Goal: Entertainment & Leisure: Consume media (video, audio)

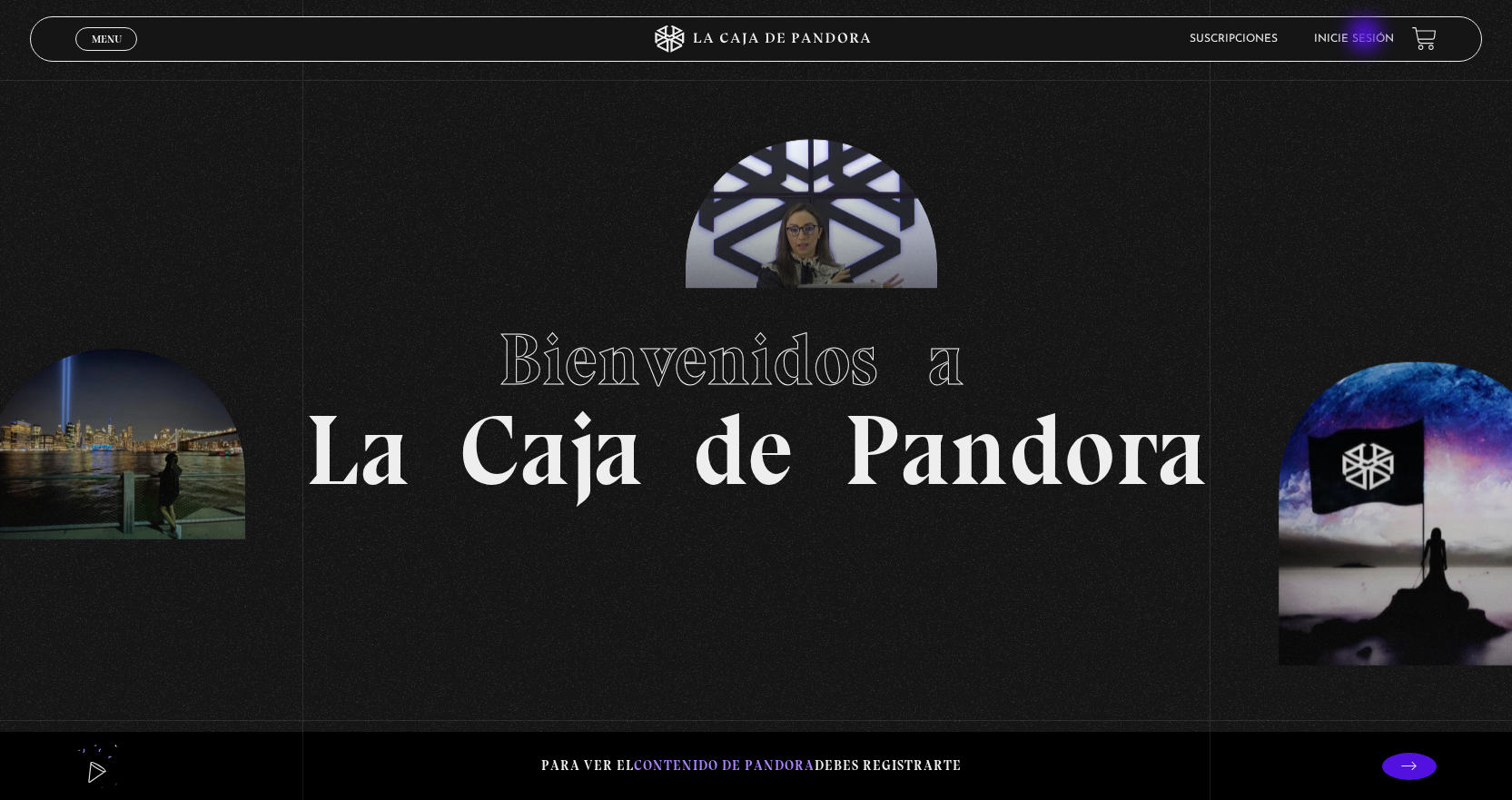
click at [1366, 36] on link "Inicie sesión" at bounding box center [1354, 39] width 80 height 11
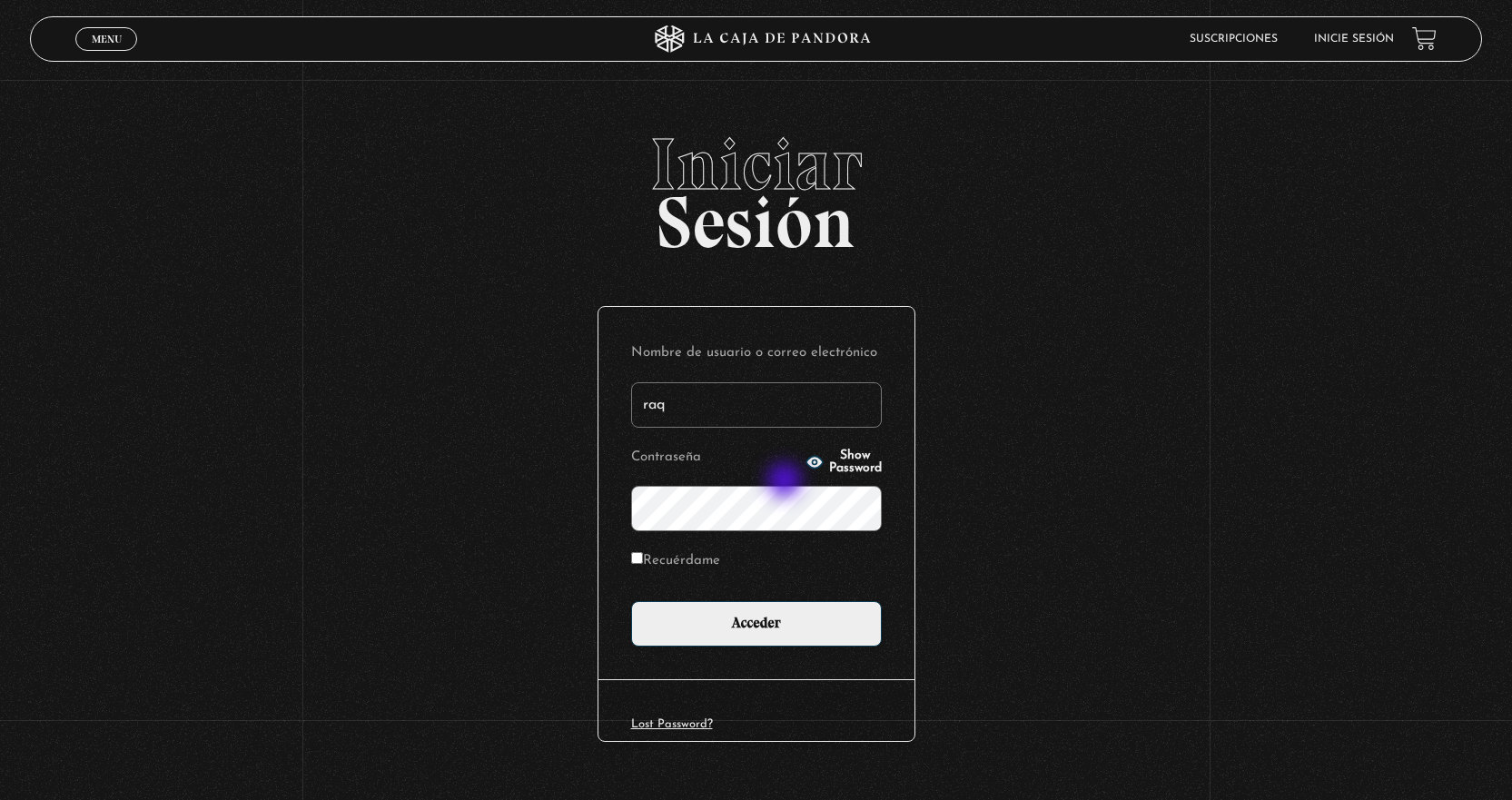
type input "[EMAIL_ADDRESS][DOMAIN_NAME]"
click at [631, 601] on input "Acceder" at bounding box center [756, 624] width 251 height 46
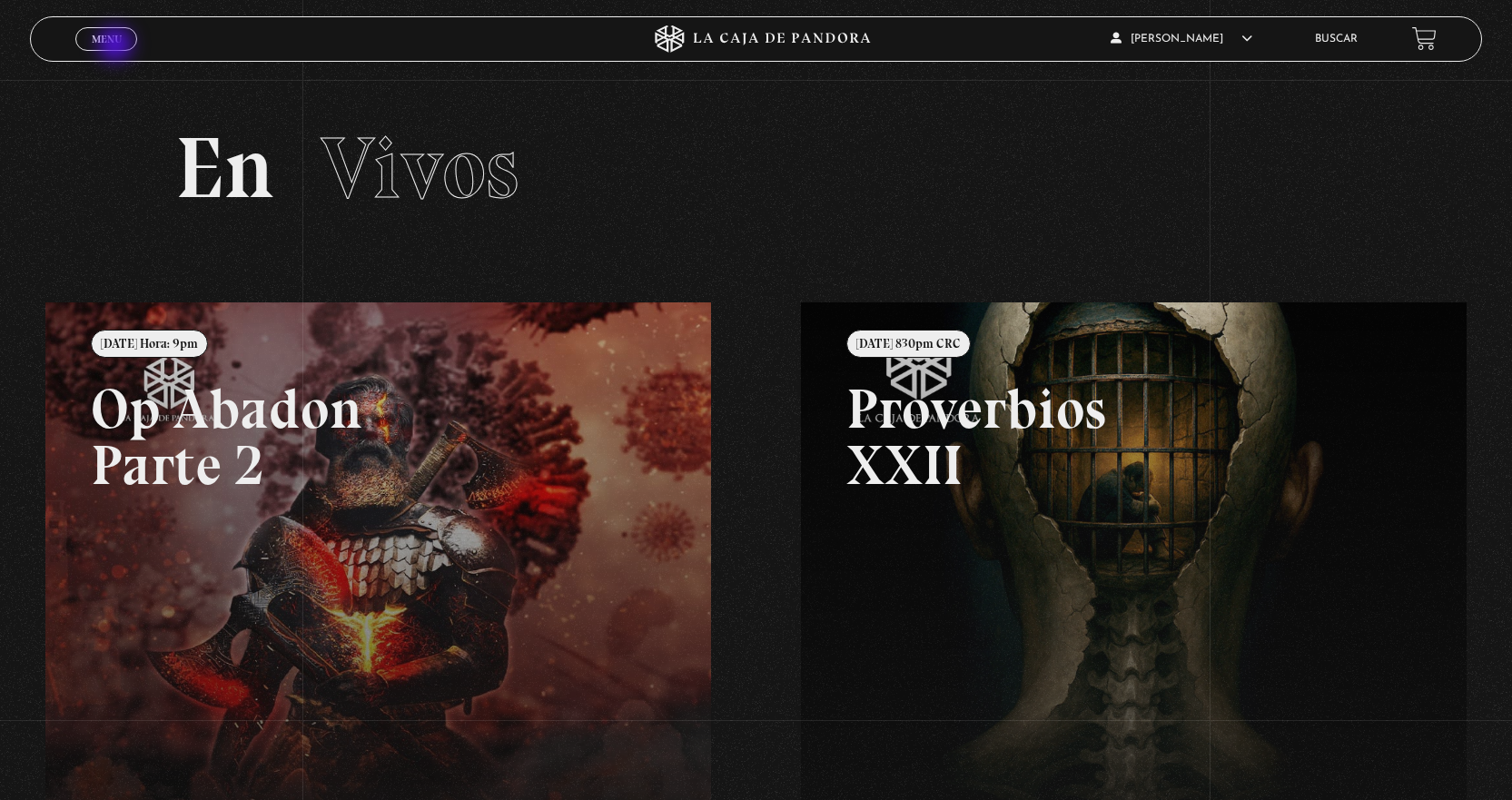
drag, startPoint x: 117, startPoint y: 47, endPoint x: 103, endPoint y: 44, distance: 14.3
click at [116, 47] on link "Menu Cerrar" at bounding box center [107, 39] width 62 height 24
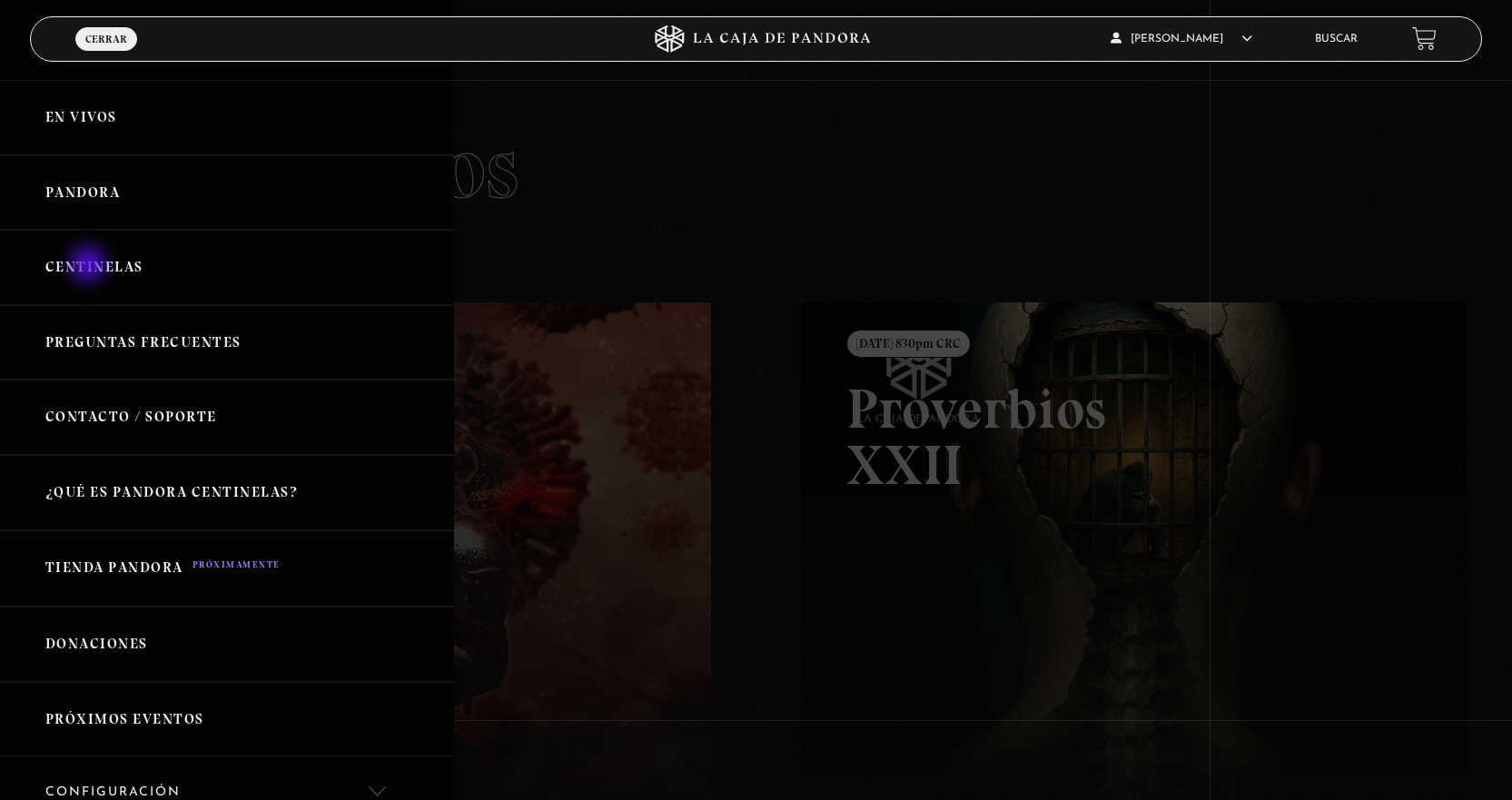
click at [90, 266] on link "Centinelas" at bounding box center [227, 267] width 454 height 76
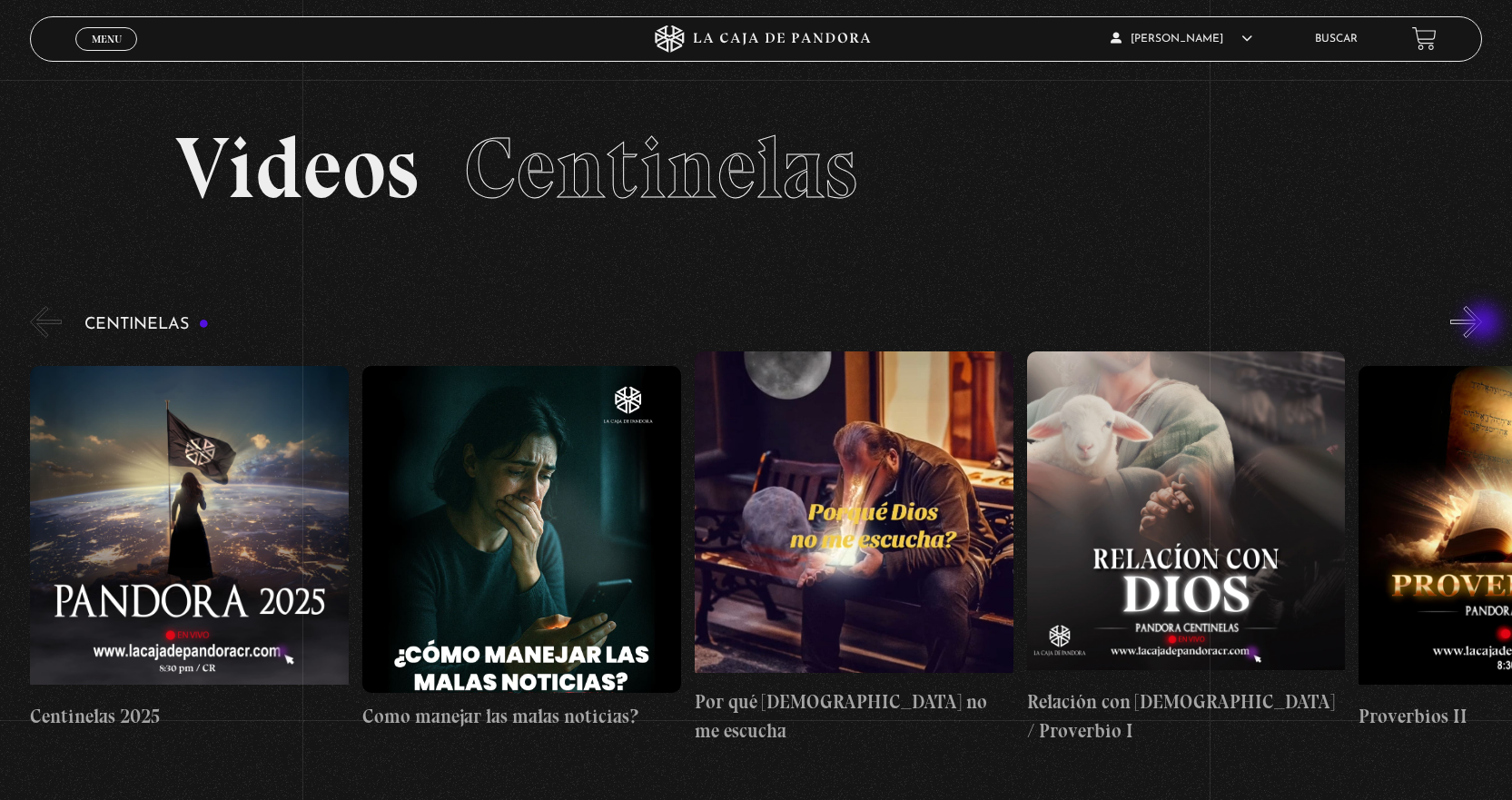
click at [1482, 324] on button "»" at bounding box center [1465, 322] width 32 height 32
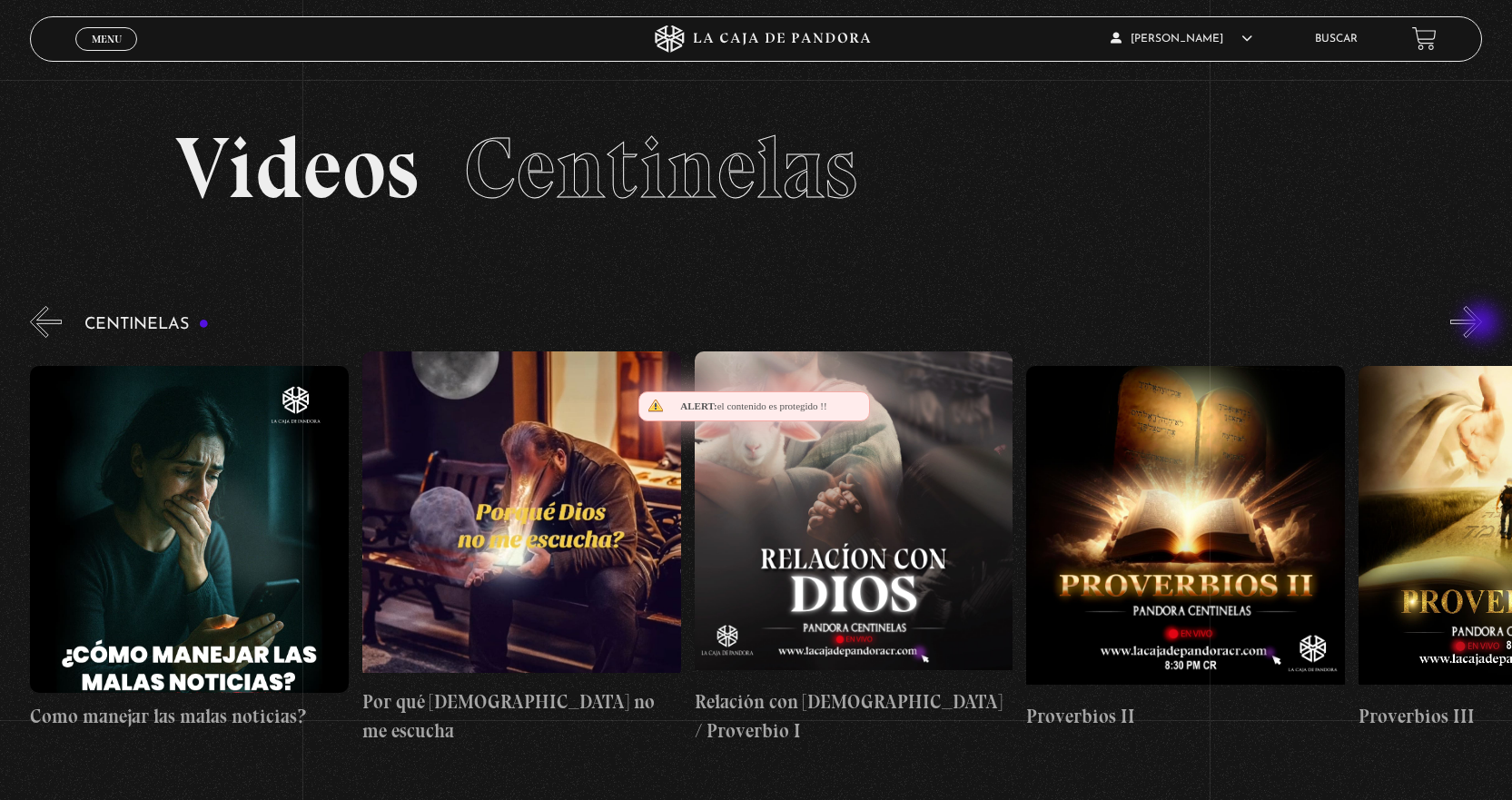
click at [1482, 324] on button "»" at bounding box center [1465, 322] width 32 height 32
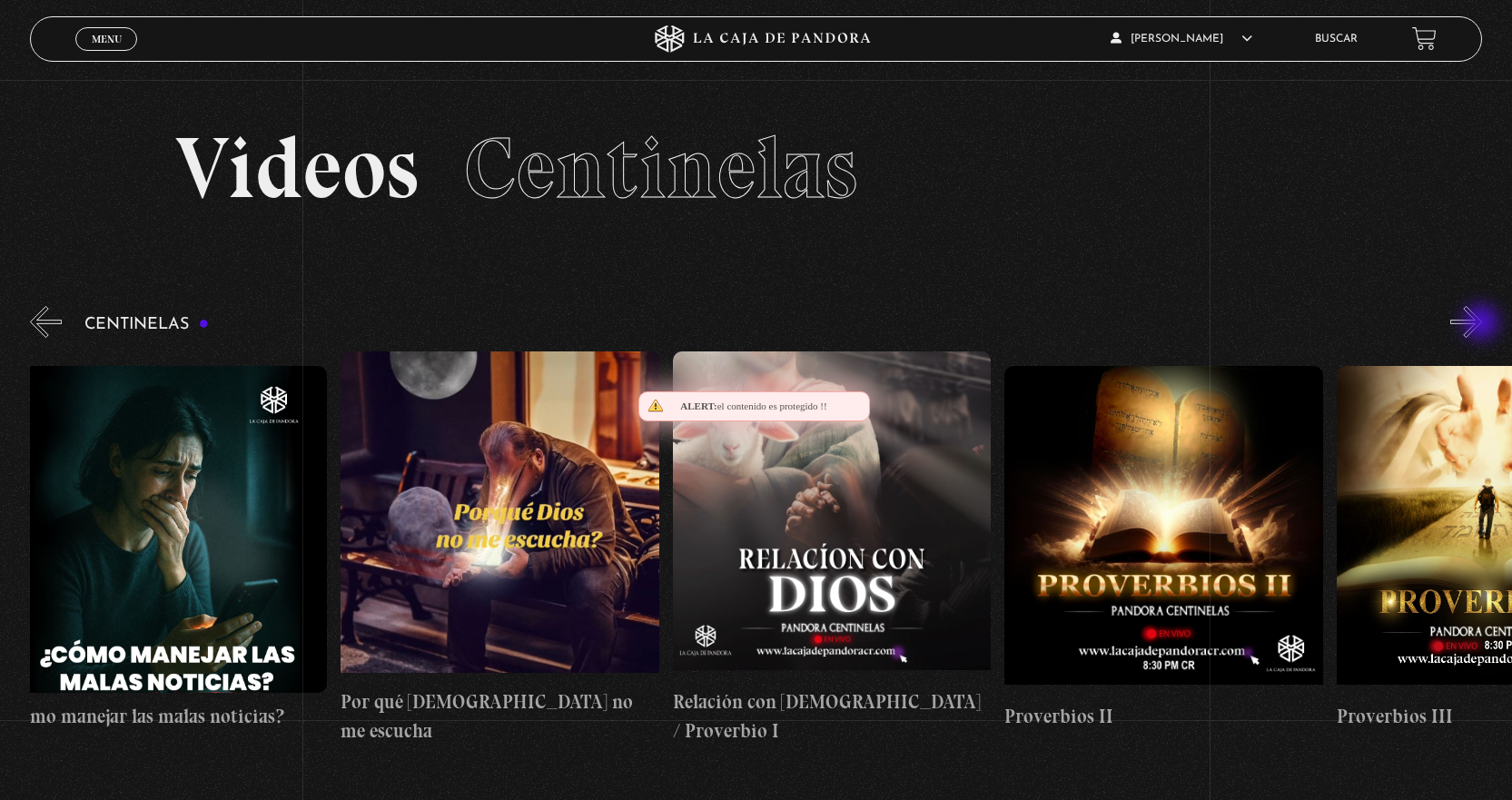
click at [1482, 324] on button "»" at bounding box center [1465, 322] width 32 height 32
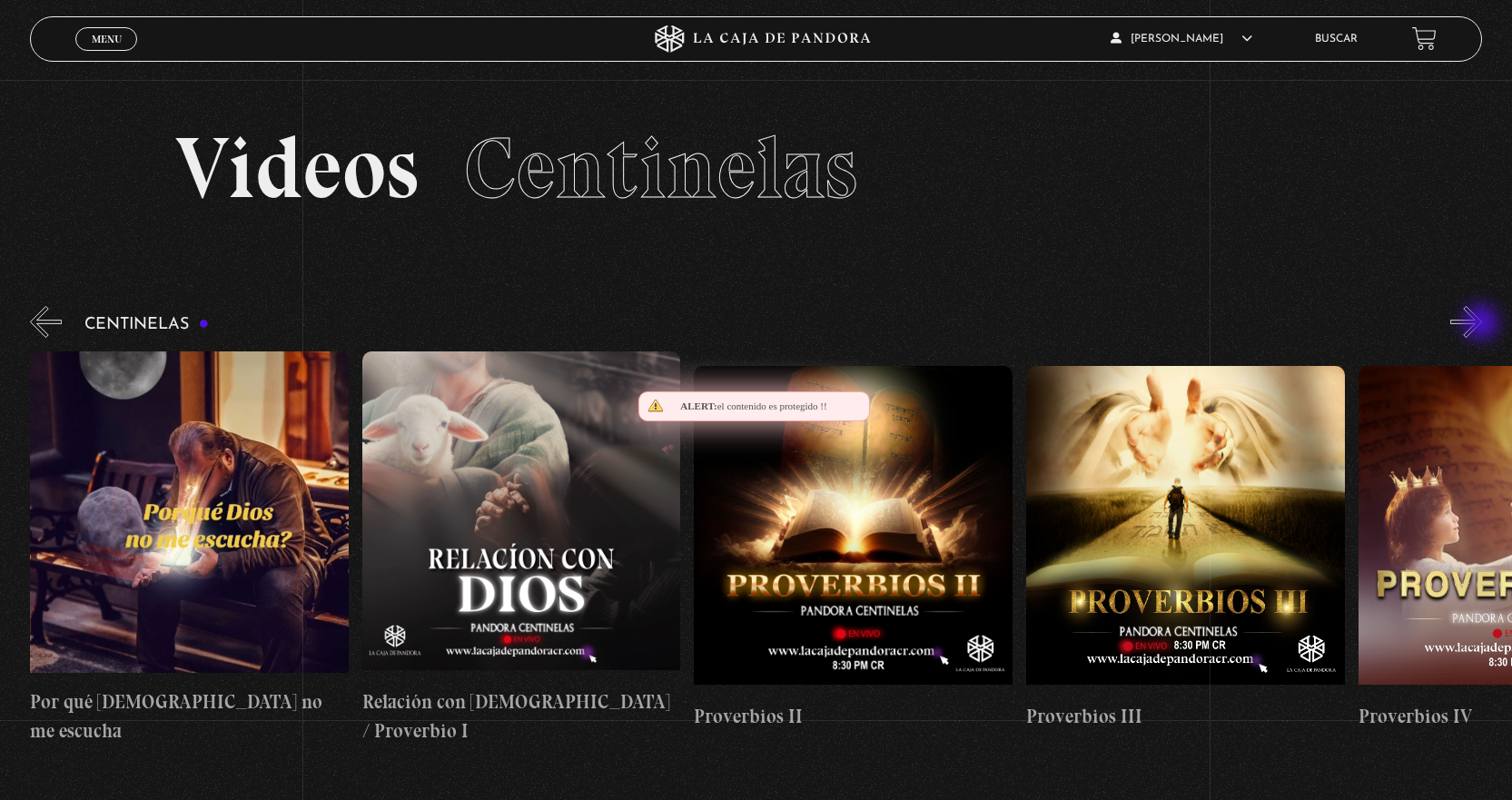
click at [1482, 324] on button "»" at bounding box center [1465, 322] width 32 height 32
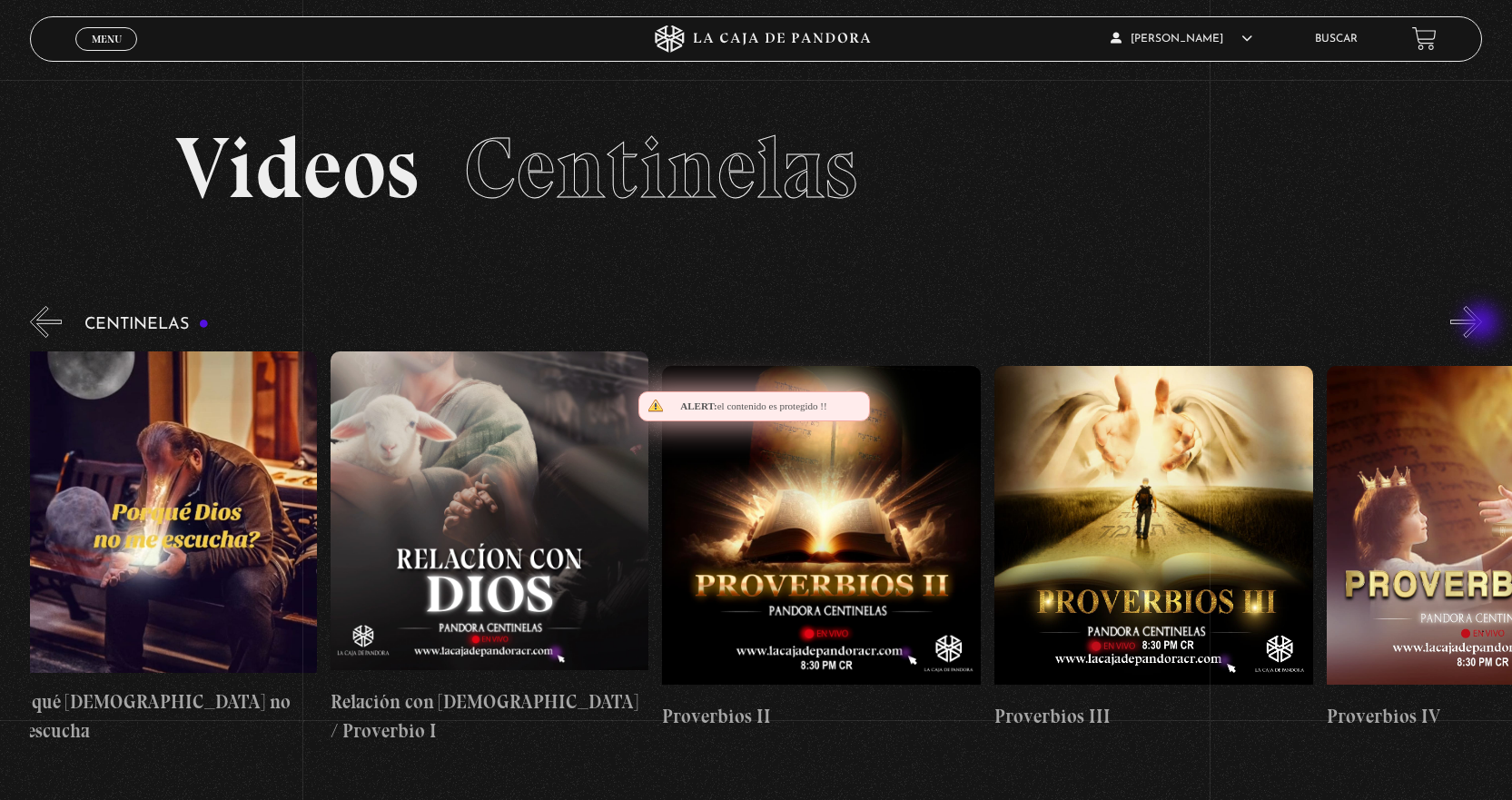
click at [1482, 324] on button "»" at bounding box center [1465, 322] width 32 height 32
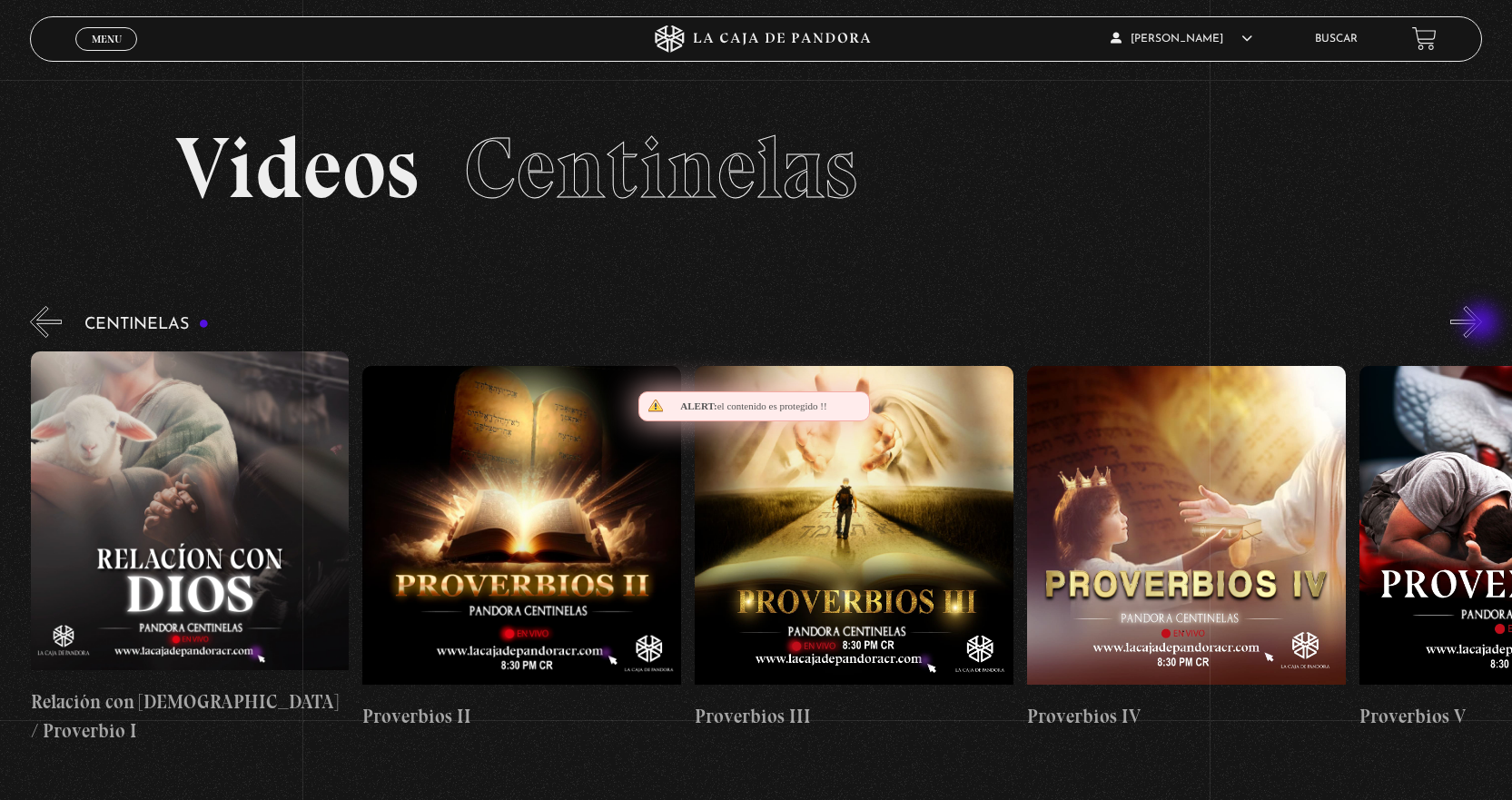
click at [1482, 324] on button "»" at bounding box center [1465, 322] width 32 height 32
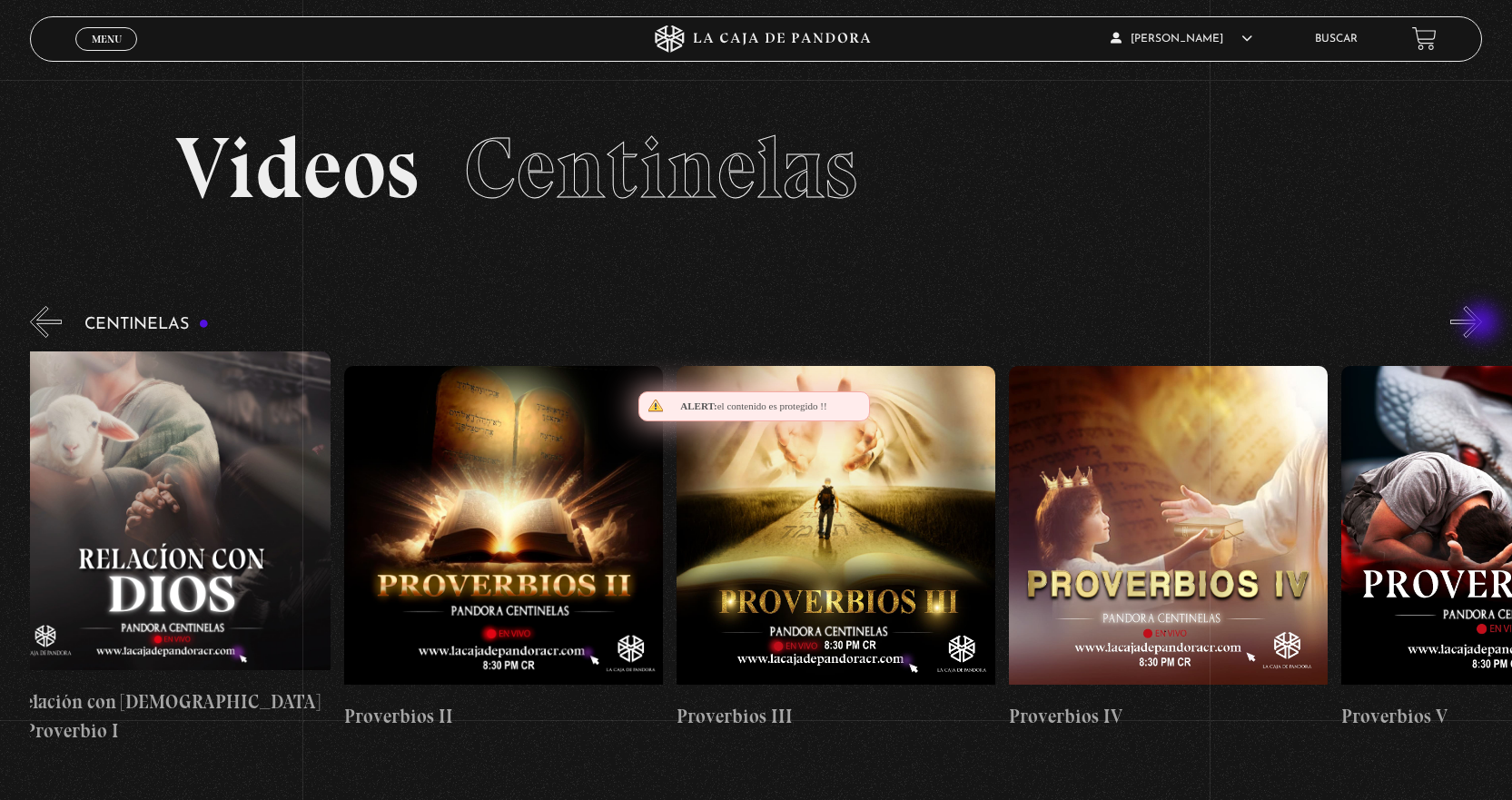
click at [1482, 324] on button "»" at bounding box center [1465, 322] width 32 height 32
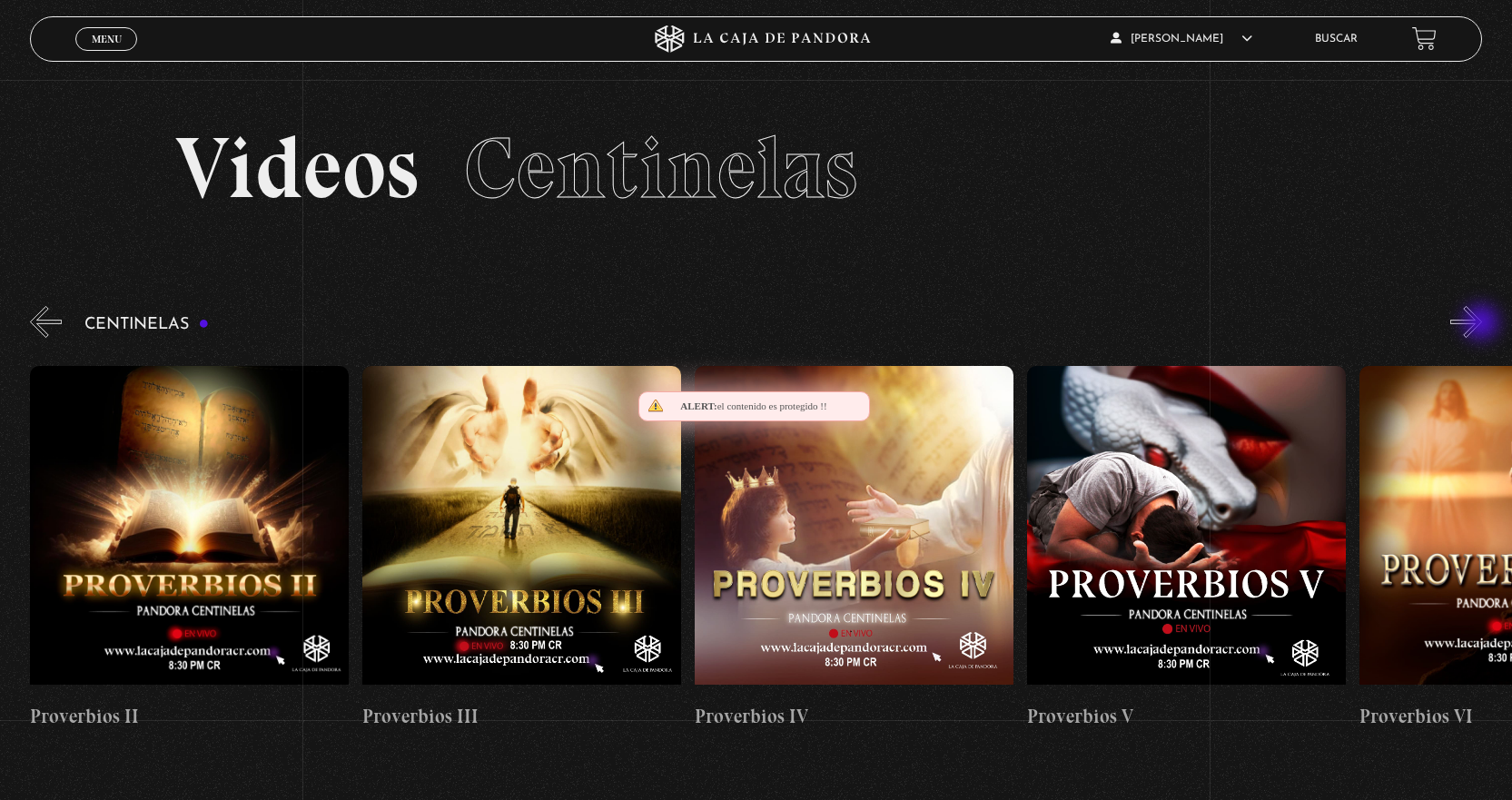
click at [1482, 324] on button "»" at bounding box center [1465, 322] width 32 height 32
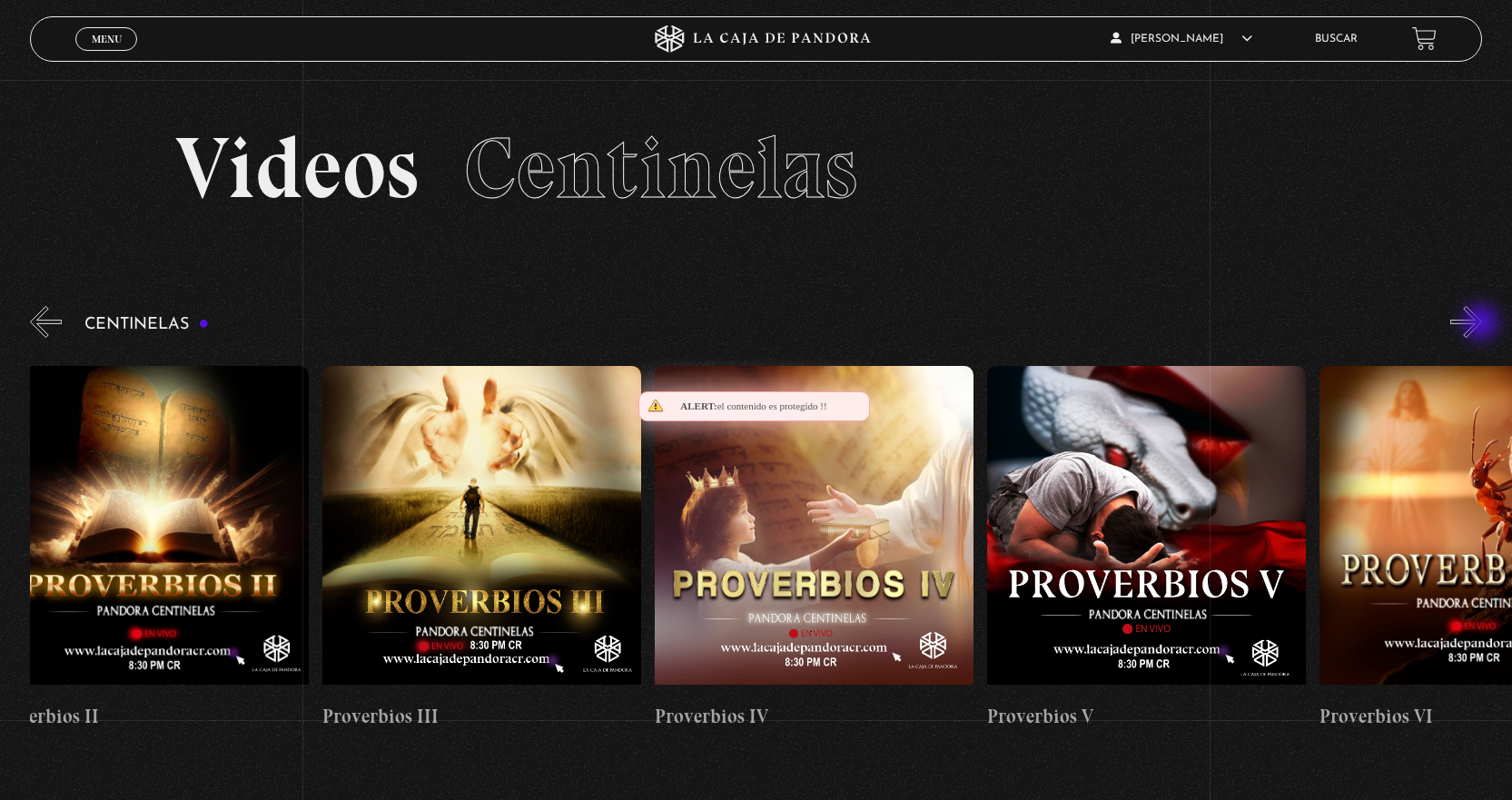
click at [1482, 324] on button "»" at bounding box center [1465, 322] width 32 height 32
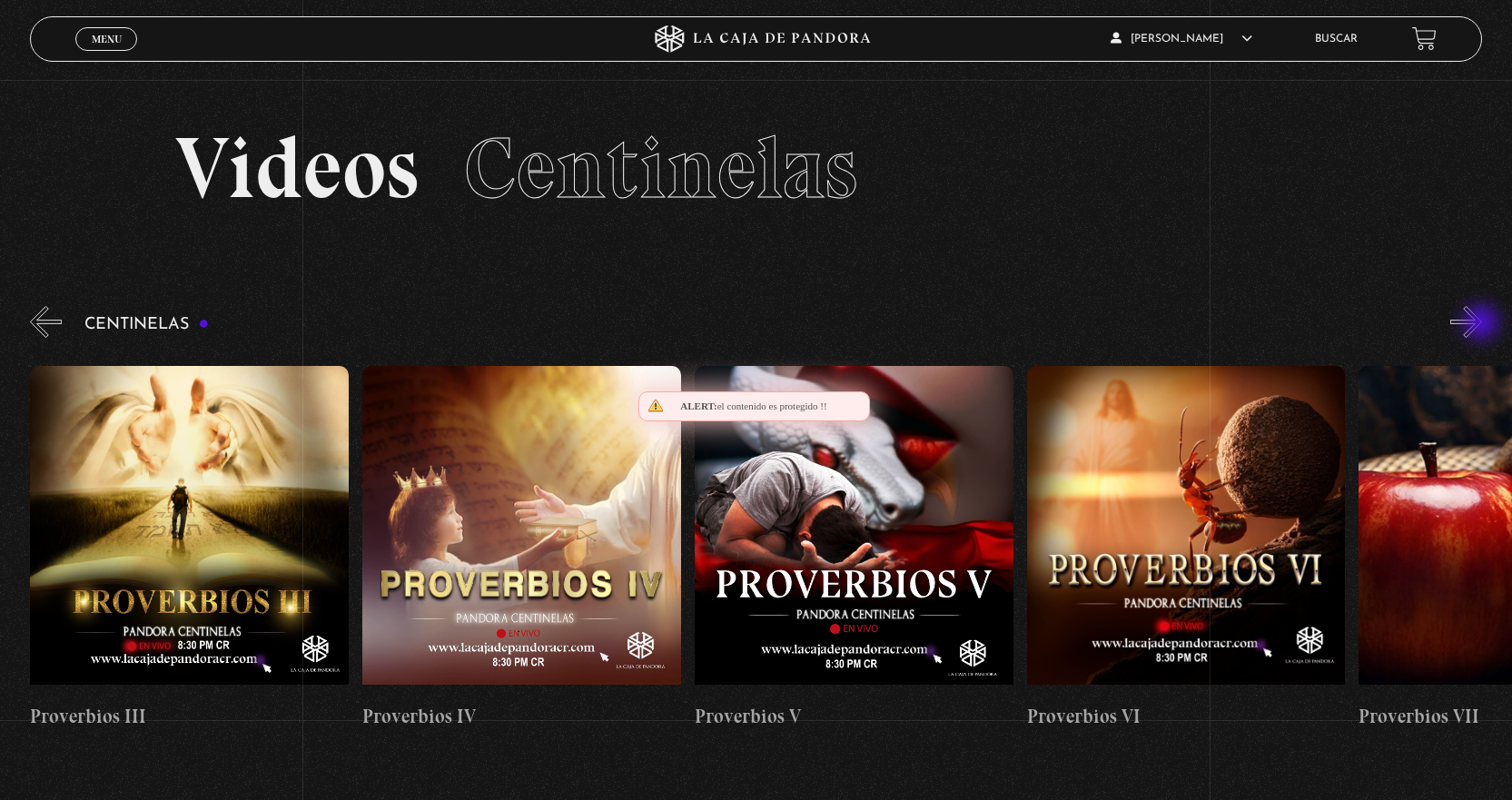
click at [1482, 324] on button "»" at bounding box center [1465, 322] width 32 height 32
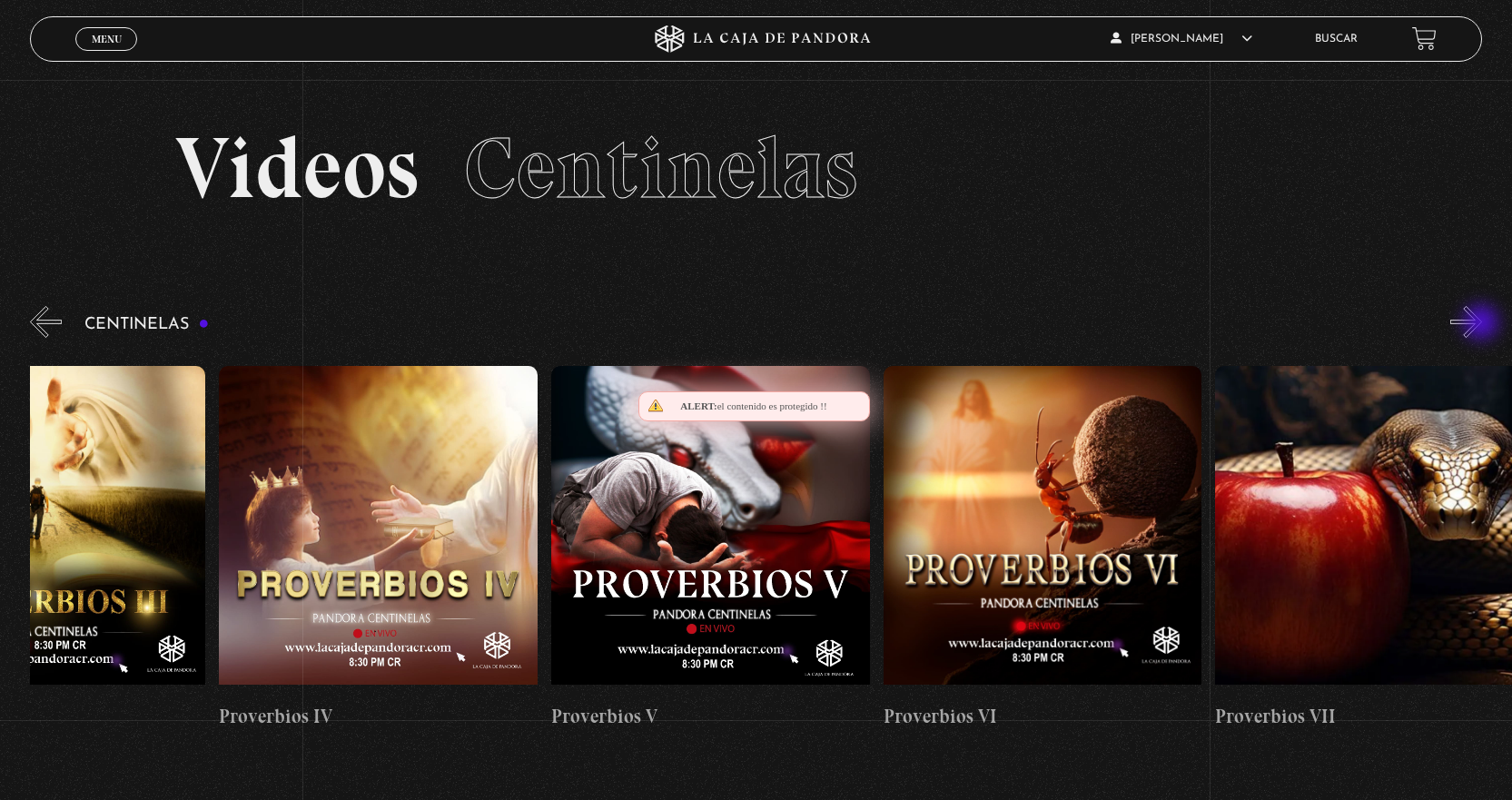
click at [1482, 324] on button "»" at bounding box center [1465, 322] width 32 height 32
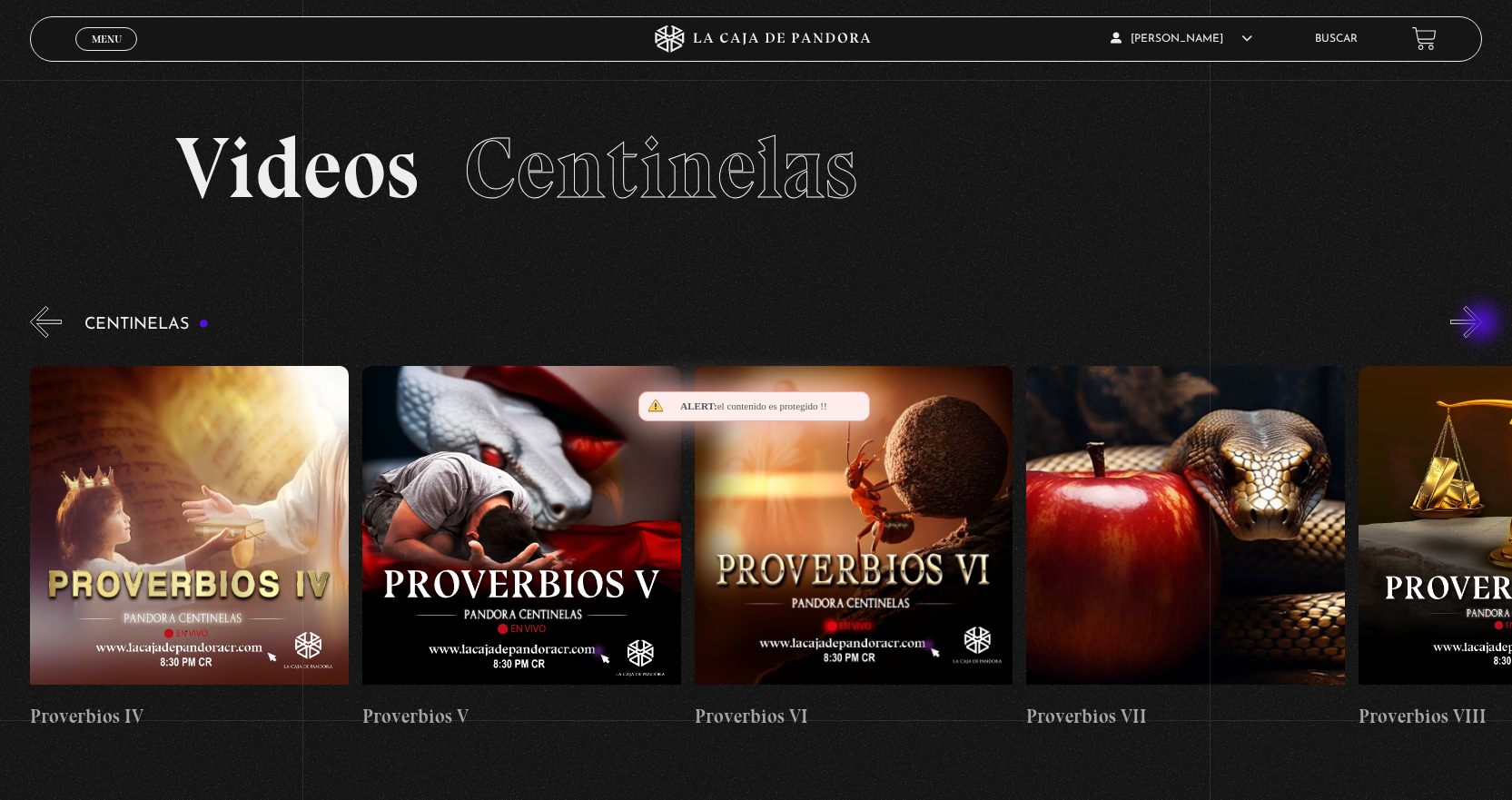
click at [1482, 324] on button "»" at bounding box center [1465, 322] width 32 height 32
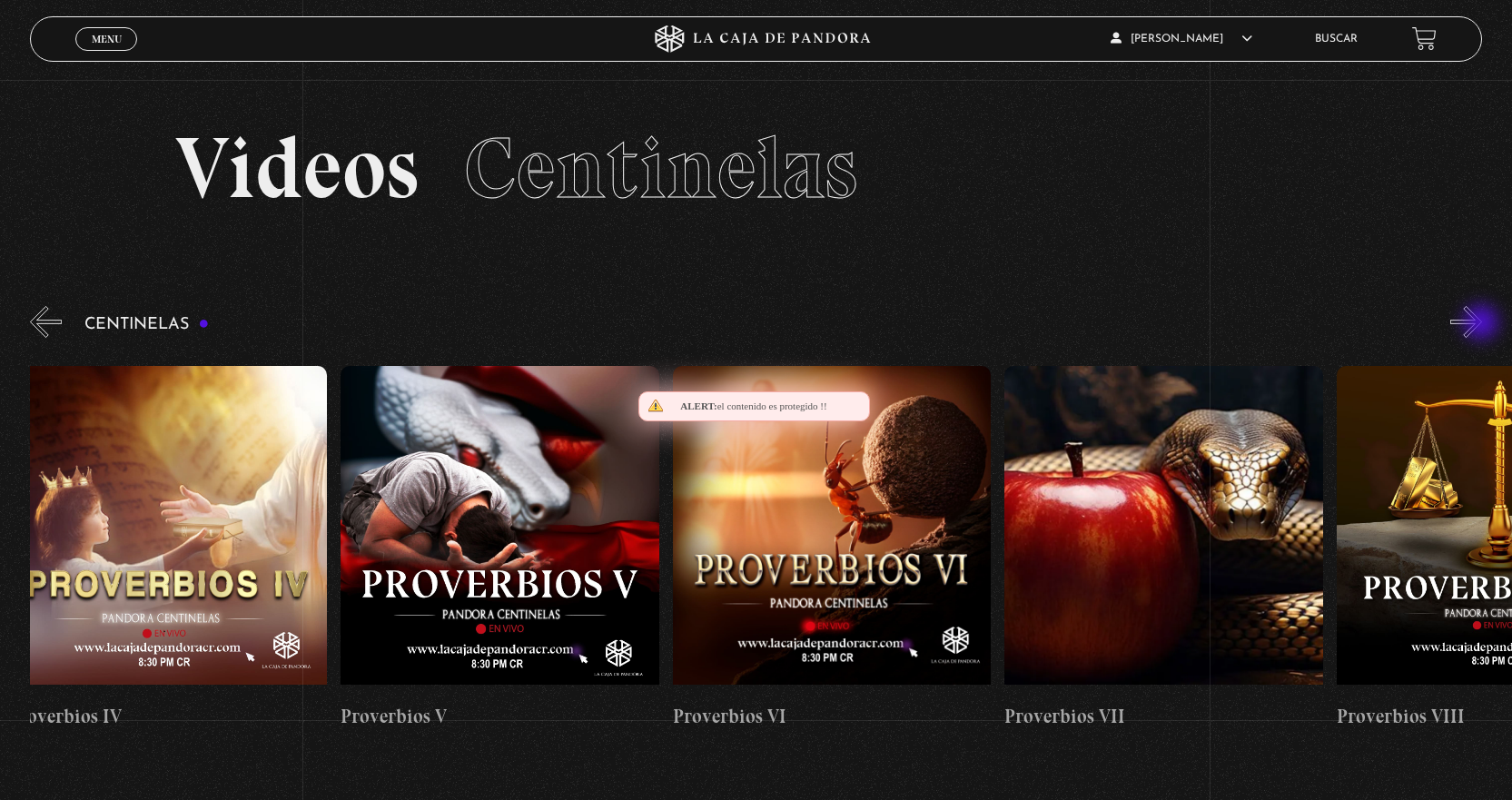
click at [1482, 324] on button "»" at bounding box center [1465, 322] width 32 height 32
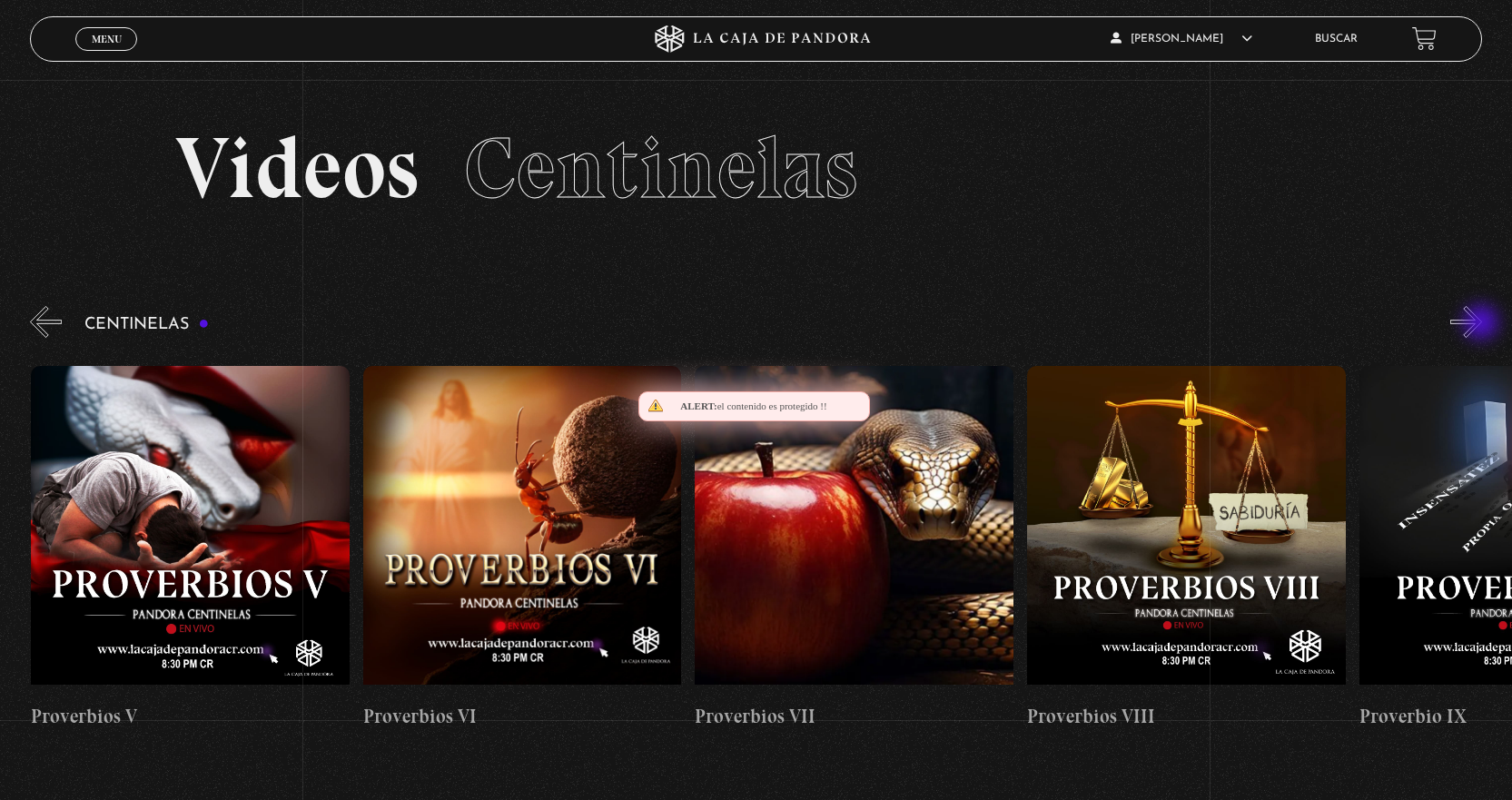
click at [1482, 324] on button "»" at bounding box center [1465, 322] width 32 height 32
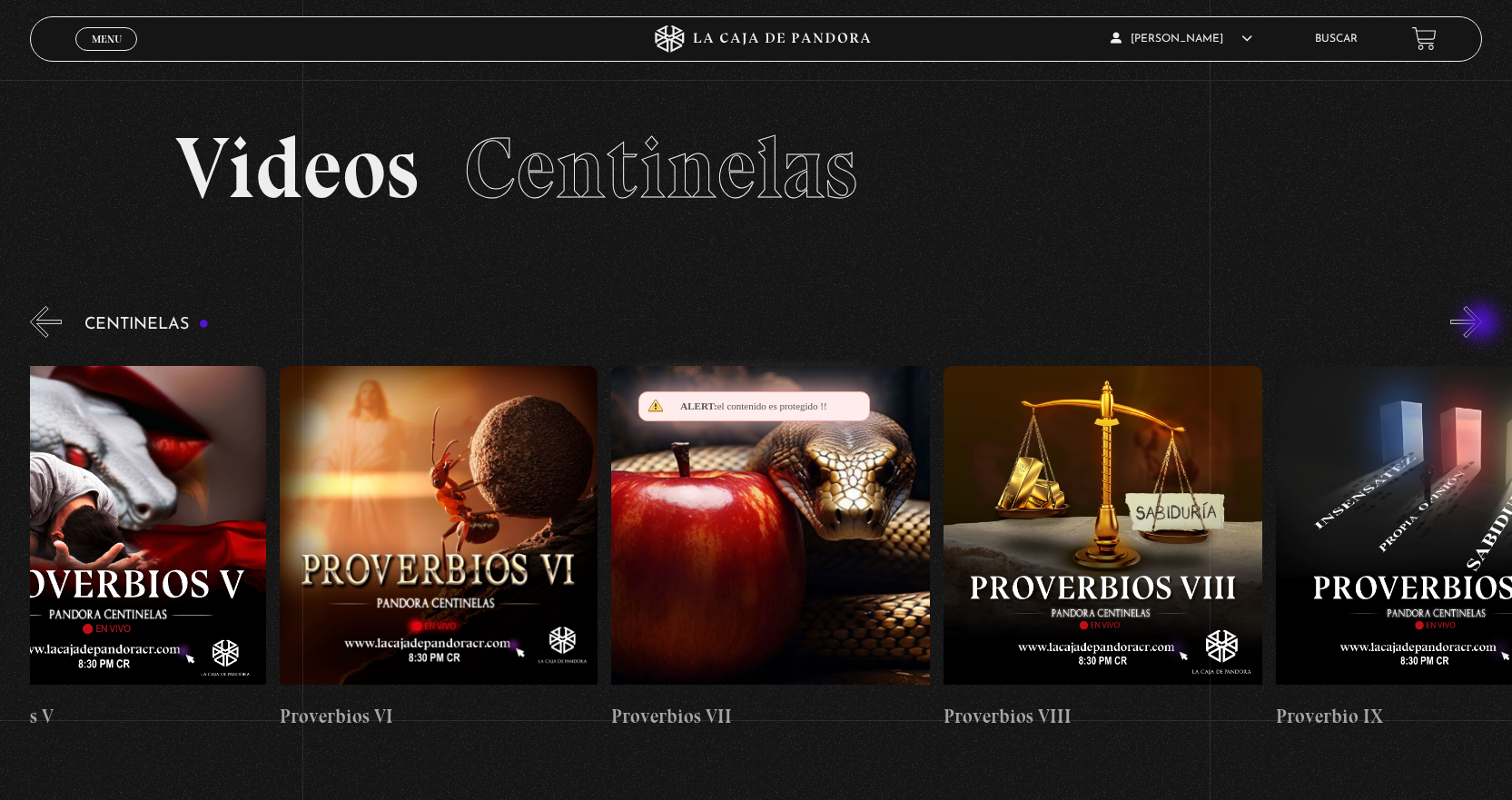
click at [1482, 324] on button "»" at bounding box center [1465, 322] width 32 height 32
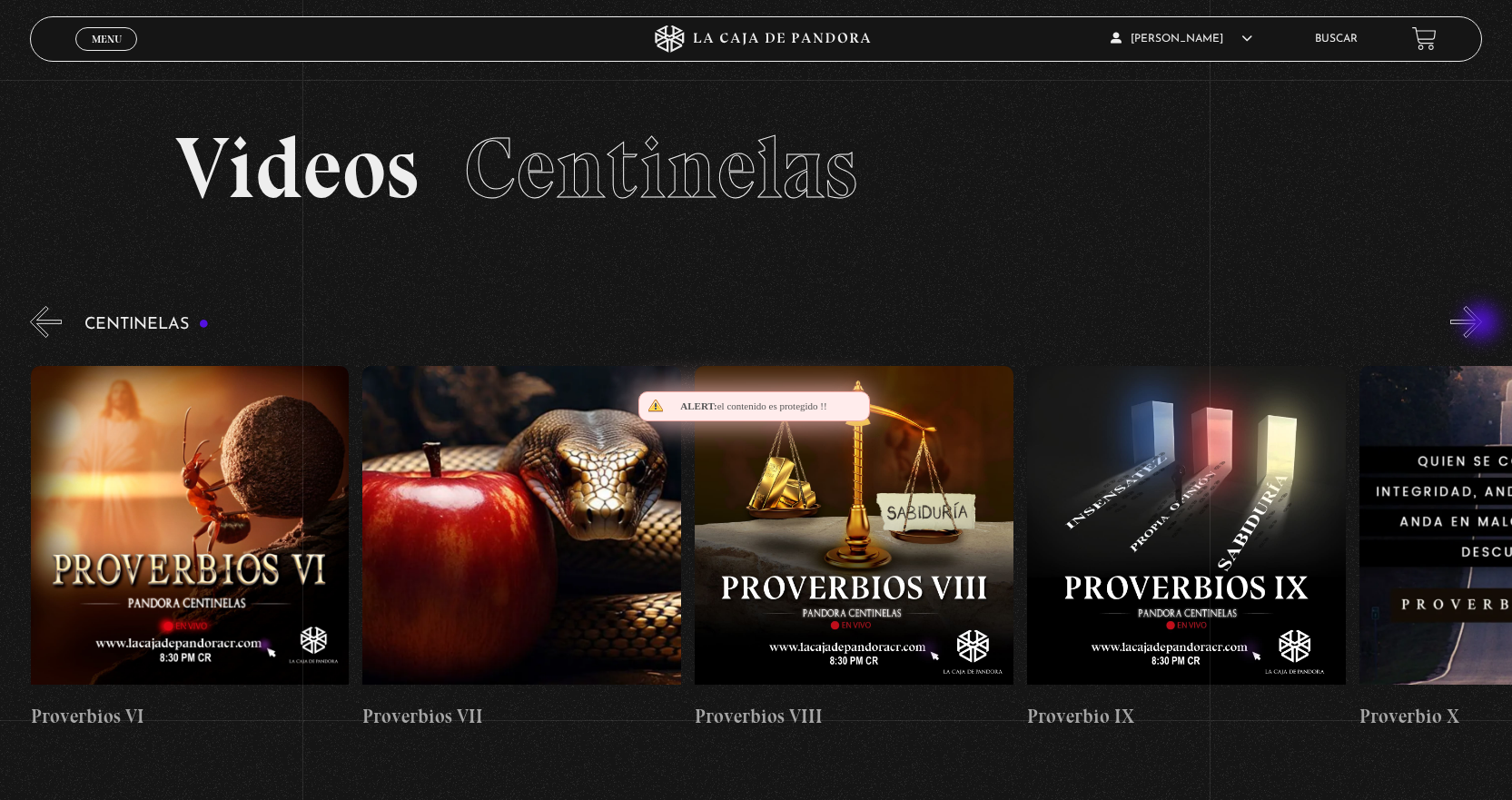
click at [1482, 324] on button "»" at bounding box center [1465, 322] width 32 height 32
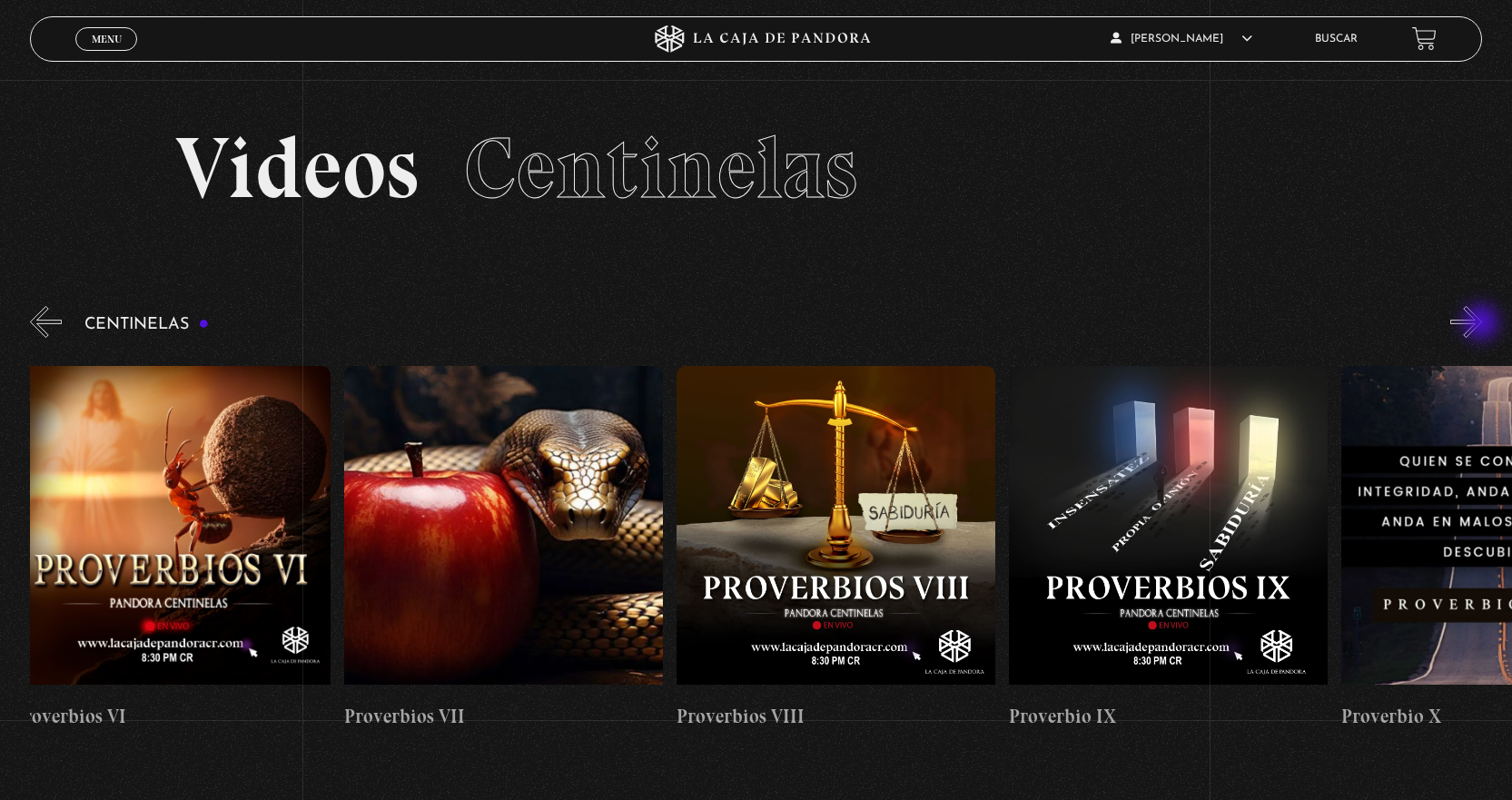
click at [1482, 324] on button "»" at bounding box center [1465, 322] width 32 height 32
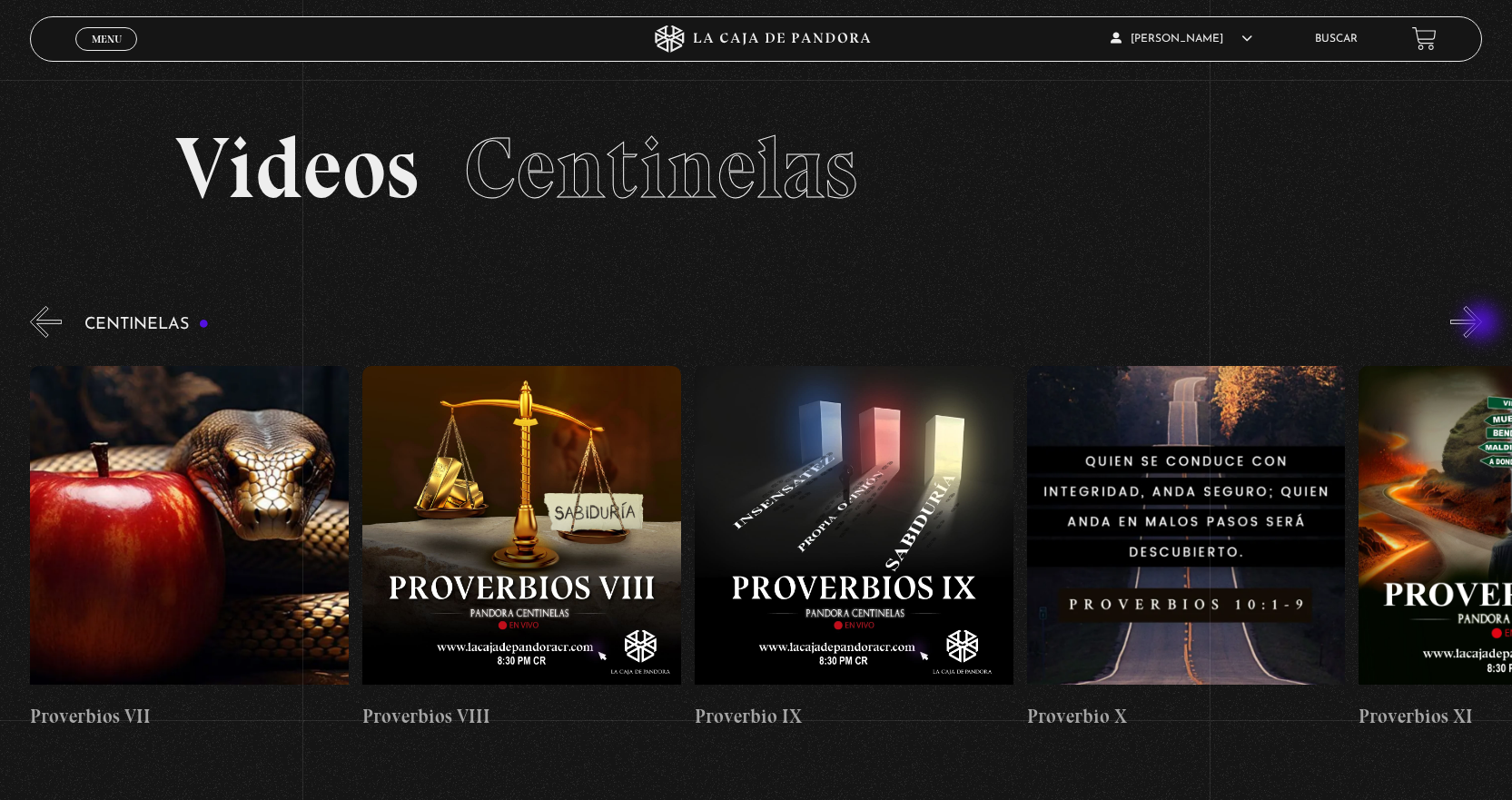
click at [1482, 324] on button "»" at bounding box center [1465, 322] width 32 height 32
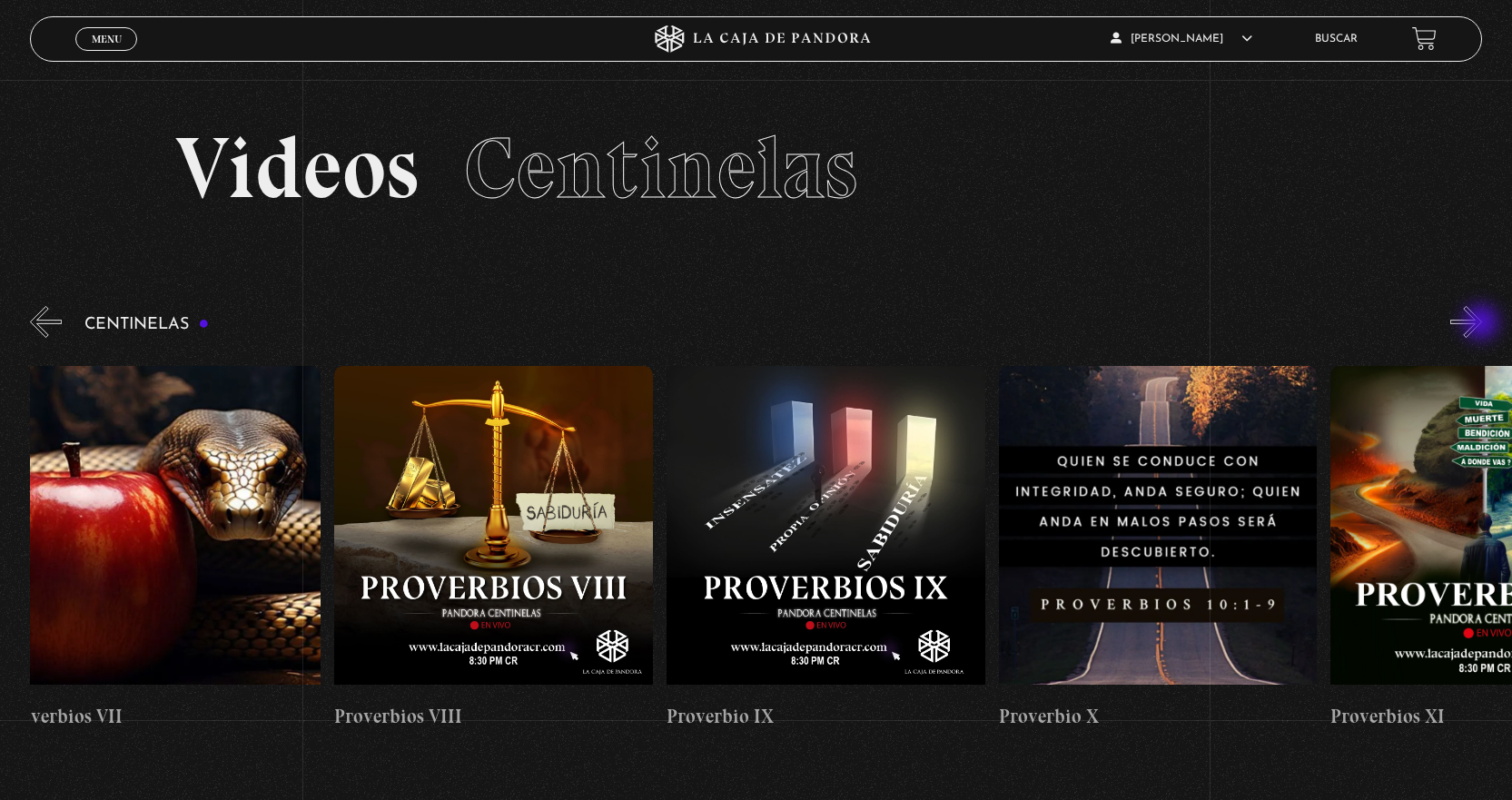
click at [1482, 324] on button "»" at bounding box center [1465, 322] width 32 height 32
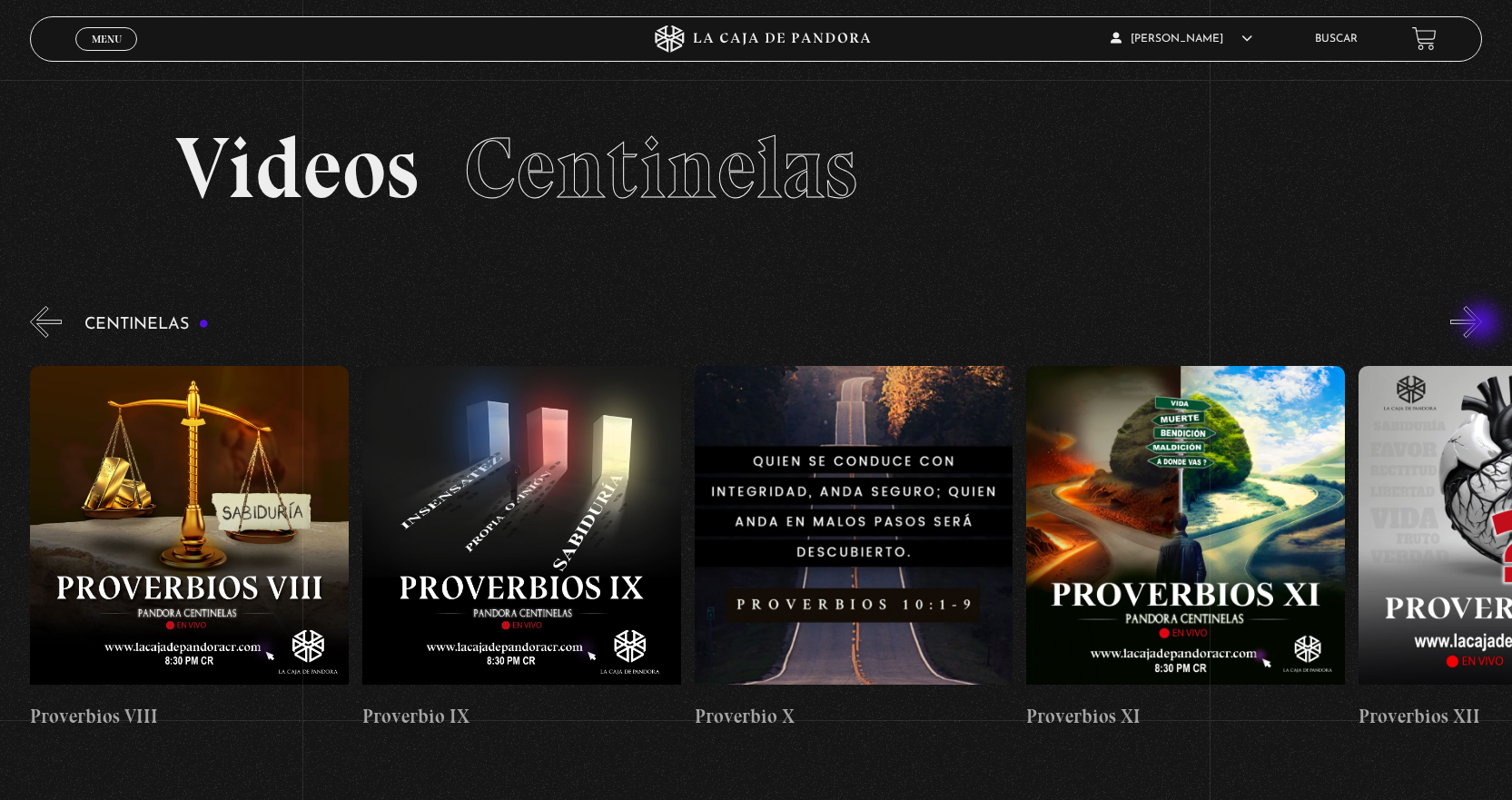
click at [1482, 324] on button "»" at bounding box center [1465, 322] width 32 height 32
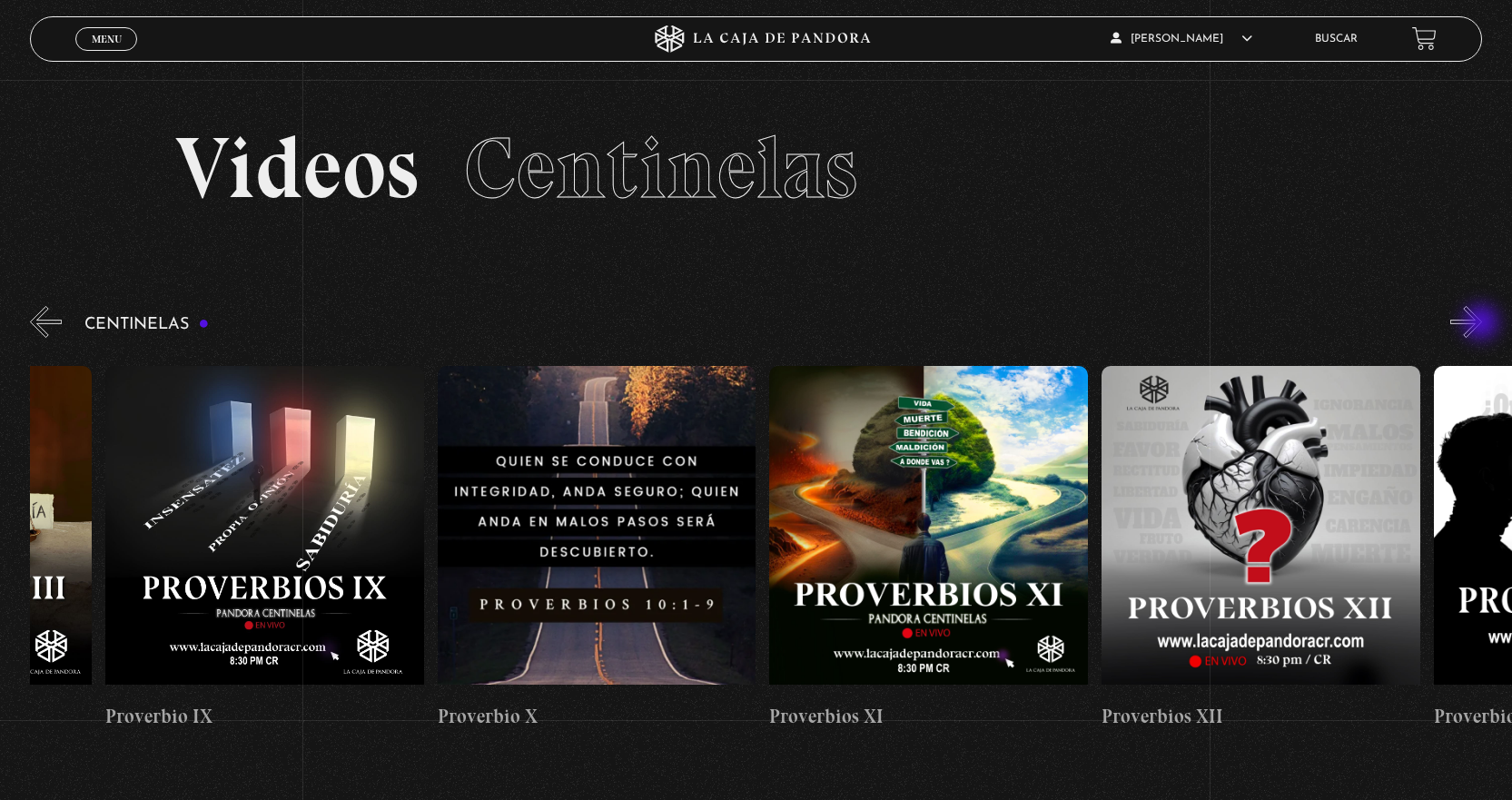
click at [1482, 324] on button "»" at bounding box center [1465, 322] width 32 height 32
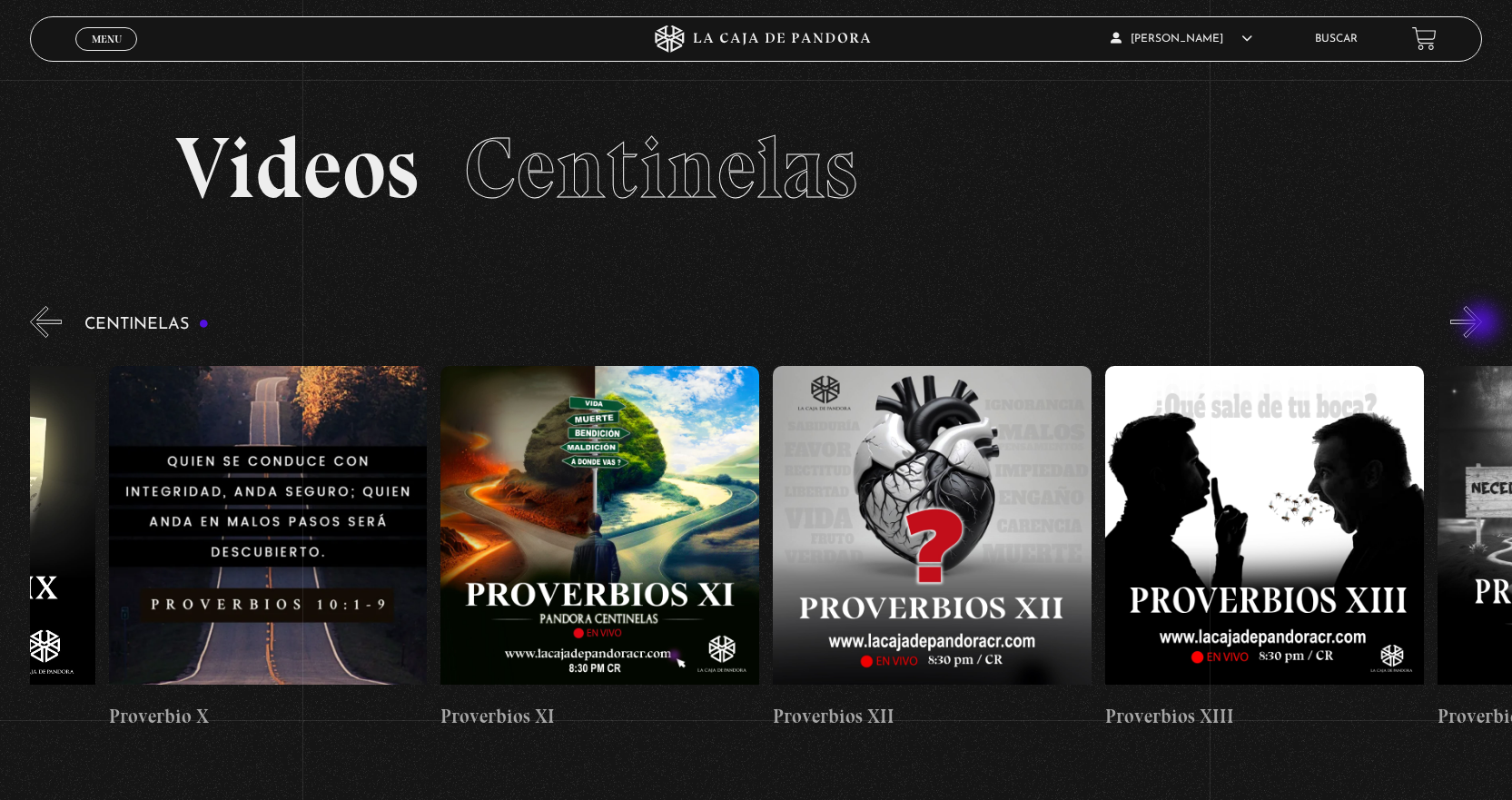
click at [1482, 324] on button "»" at bounding box center [1465, 322] width 32 height 32
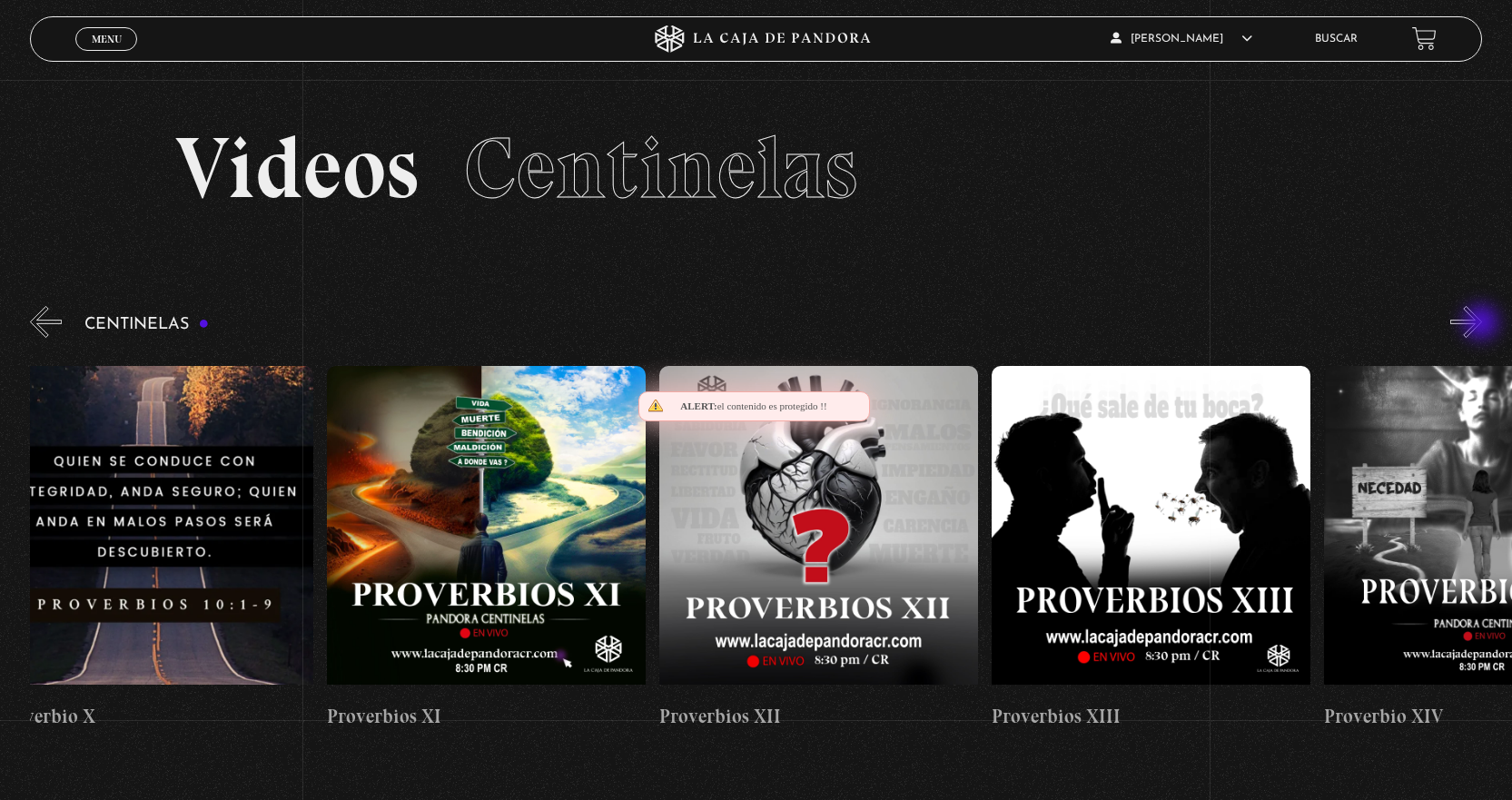
click at [1482, 324] on button "»" at bounding box center [1465, 322] width 32 height 32
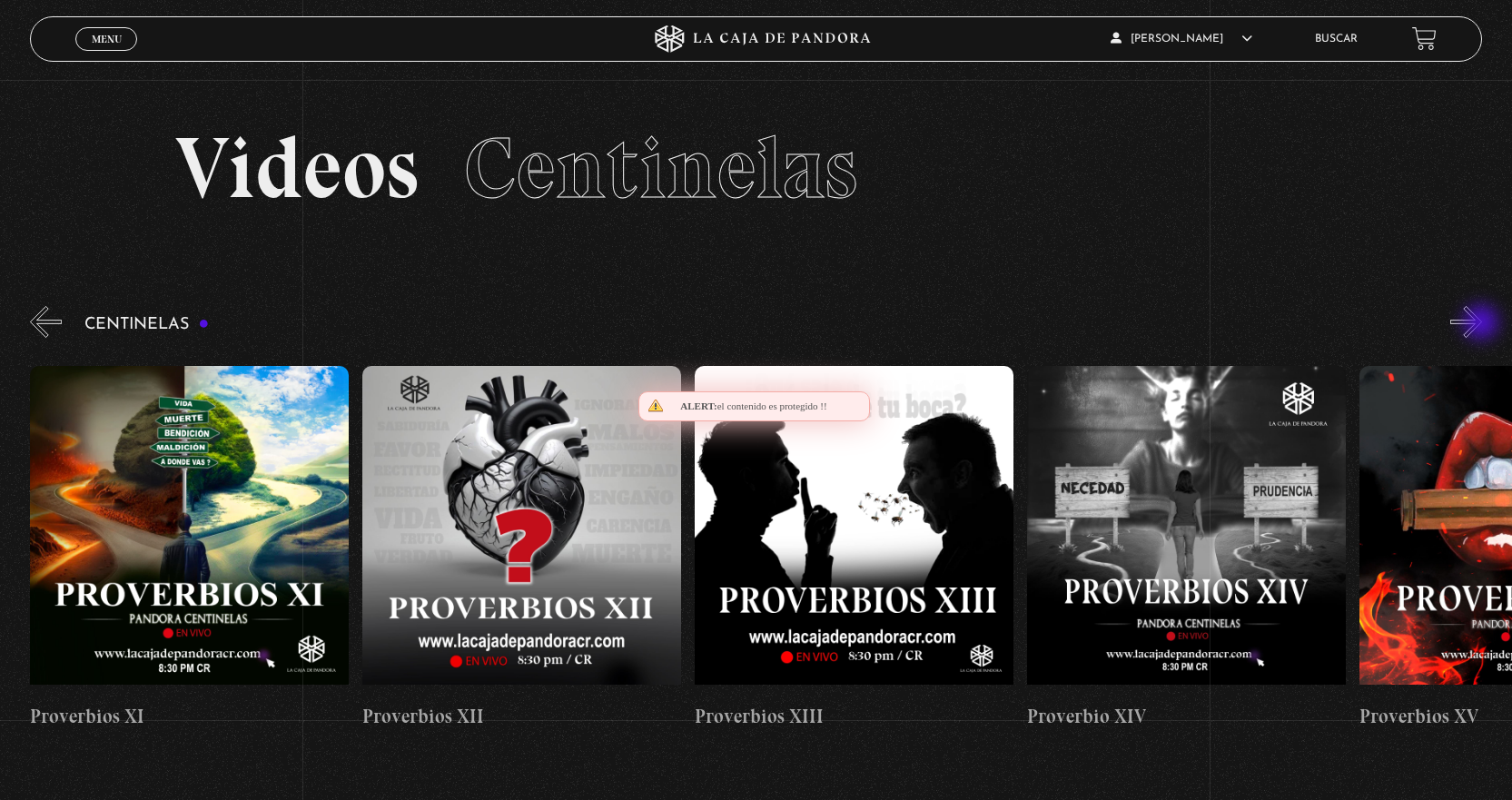
click at [1482, 324] on button "»" at bounding box center [1465, 322] width 32 height 32
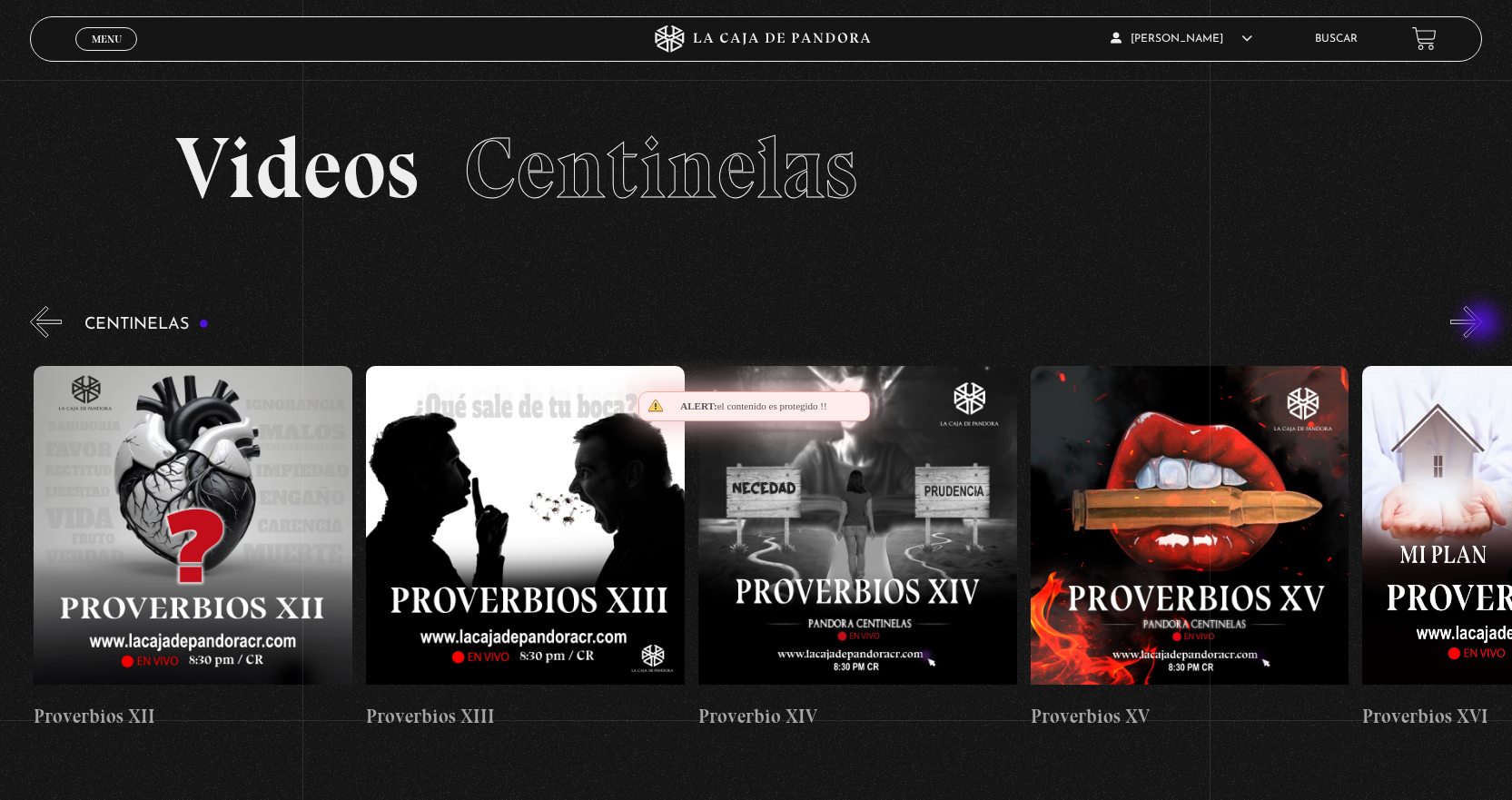
click at [1482, 324] on button "»" at bounding box center [1465, 322] width 32 height 32
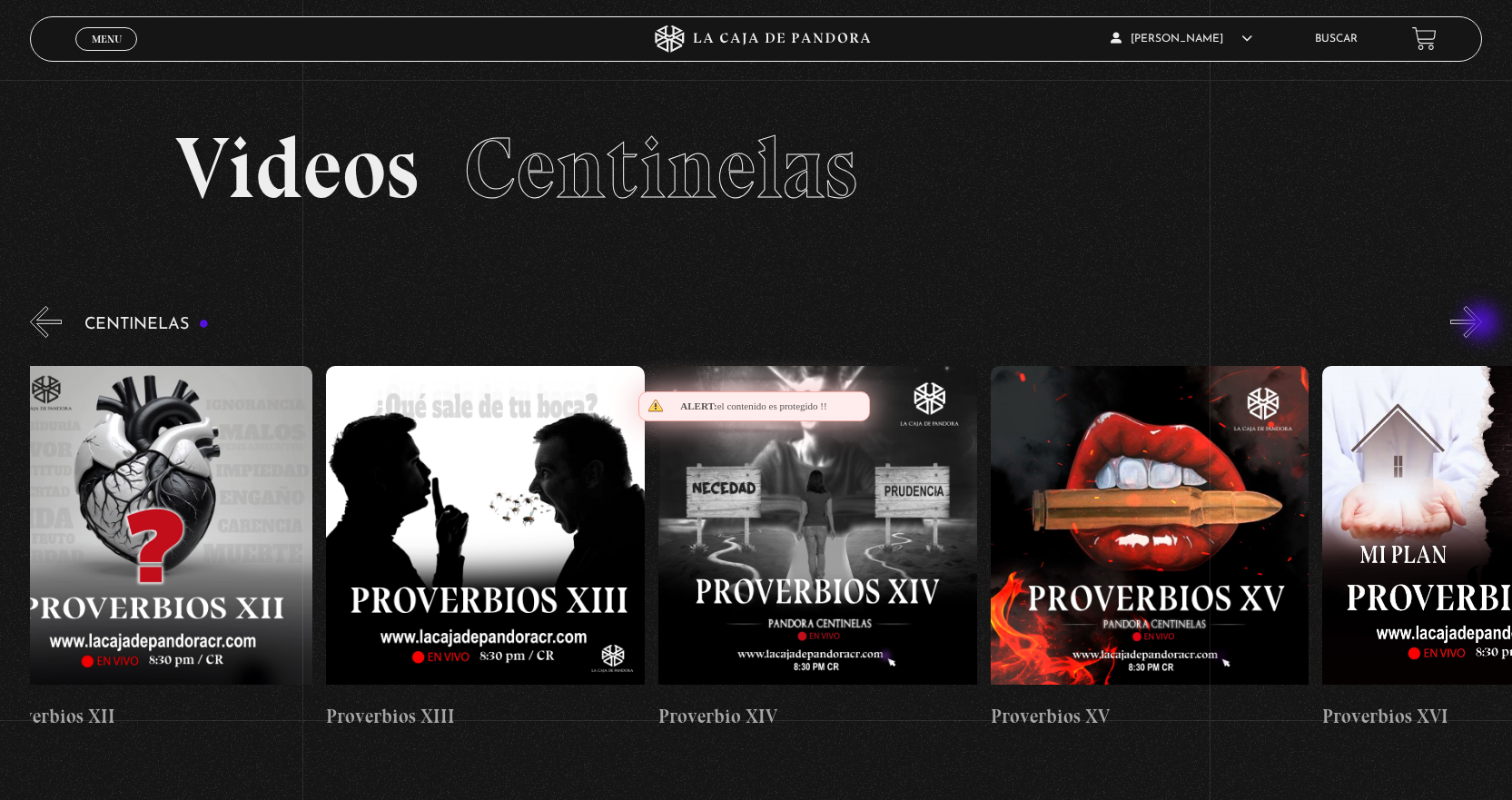
click at [1482, 324] on button "»" at bounding box center [1465, 322] width 32 height 32
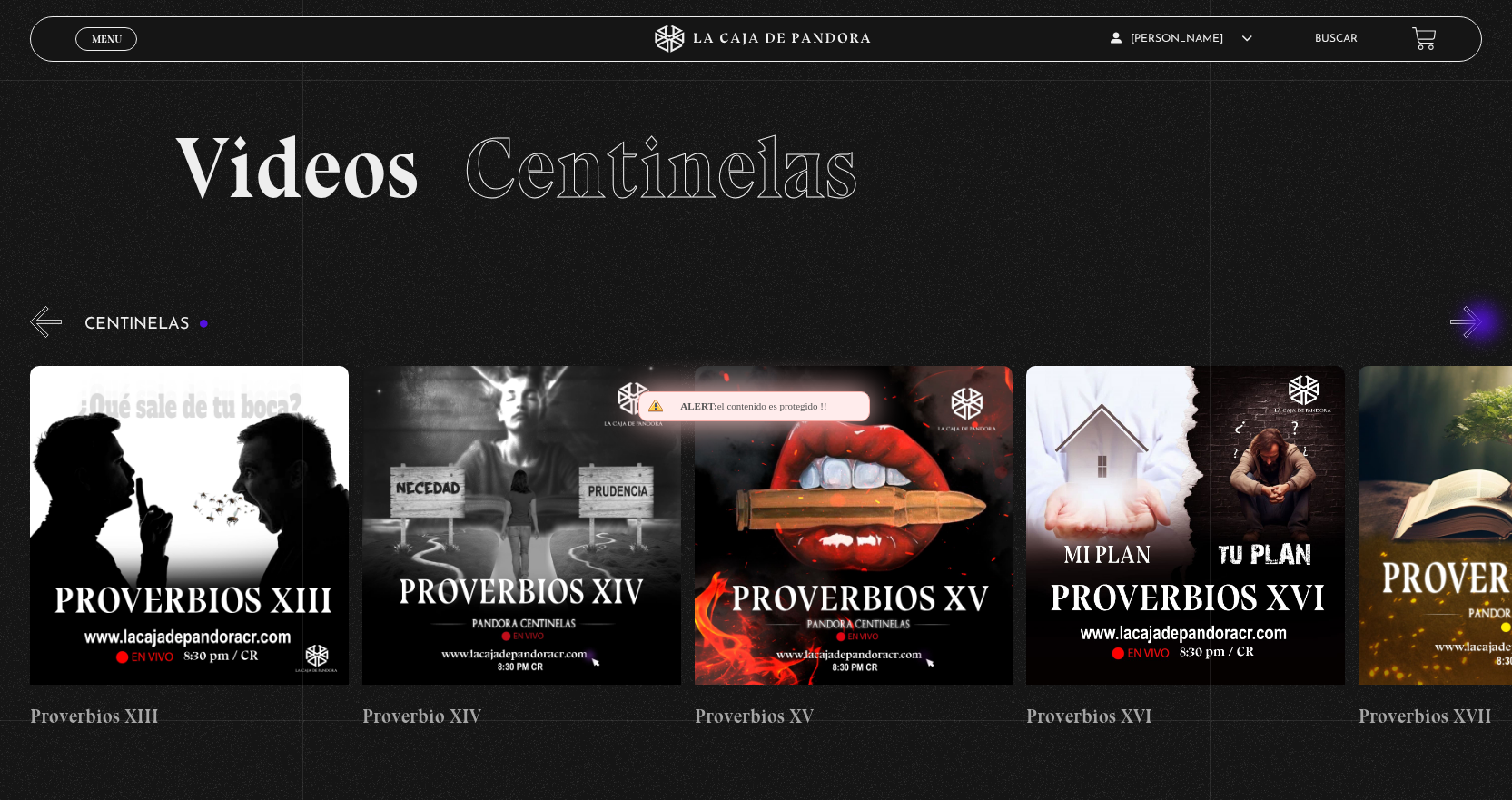
click at [1482, 324] on button "»" at bounding box center [1465, 322] width 32 height 32
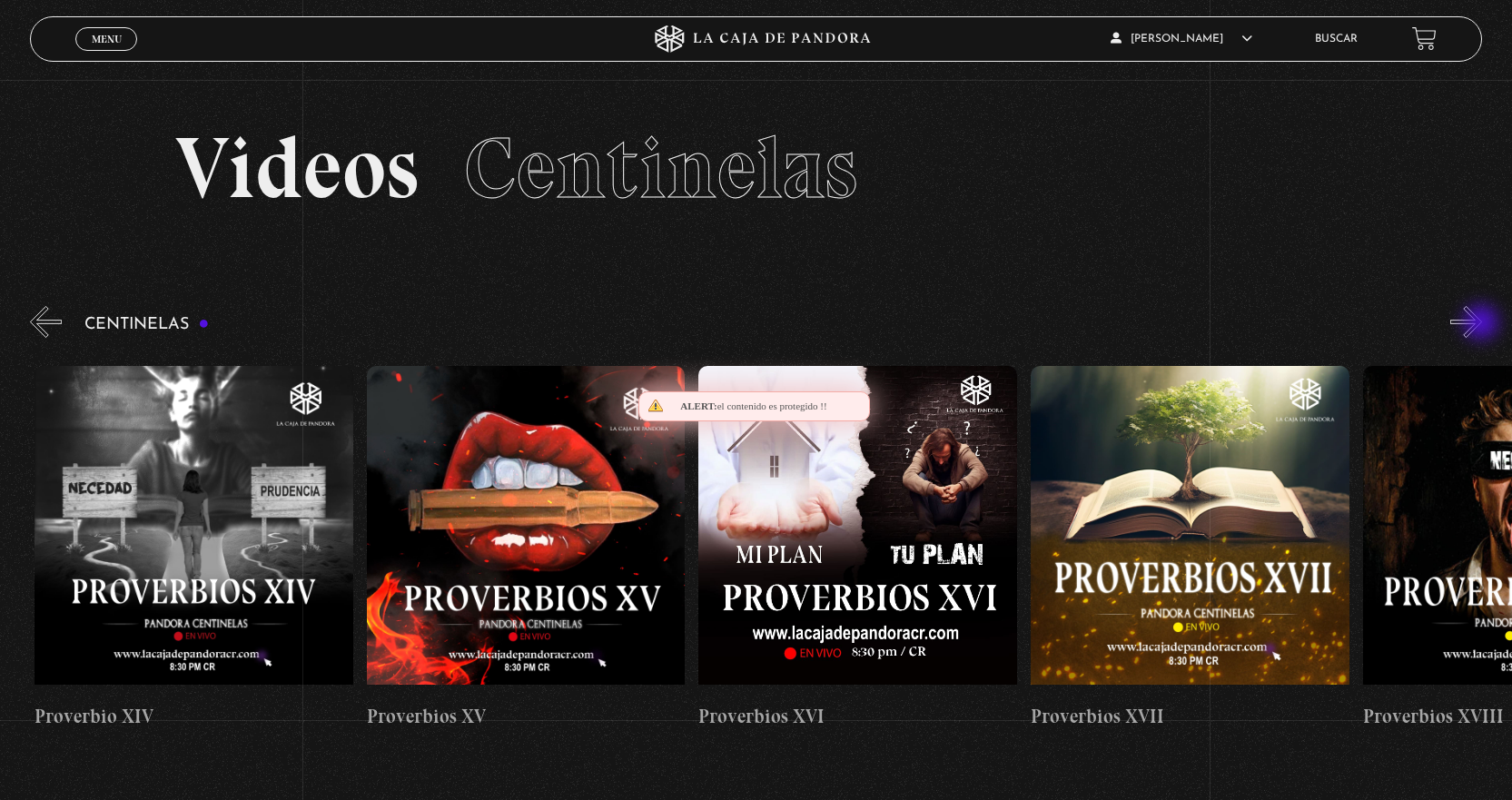
click at [1482, 324] on button "»" at bounding box center [1465, 322] width 32 height 32
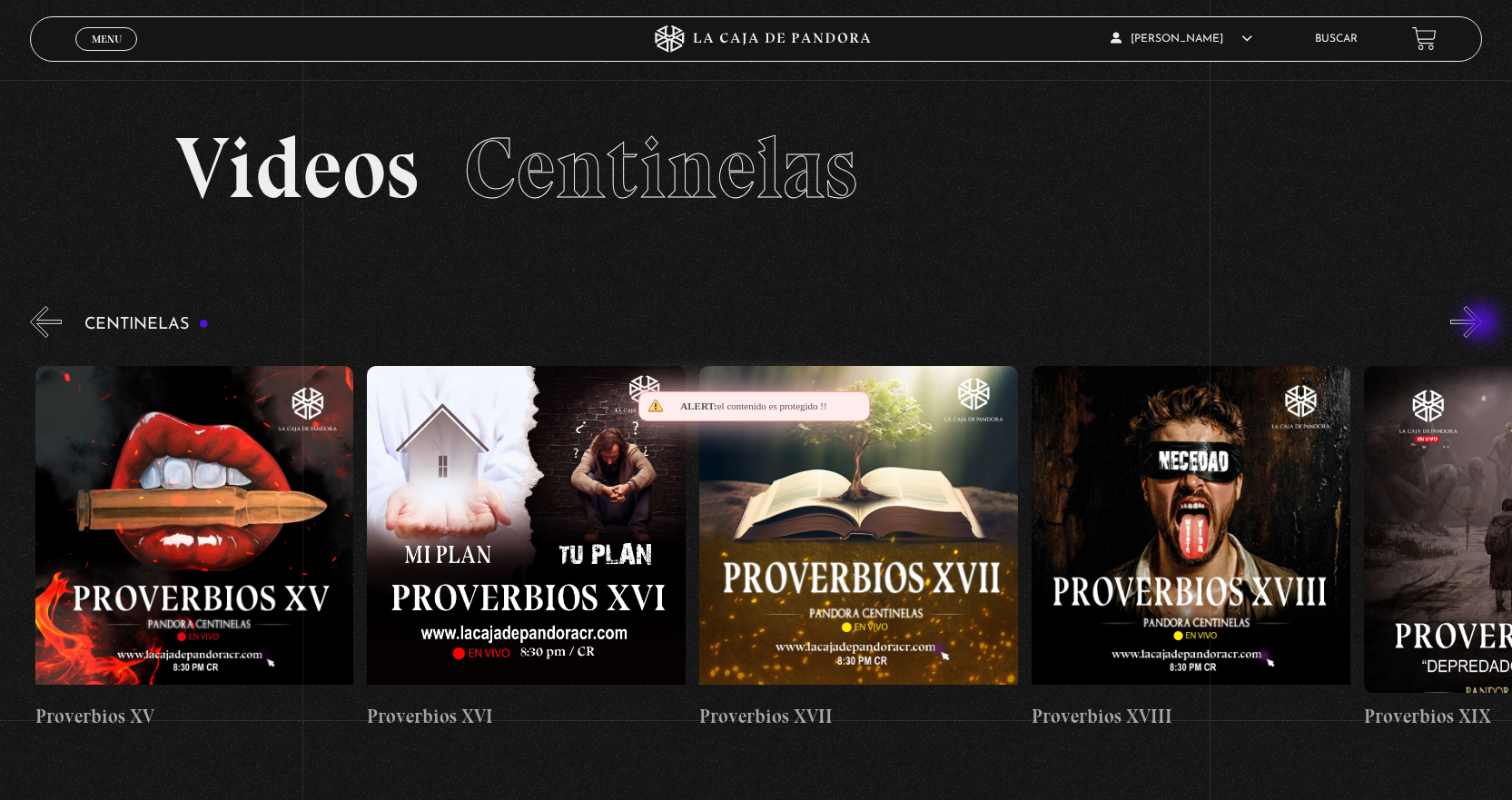
click at [1482, 324] on button "»" at bounding box center [1465, 322] width 32 height 32
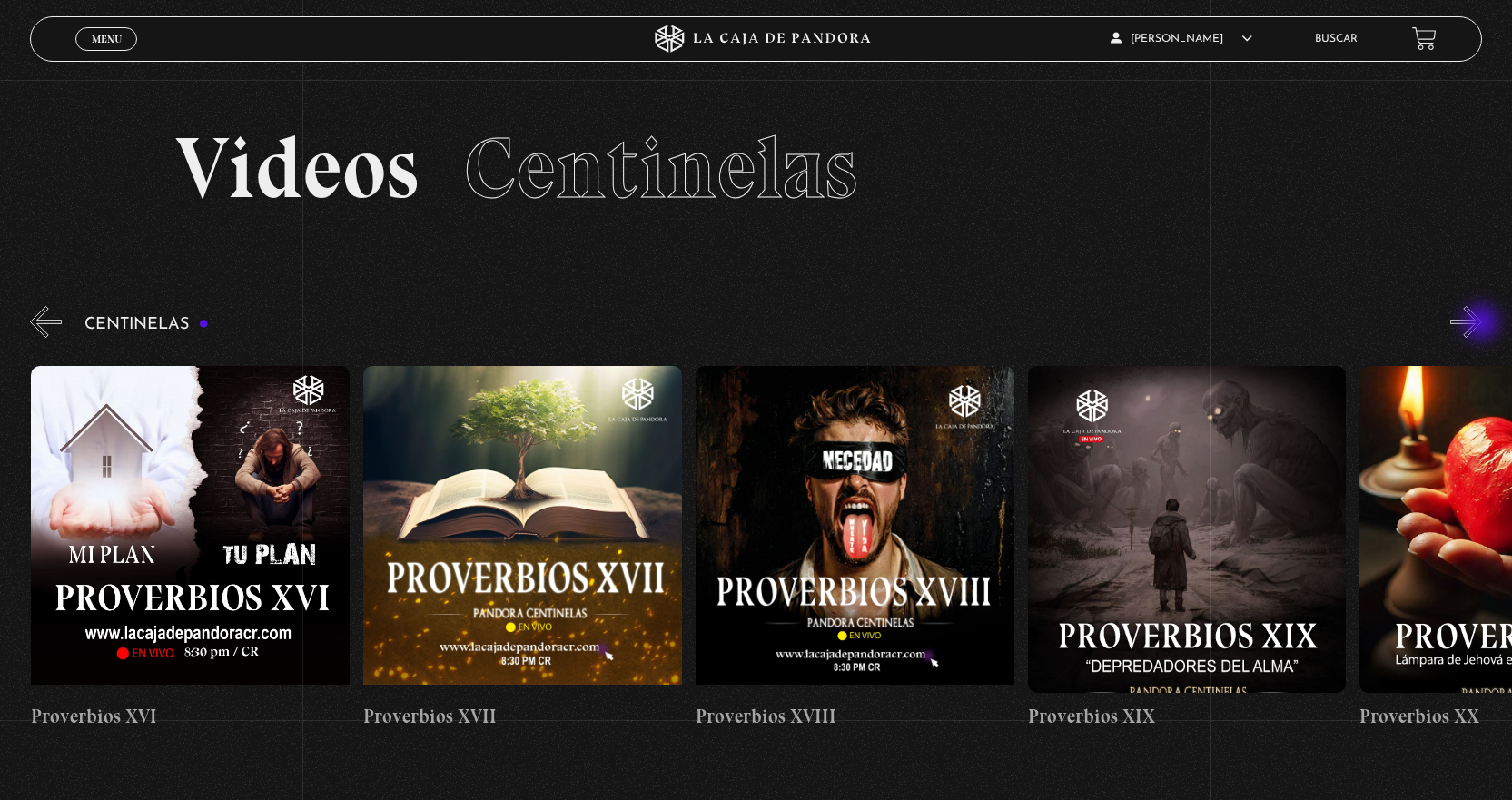
scroll to position [0, 5978]
click at [1482, 324] on button "»" at bounding box center [1465, 322] width 32 height 32
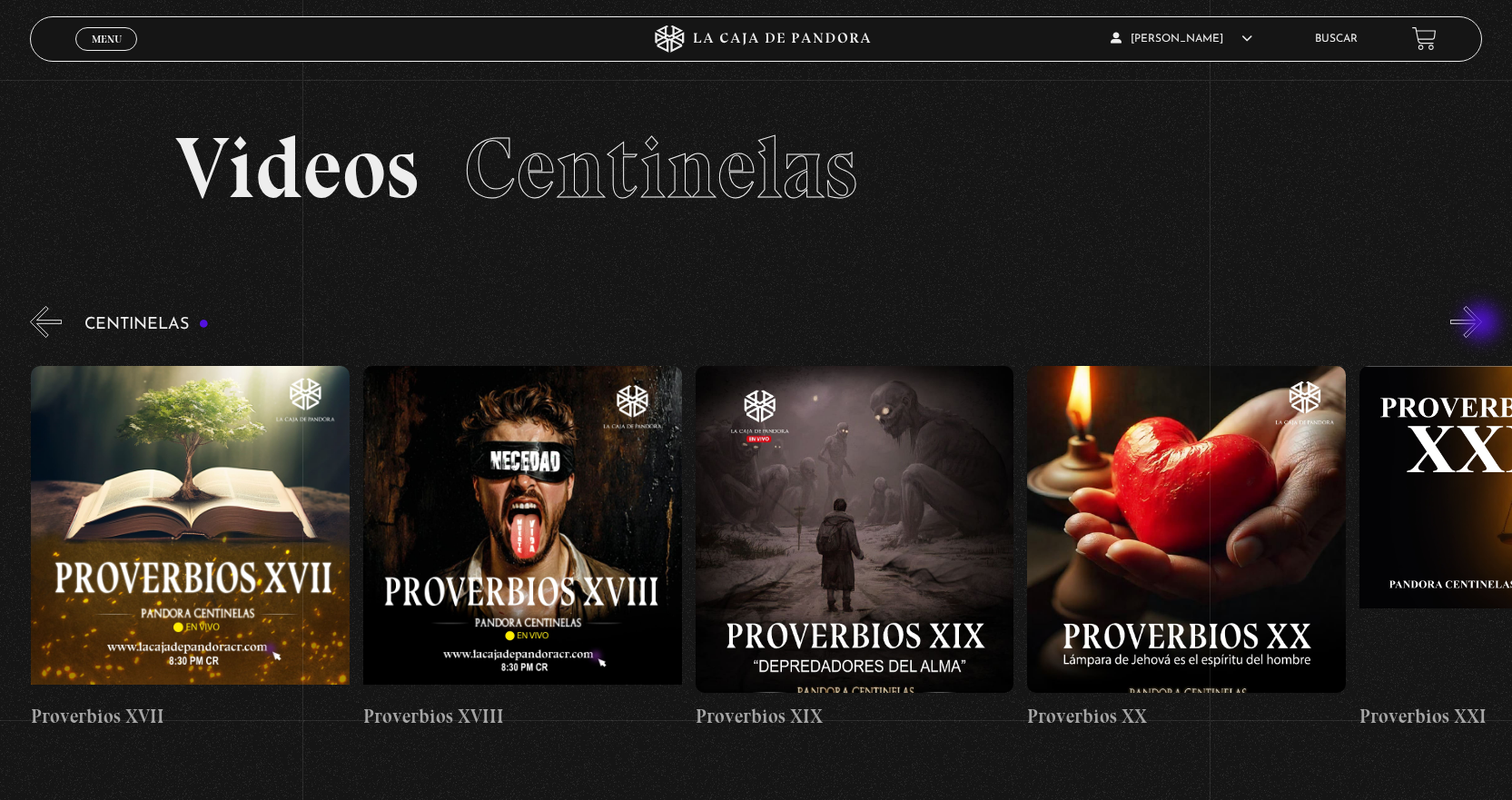
scroll to position [0, 6310]
click at [907, 494] on figure at bounding box center [854, 529] width 318 height 327
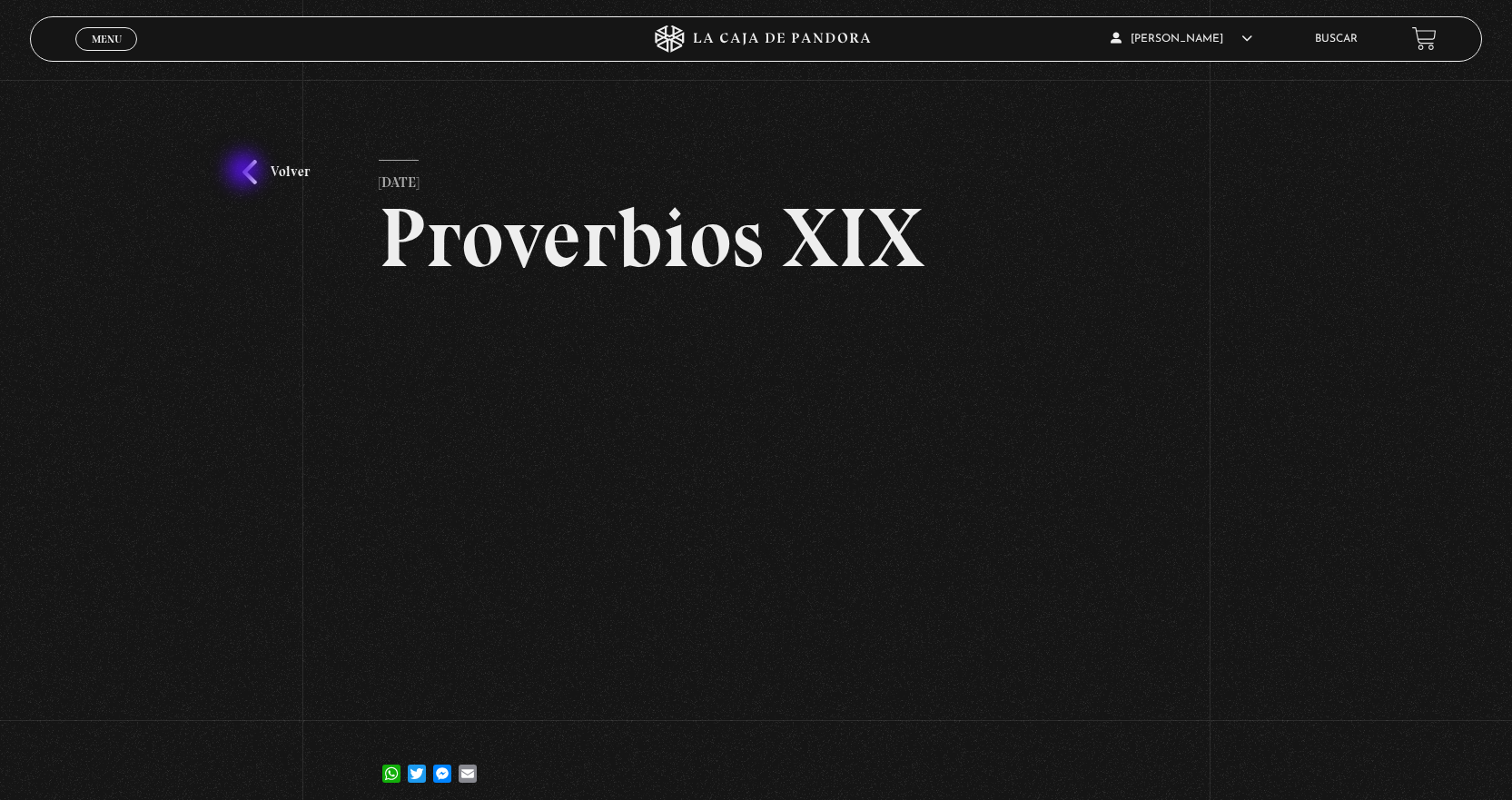
click at [246, 171] on link "Volver" at bounding box center [276, 171] width 67 height 25
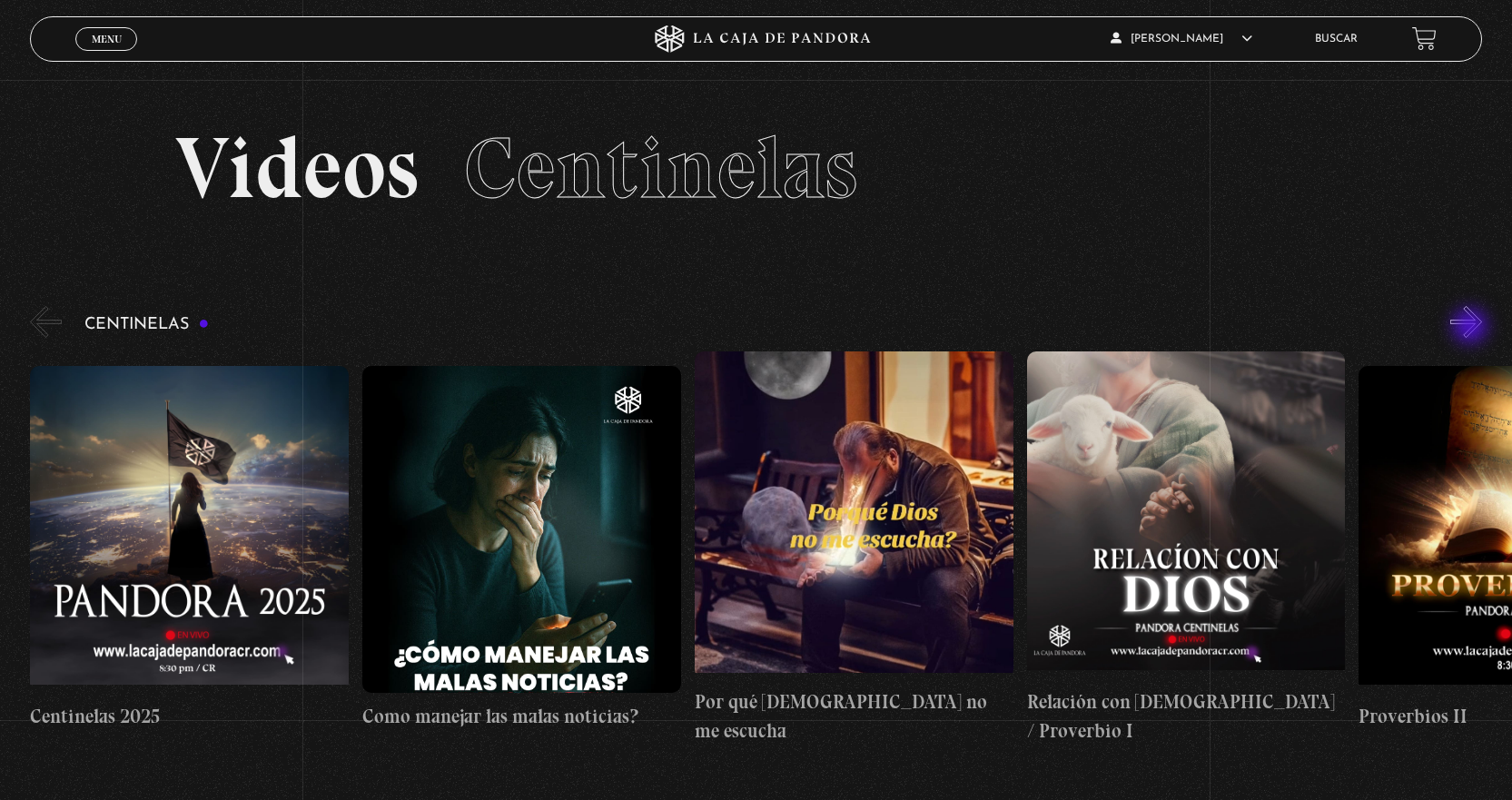
click at [1472, 327] on button "»" at bounding box center [1465, 322] width 32 height 32
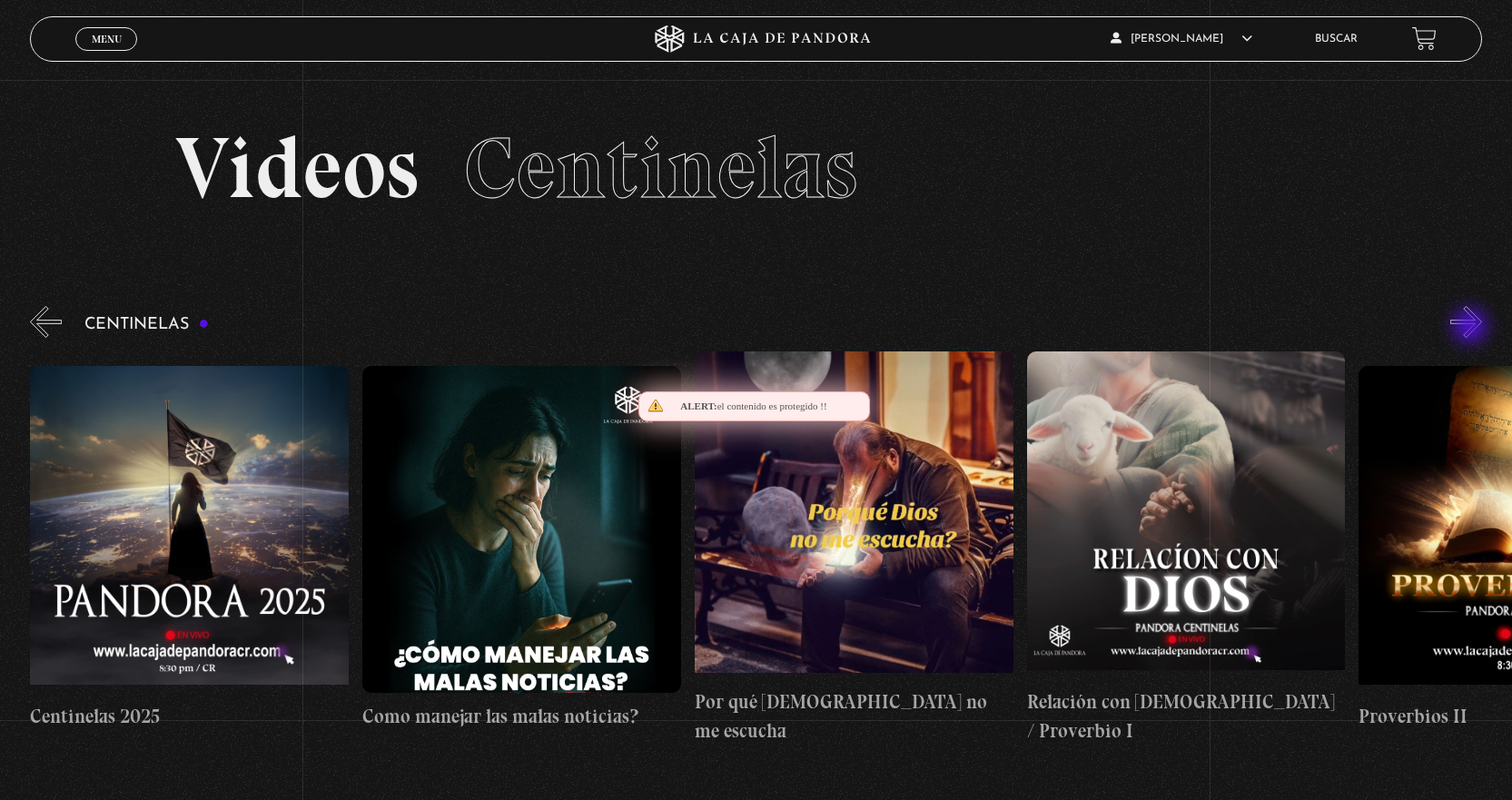
click at [1472, 327] on button "»" at bounding box center [1465, 322] width 32 height 32
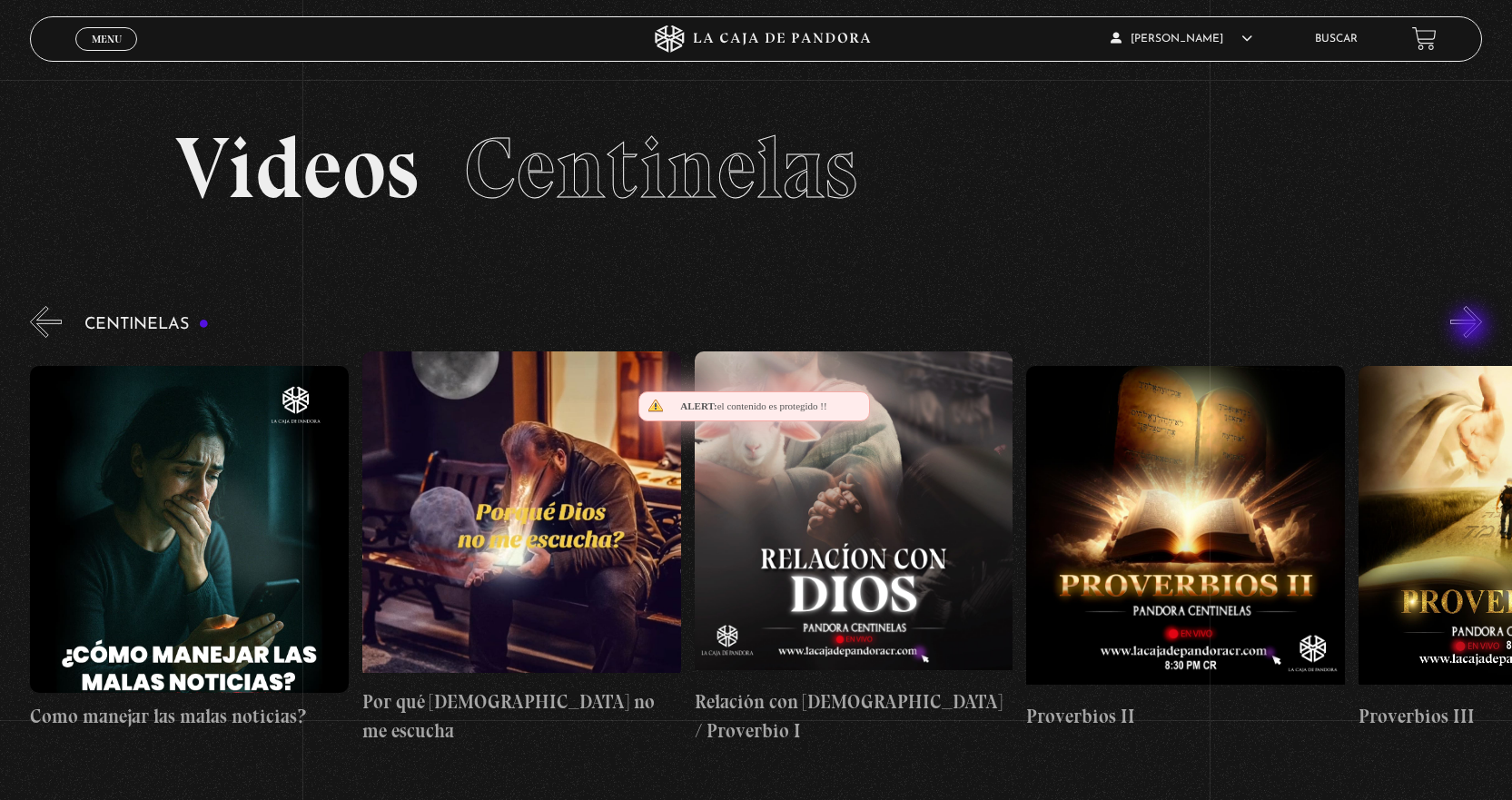
click at [1472, 327] on button "»" at bounding box center [1465, 322] width 32 height 32
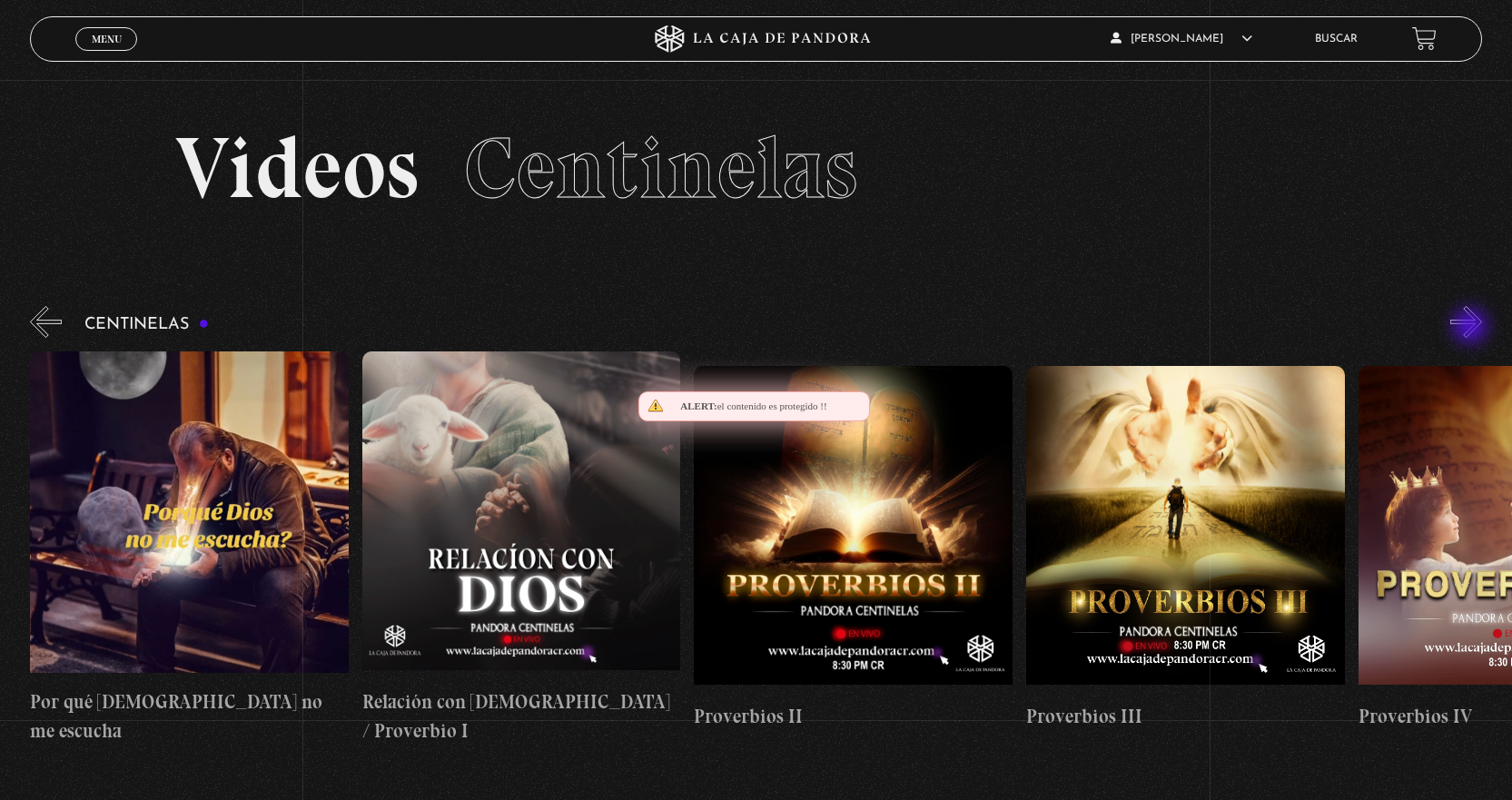
click at [1472, 327] on button "»" at bounding box center [1465, 322] width 32 height 32
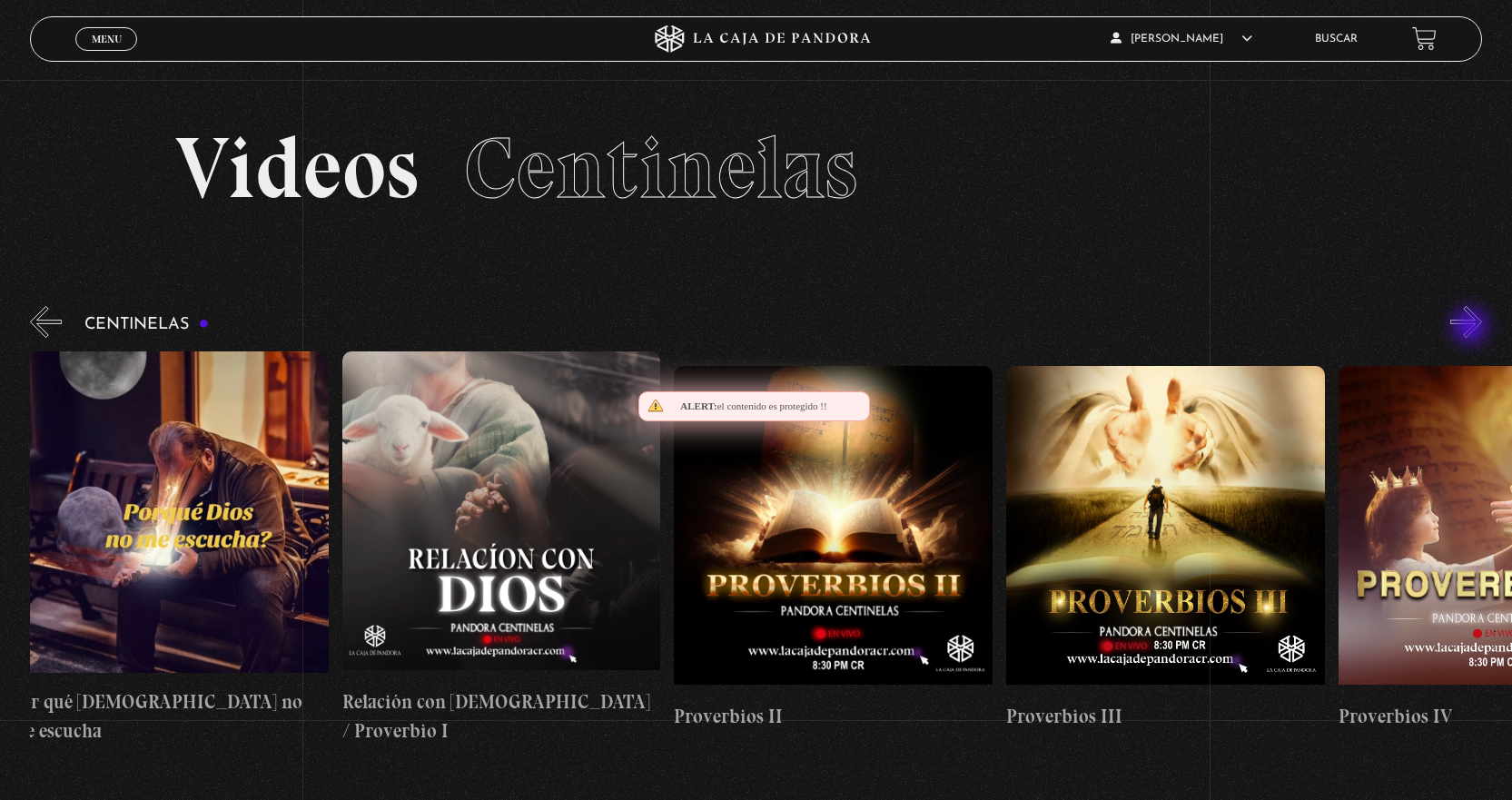
click at [1472, 327] on button "»" at bounding box center [1465, 322] width 32 height 32
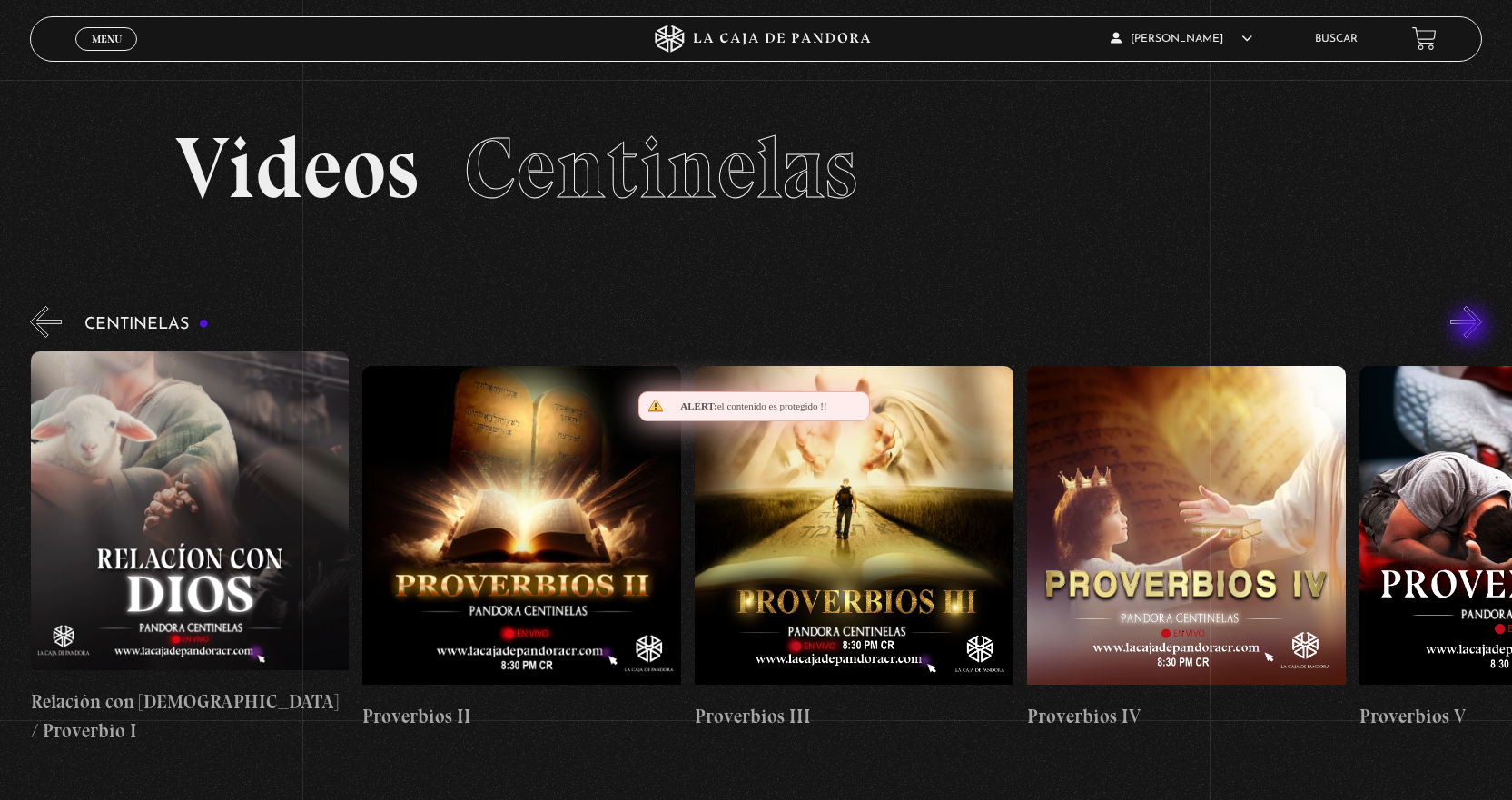
click at [1472, 327] on button "»" at bounding box center [1465, 322] width 32 height 32
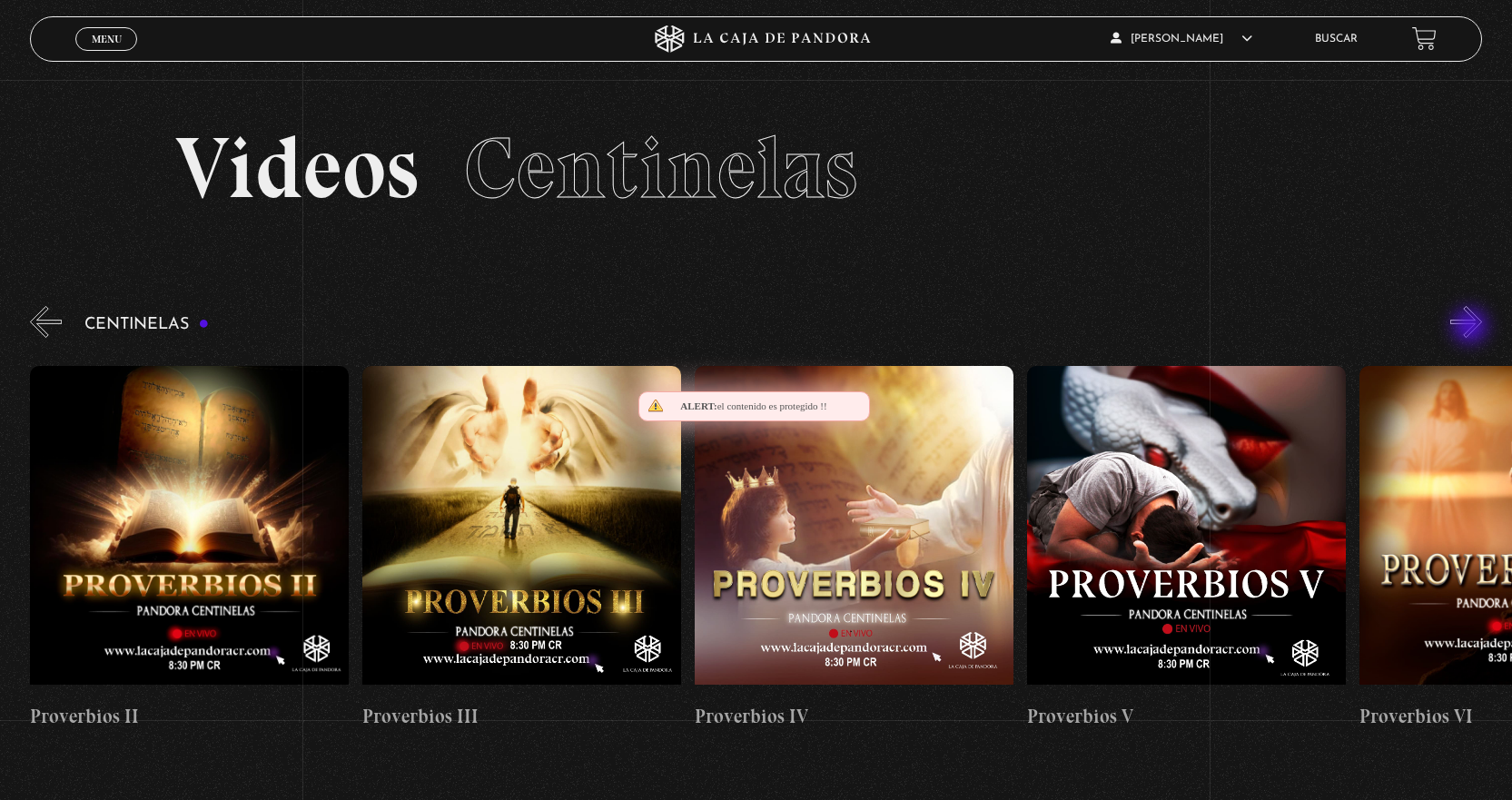
click at [1472, 327] on button "»" at bounding box center [1465, 322] width 32 height 32
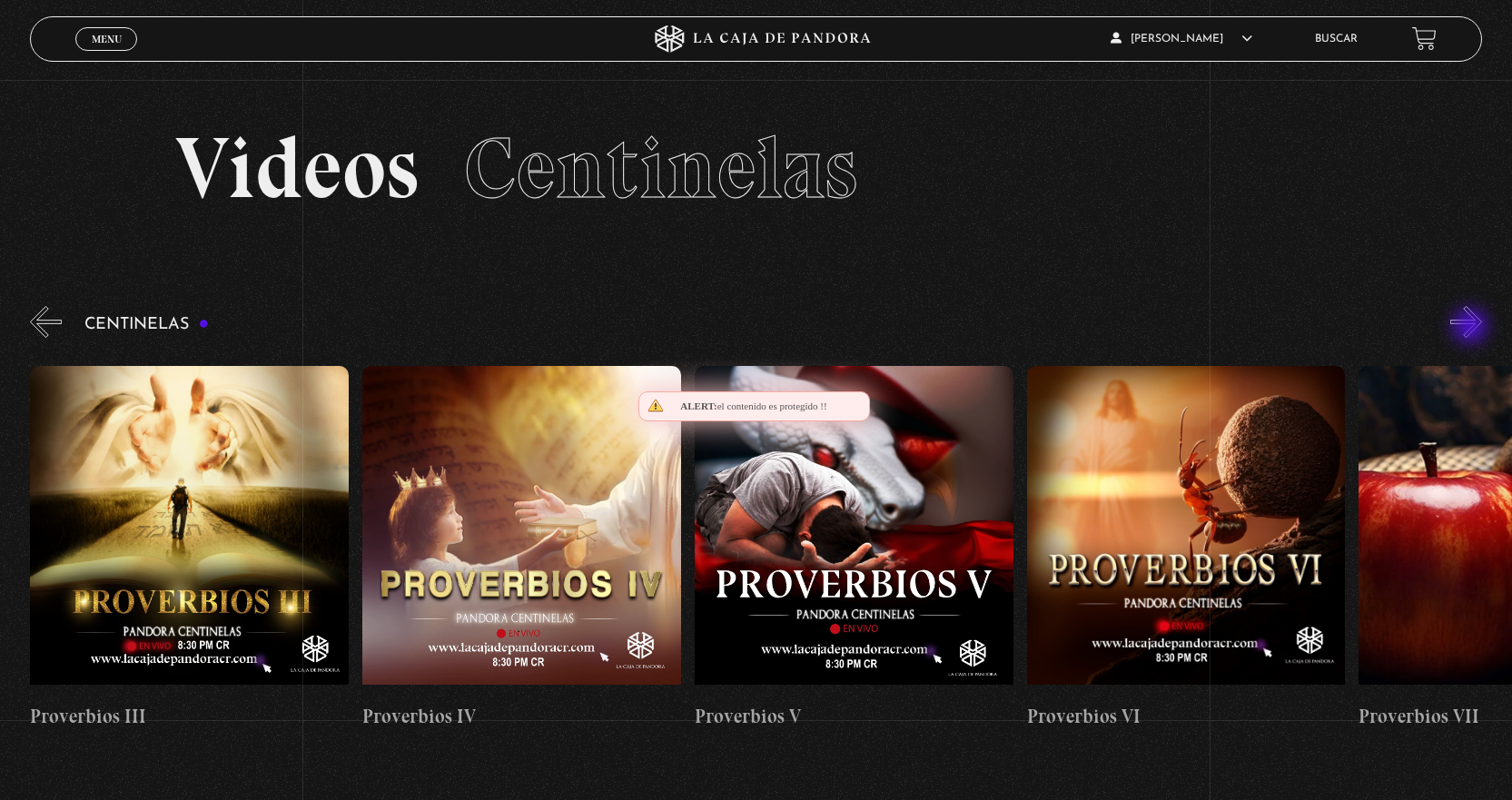
click at [1472, 327] on button "»" at bounding box center [1465, 322] width 32 height 32
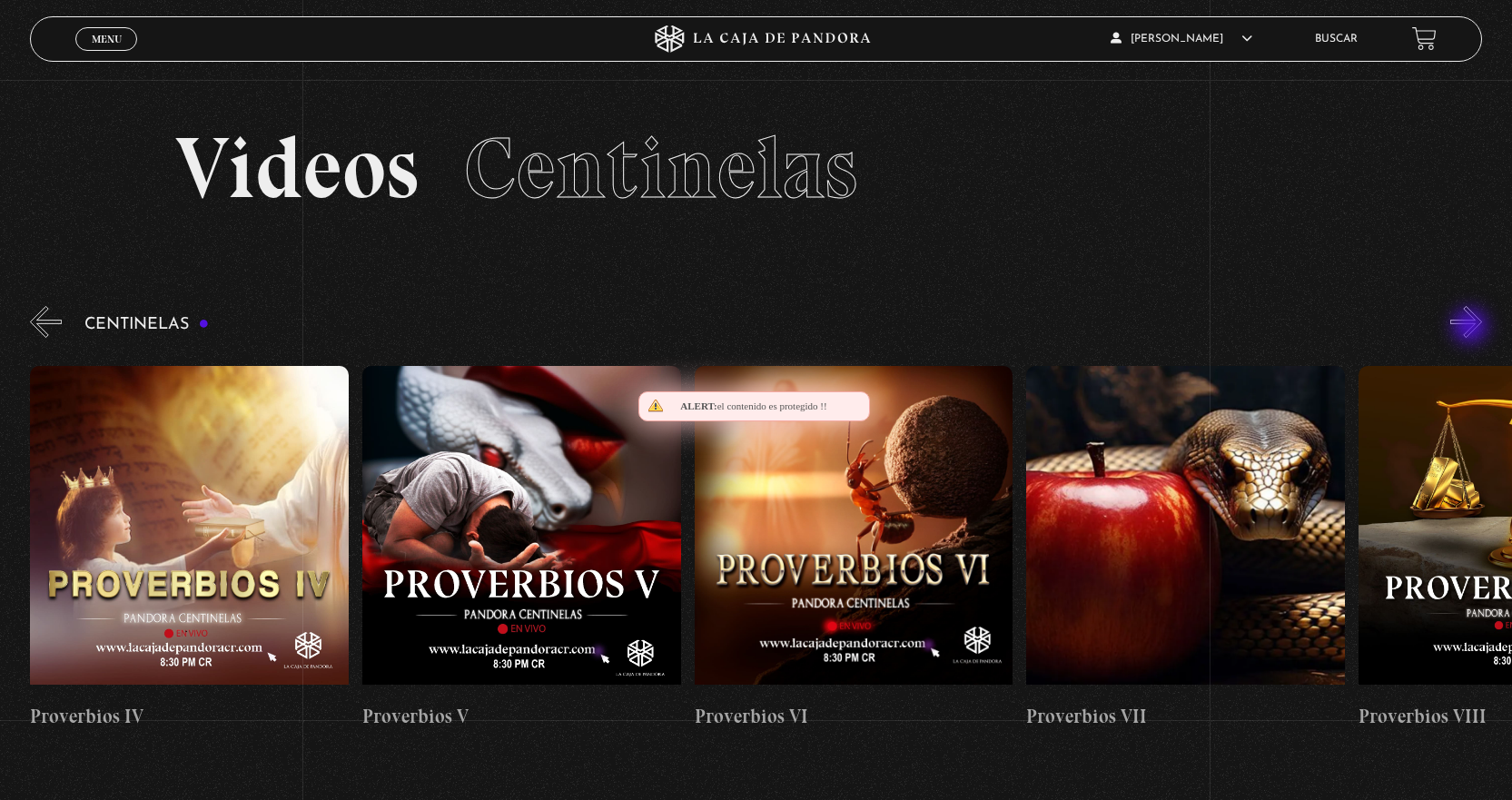
click at [1472, 327] on button "»" at bounding box center [1465, 322] width 32 height 32
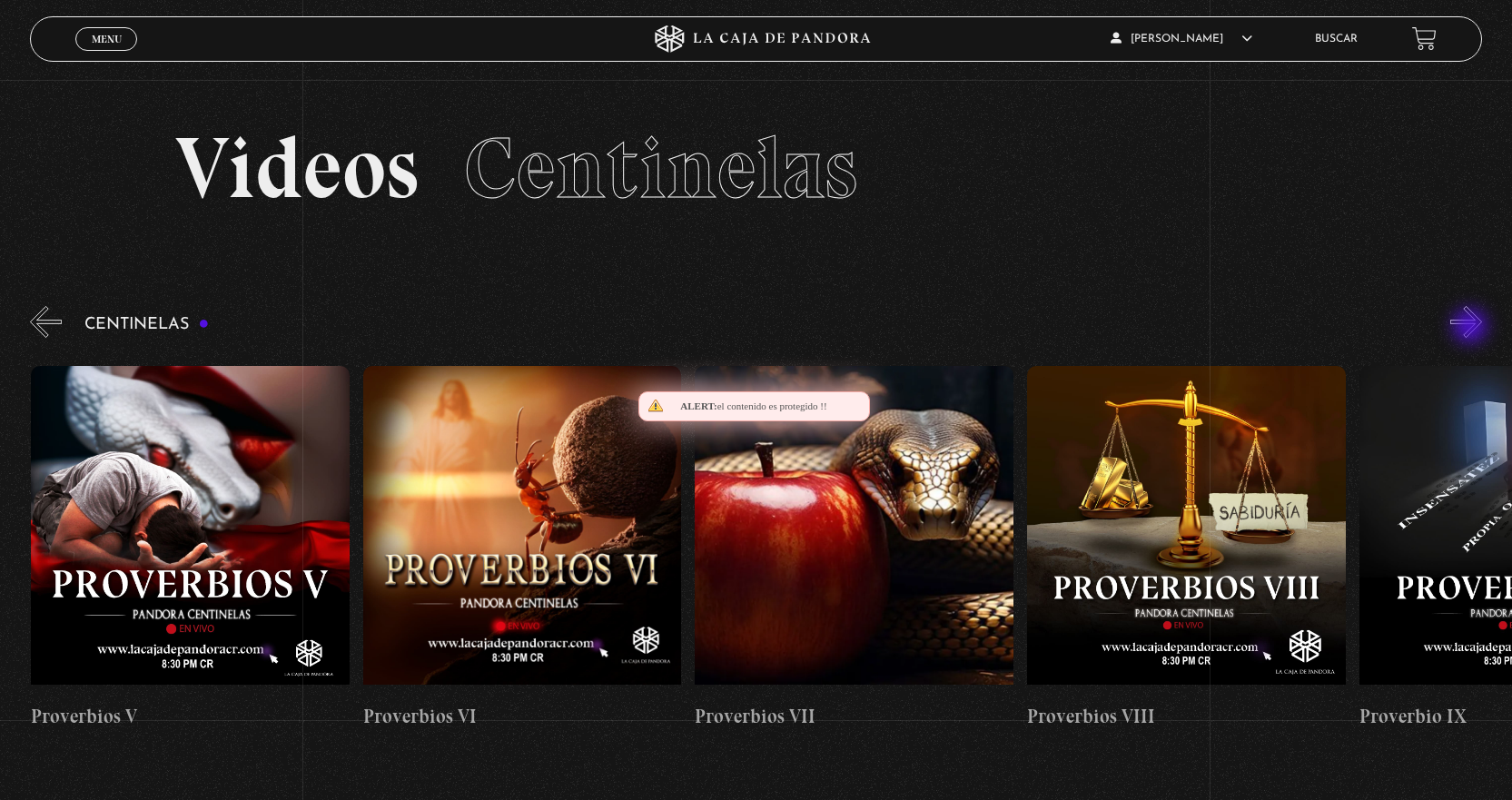
click at [1472, 327] on button "»" at bounding box center [1465, 322] width 32 height 32
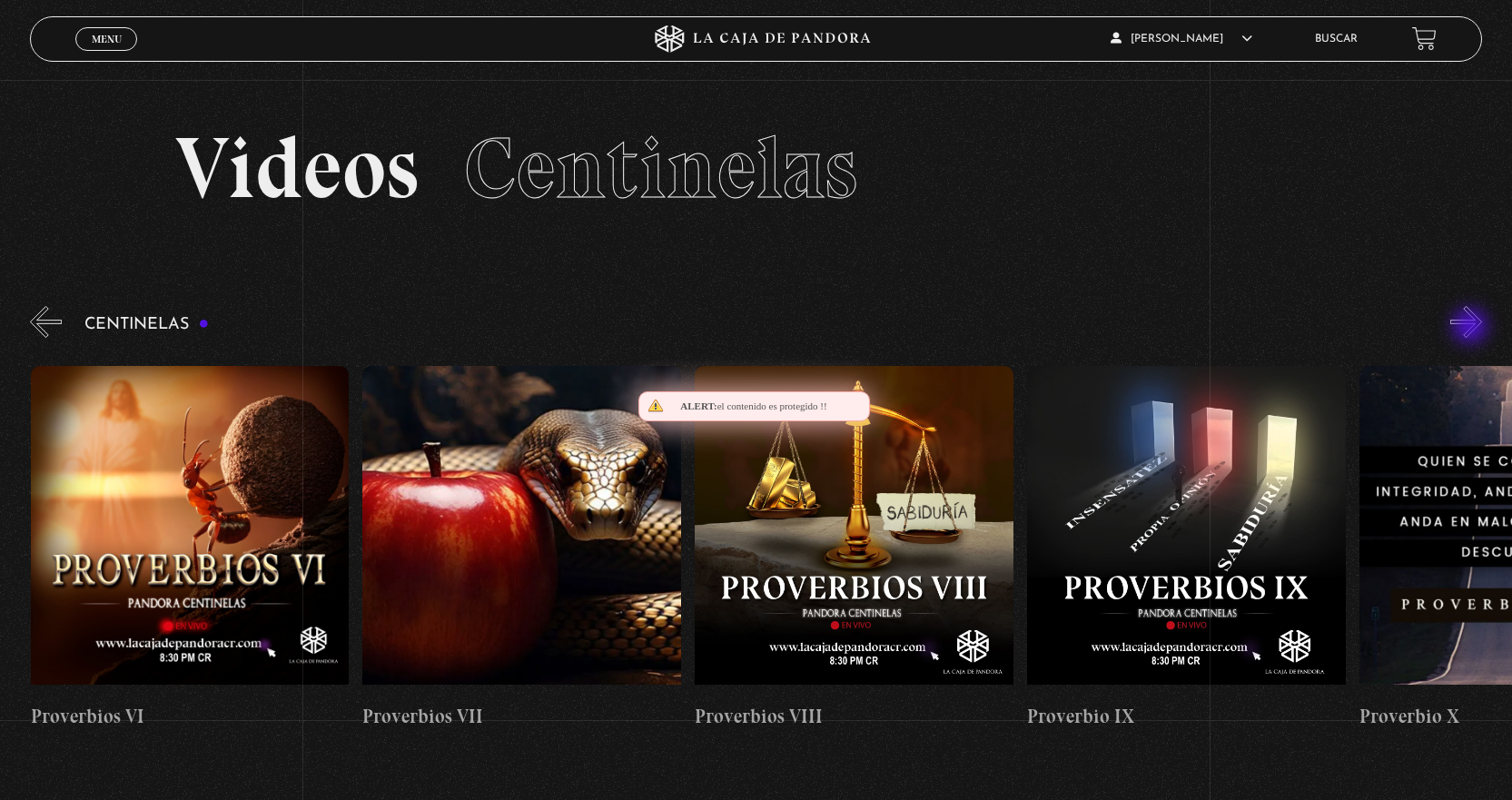
click at [1472, 327] on button "»" at bounding box center [1465, 322] width 32 height 32
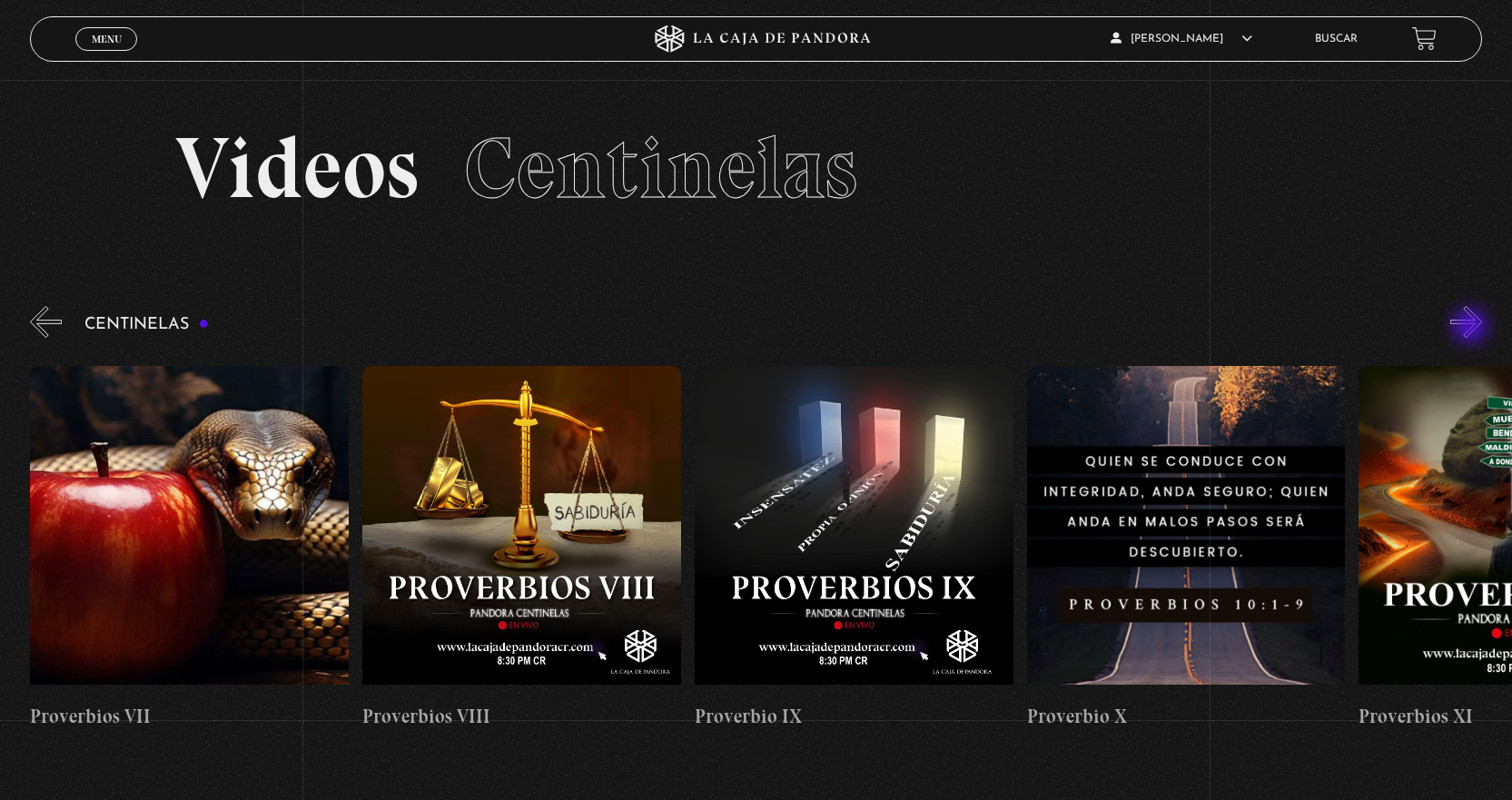
click at [1472, 327] on button "»" at bounding box center [1465, 322] width 32 height 32
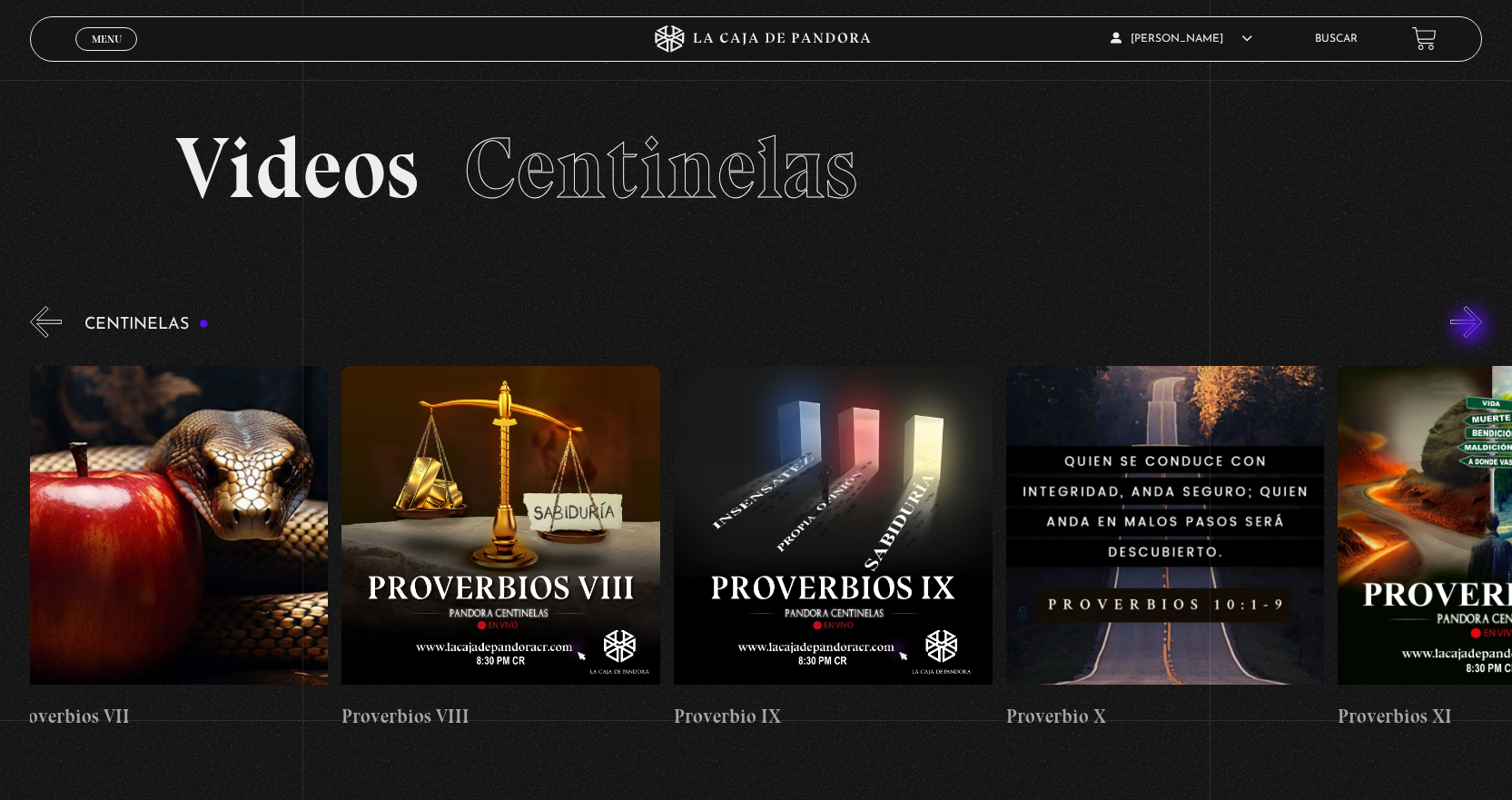
click at [1472, 327] on button "»" at bounding box center [1465, 322] width 32 height 32
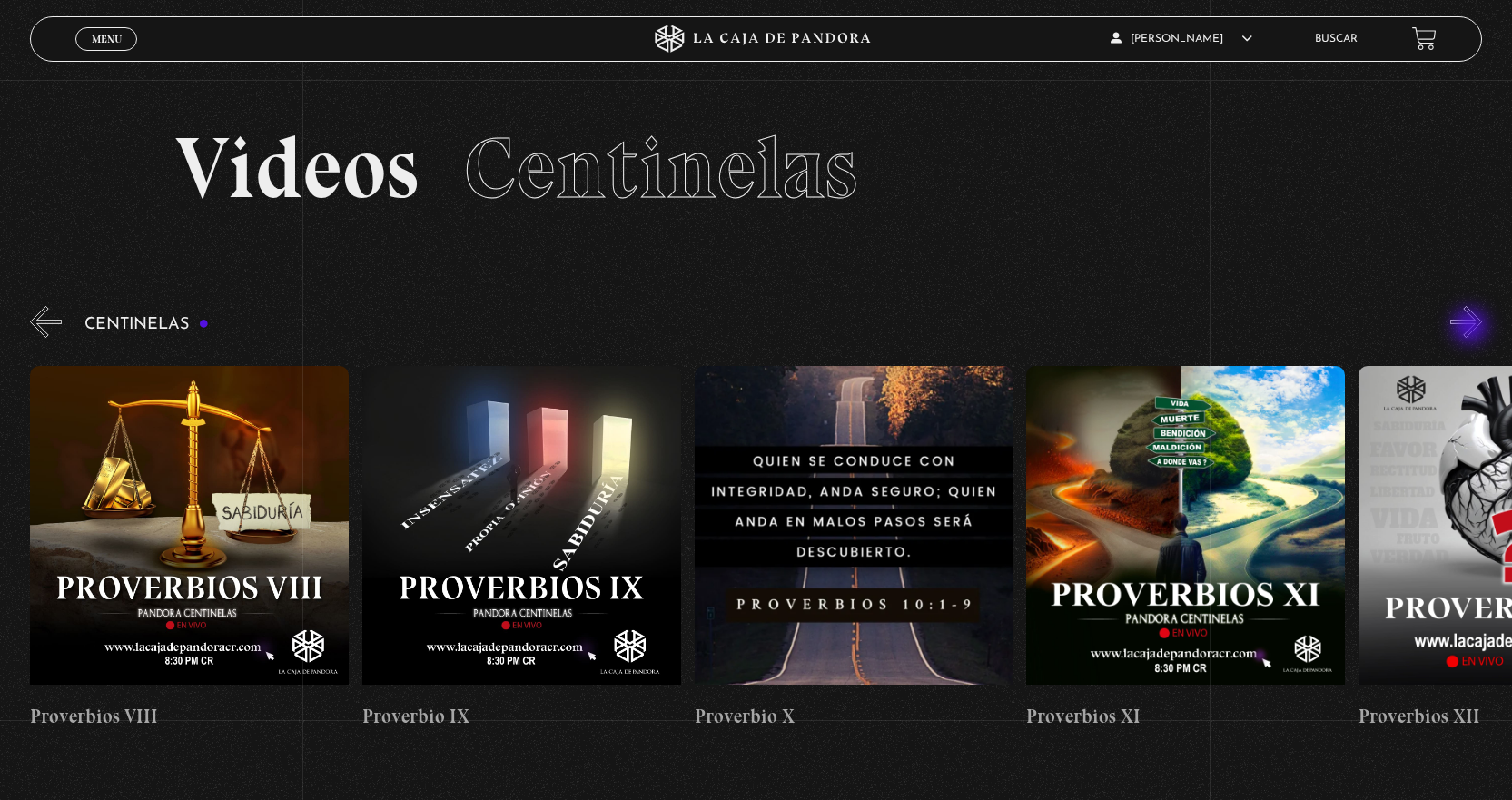
click at [1472, 327] on button "»" at bounding box center [1465, 322] width 32 height 32
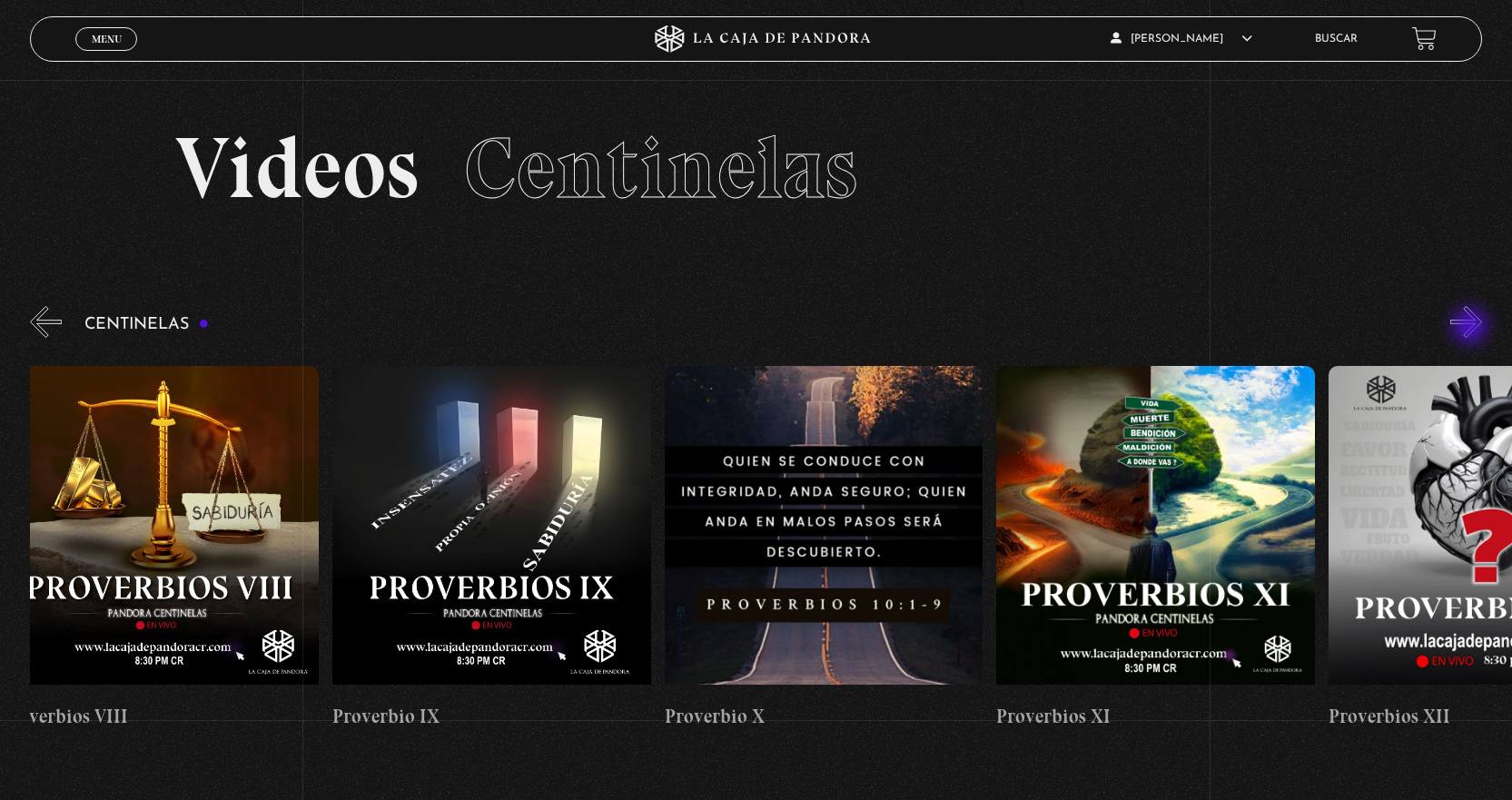
click at [1472, 327] on button "»" at bounding box center [1465, 322] width 32 height 32
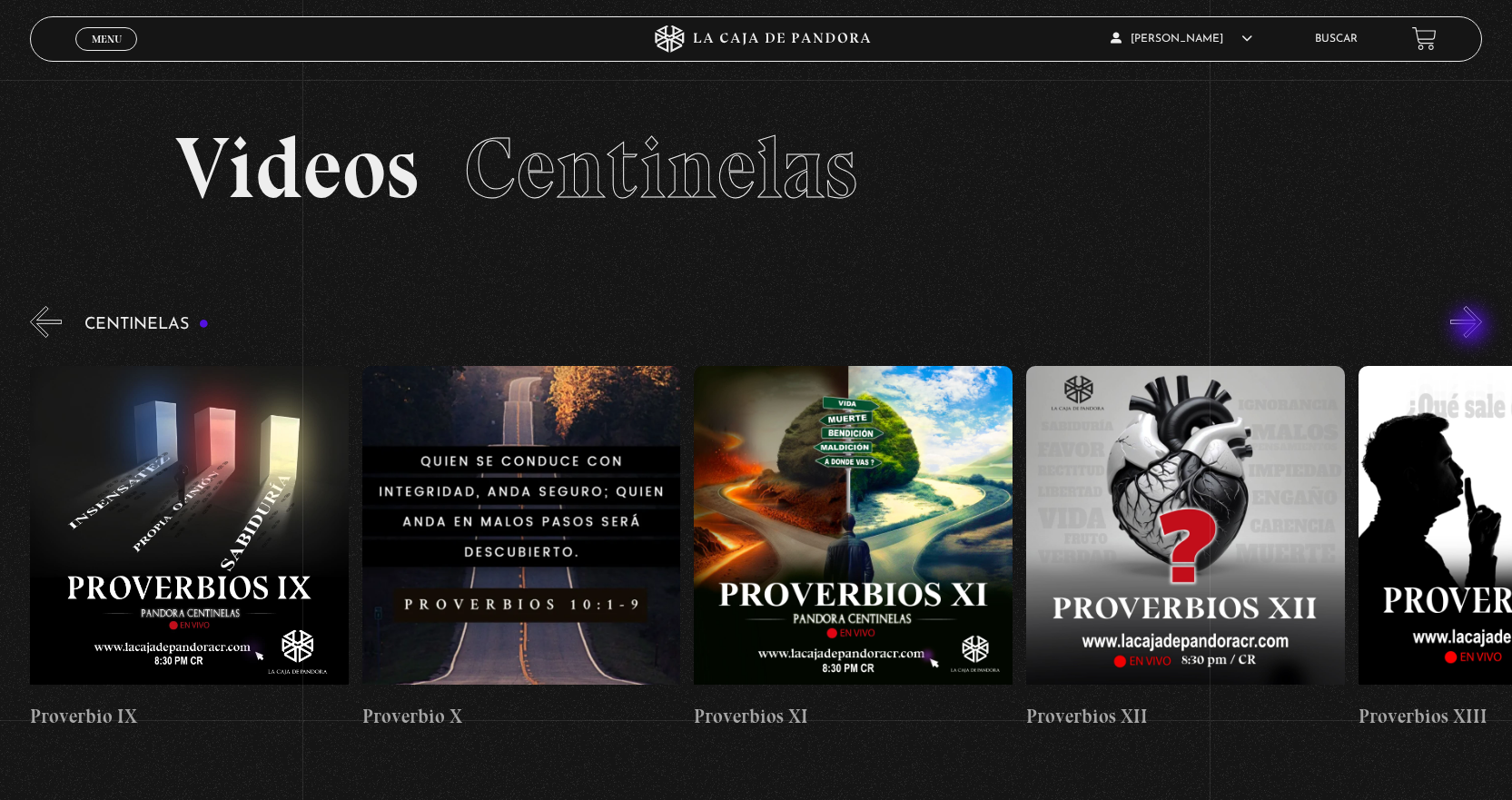
click at [1472, 327] on button "»" at bounding box center [1465, 322] width 32 height 32
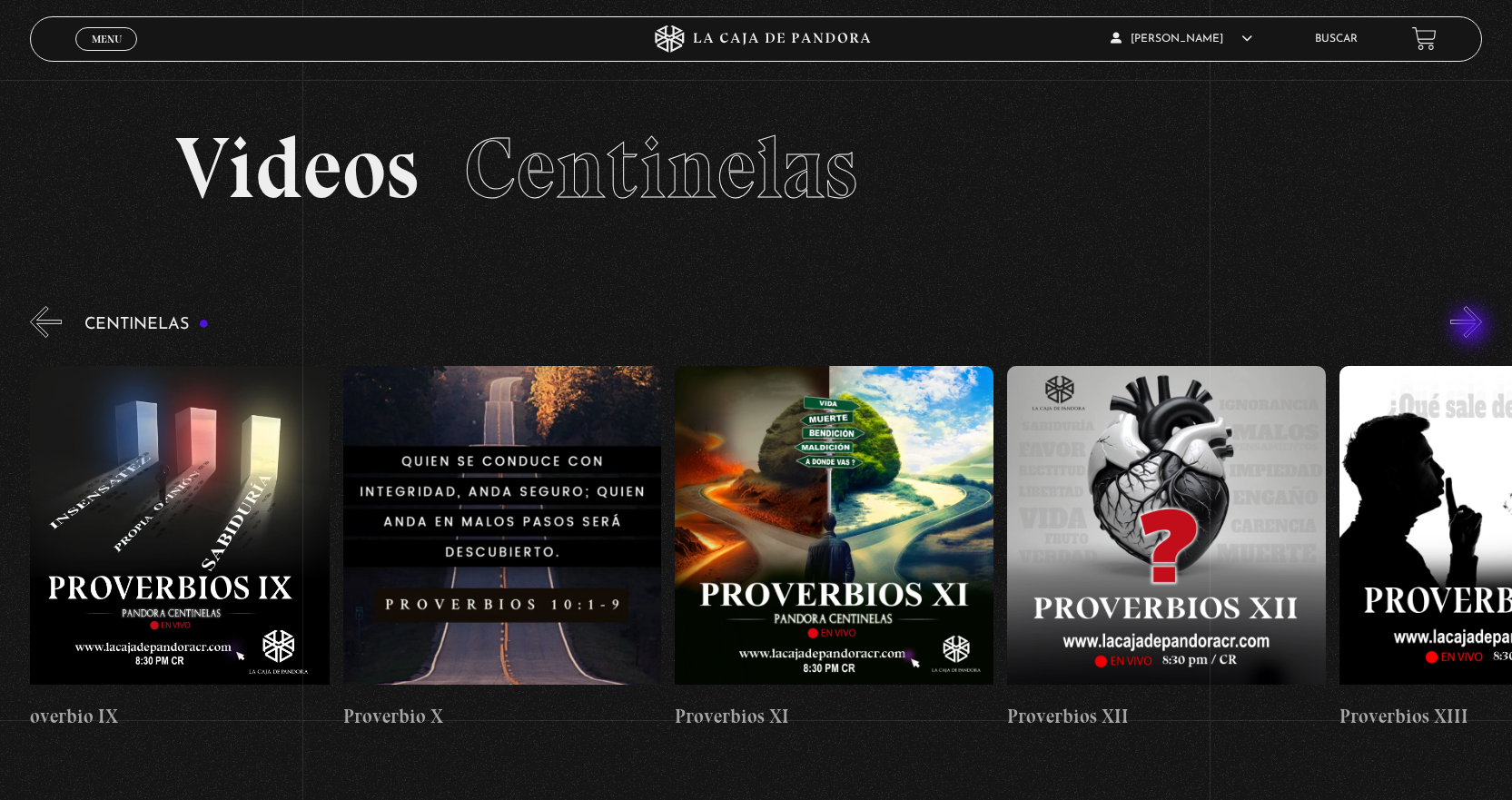
click at [1472, 327] on button "»" at bounding box center [1465, 322] width 32 height 32
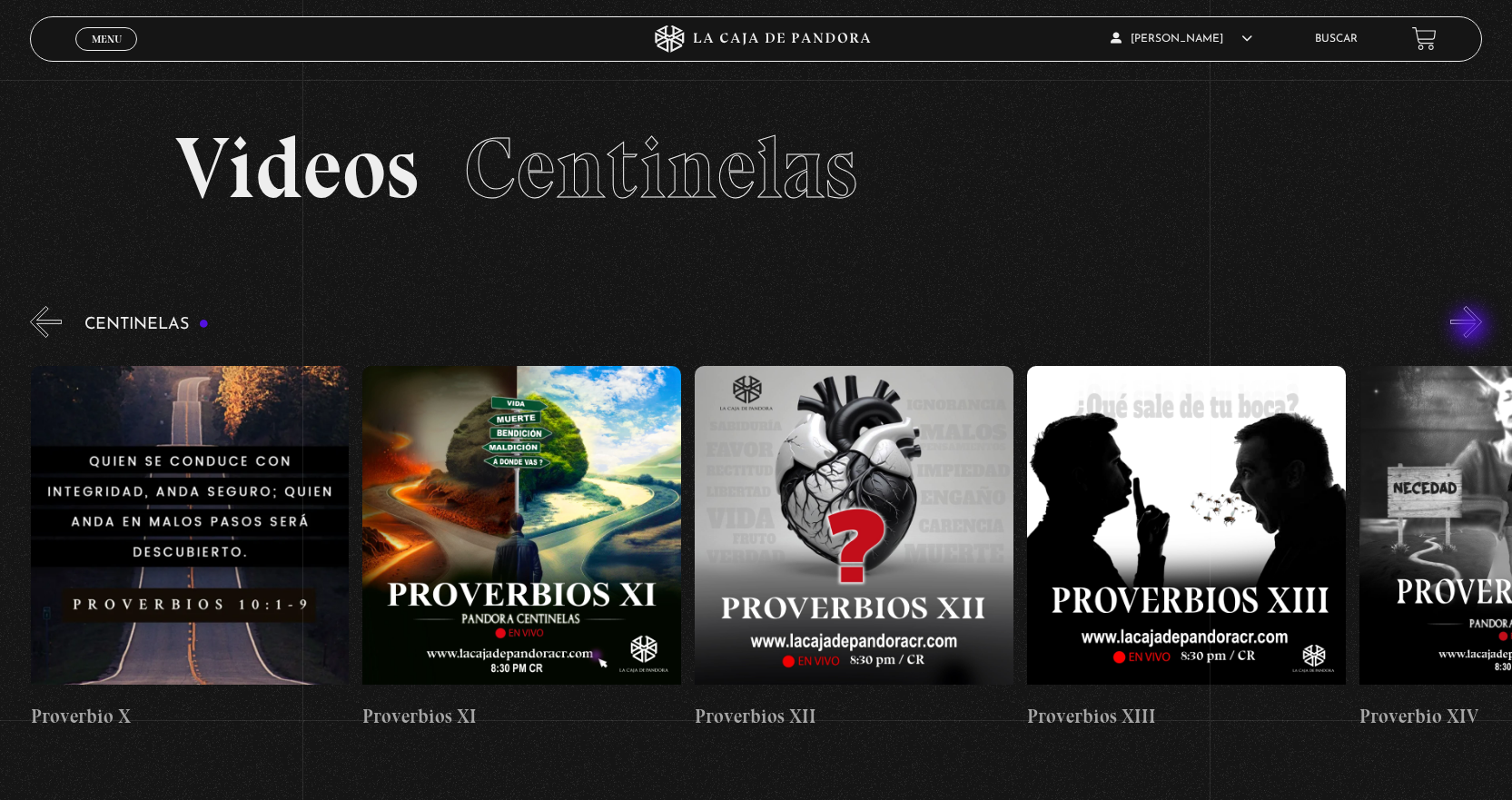
click at [1472, 327] on button "»" at bounding box center [1465, 322] width 32 height 32
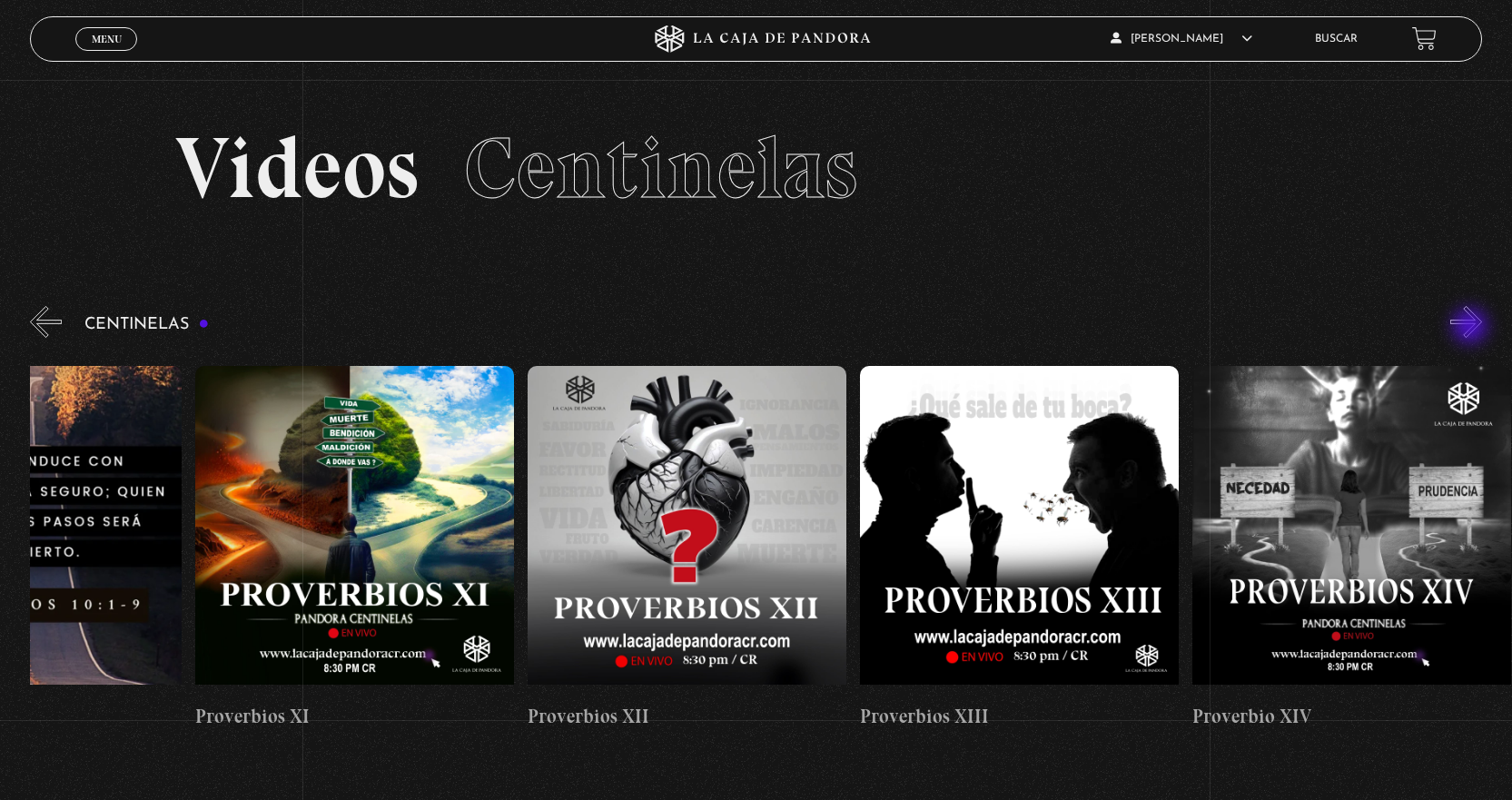
click at [1472, 327] on button "»" at bounding box center [1465, 322] width 32 height 32
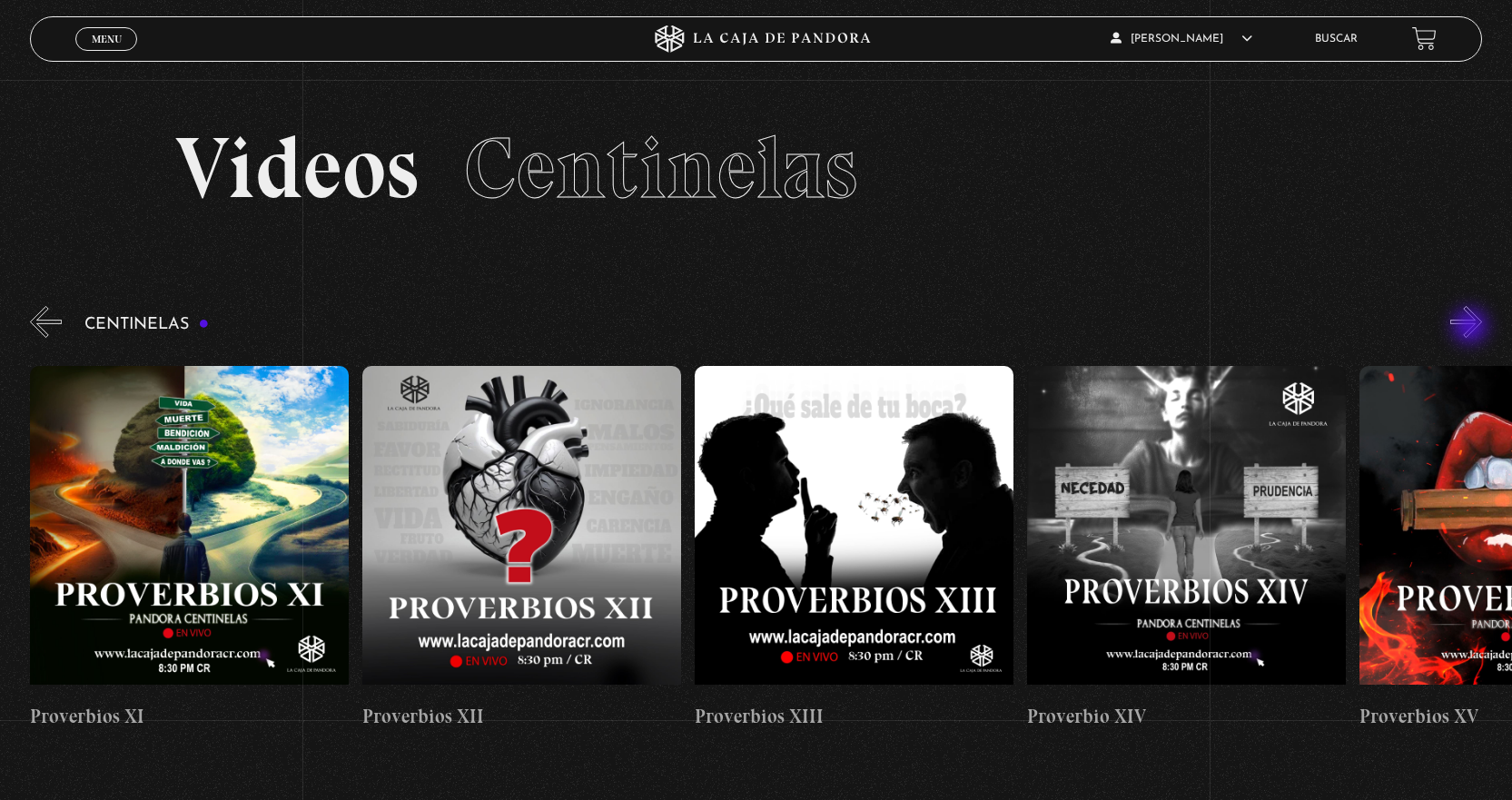
click at [1472, 327] on button "»" at bounding box center [1465, 322] width 32 height 32
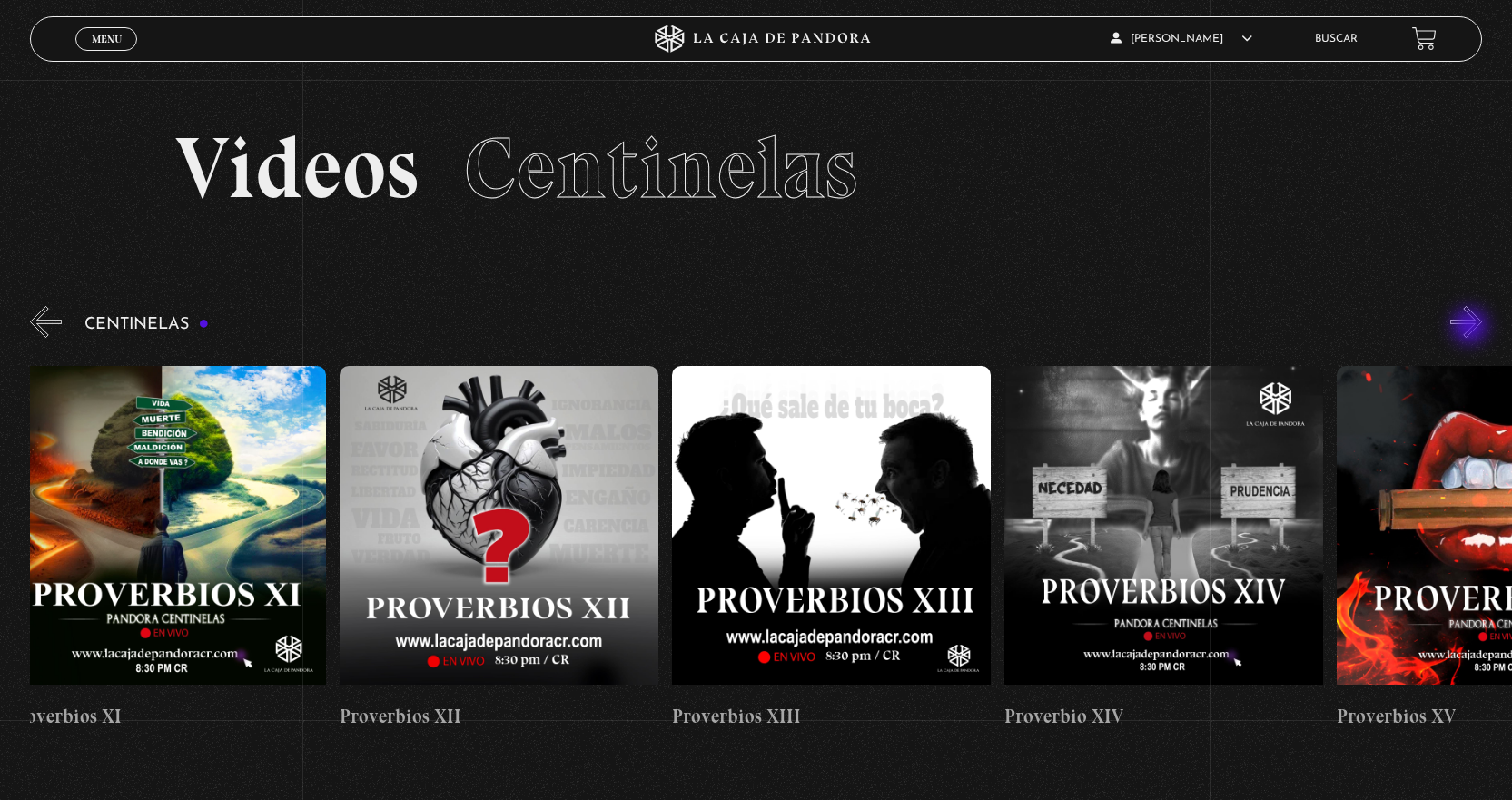
click at [1472, 327] on button "»" at bounding box center [1465, 322] width 32 height 32
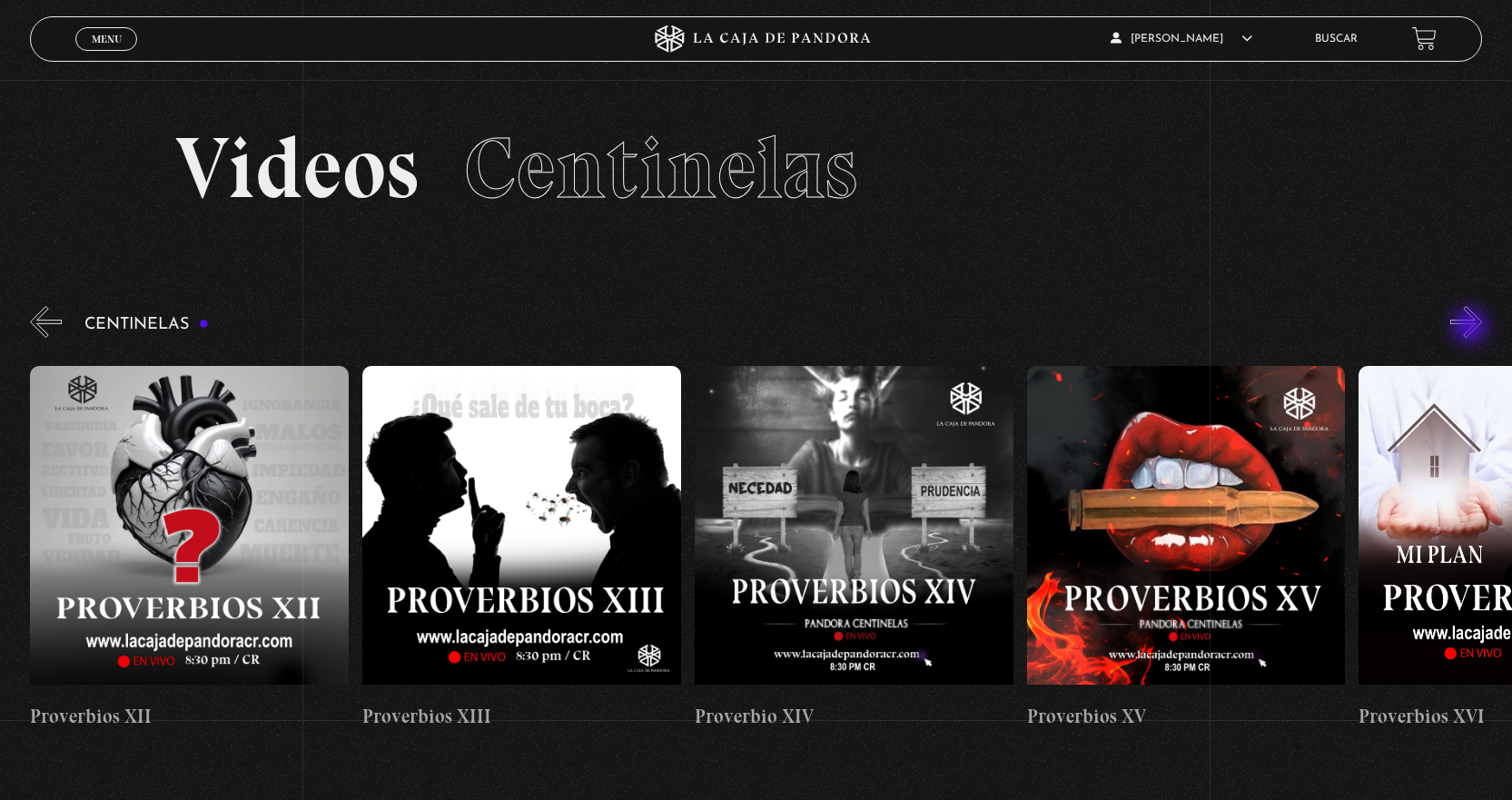
click at [1472, 327] on button "»" at bounding box center [1465, 322] width 32 height 32
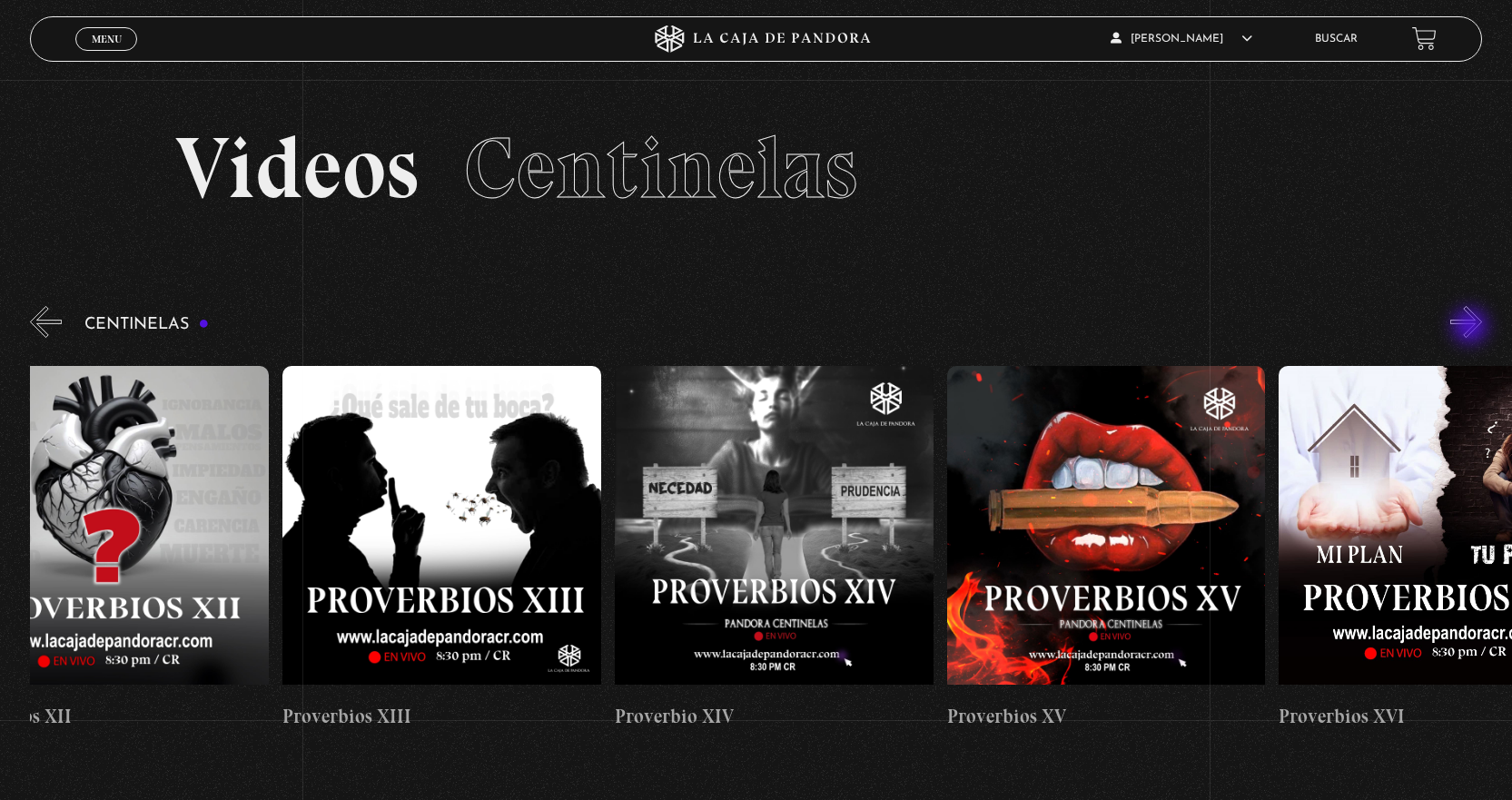
click at [1472, 327] on button "»" at bounding box center [1465, 322] width 32 height 32
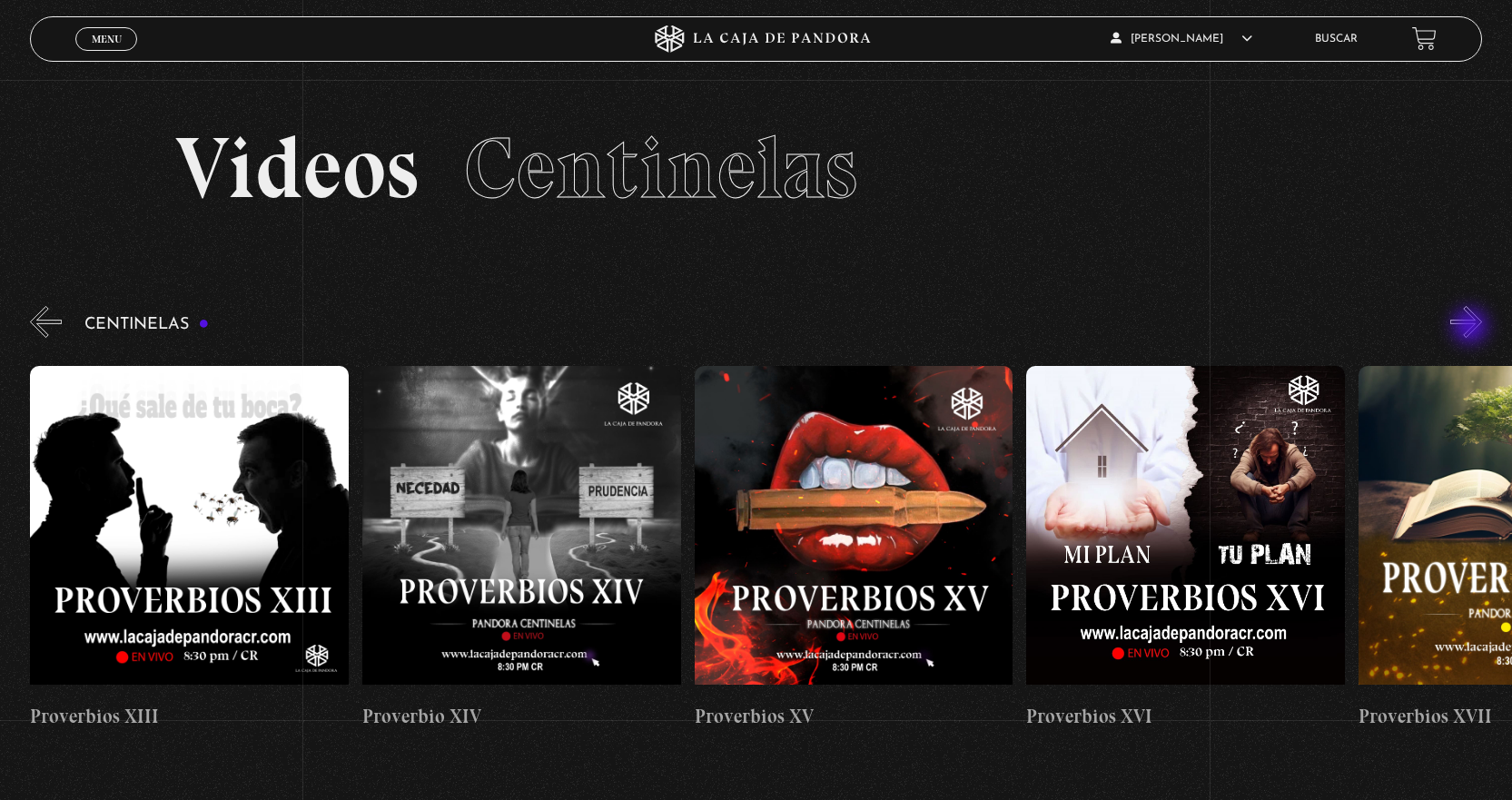
click at [1472, 327] on button "»" at bounding box center [1465, 322] width 32 height 32
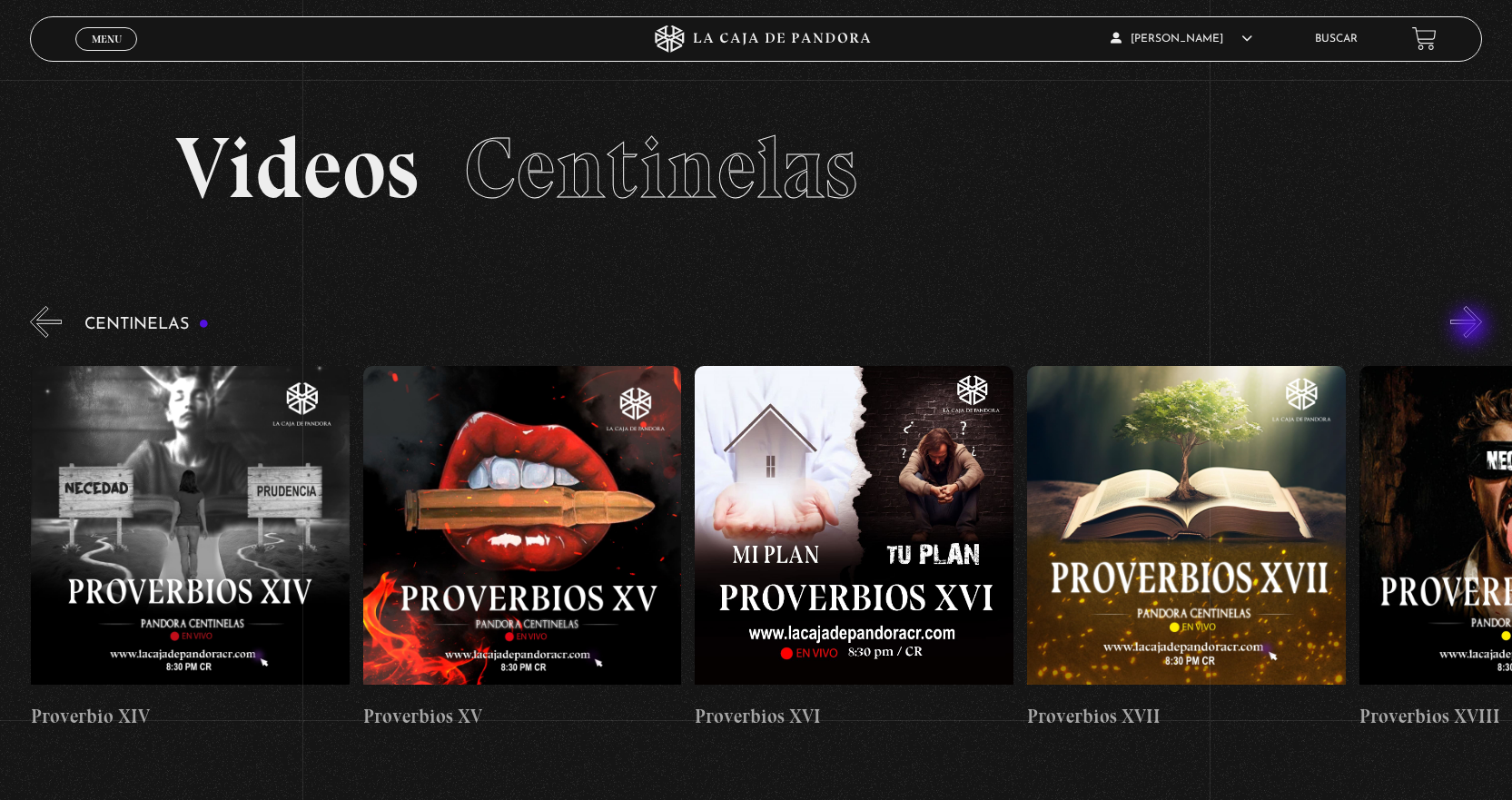
click at [1472, 327] on button "»" at bounding box center [1465, 322] width 32 height 32
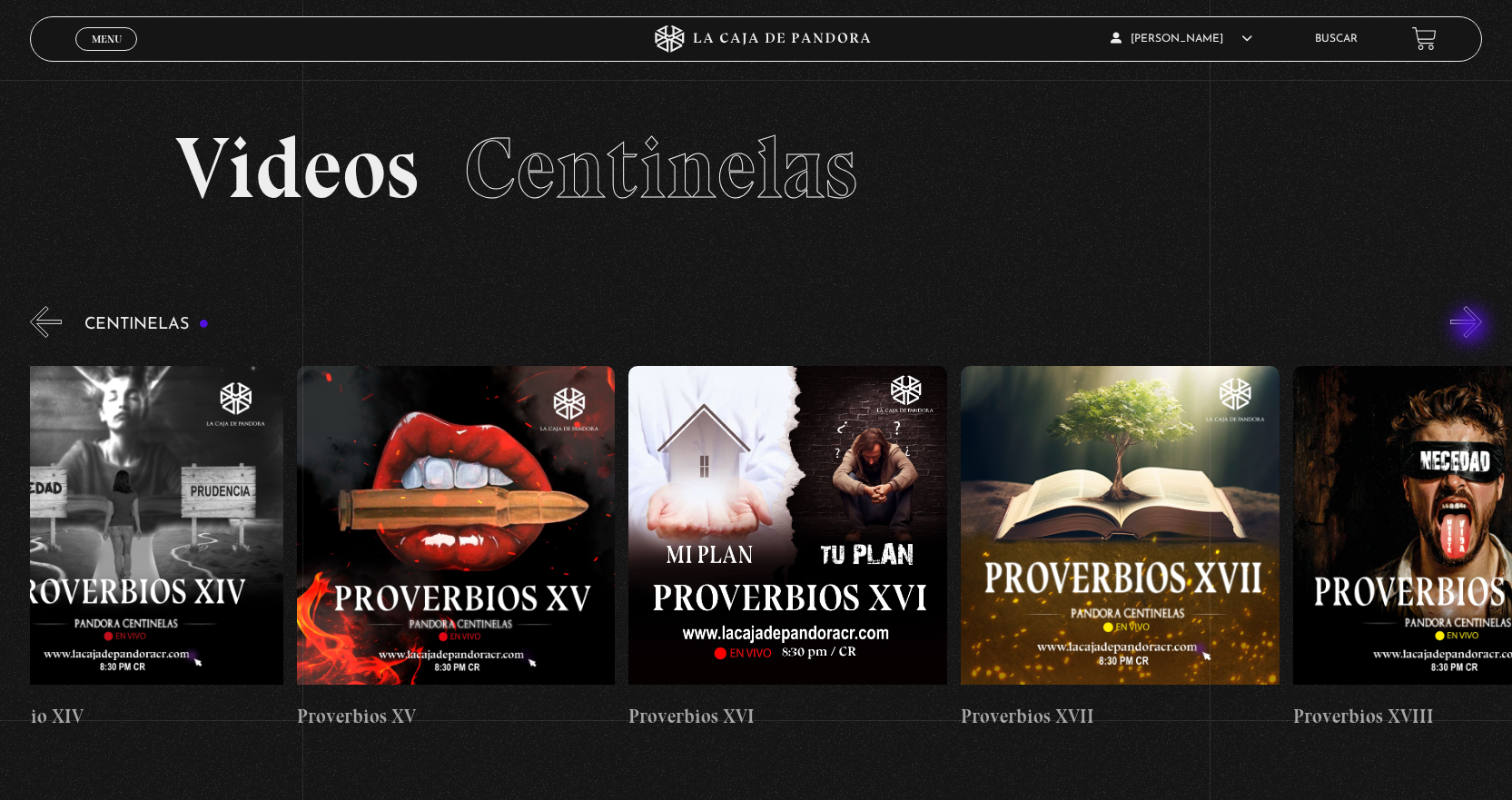
click at [1472, 327] on button "»" at bounding box center [1465, 322] width 32 height 32
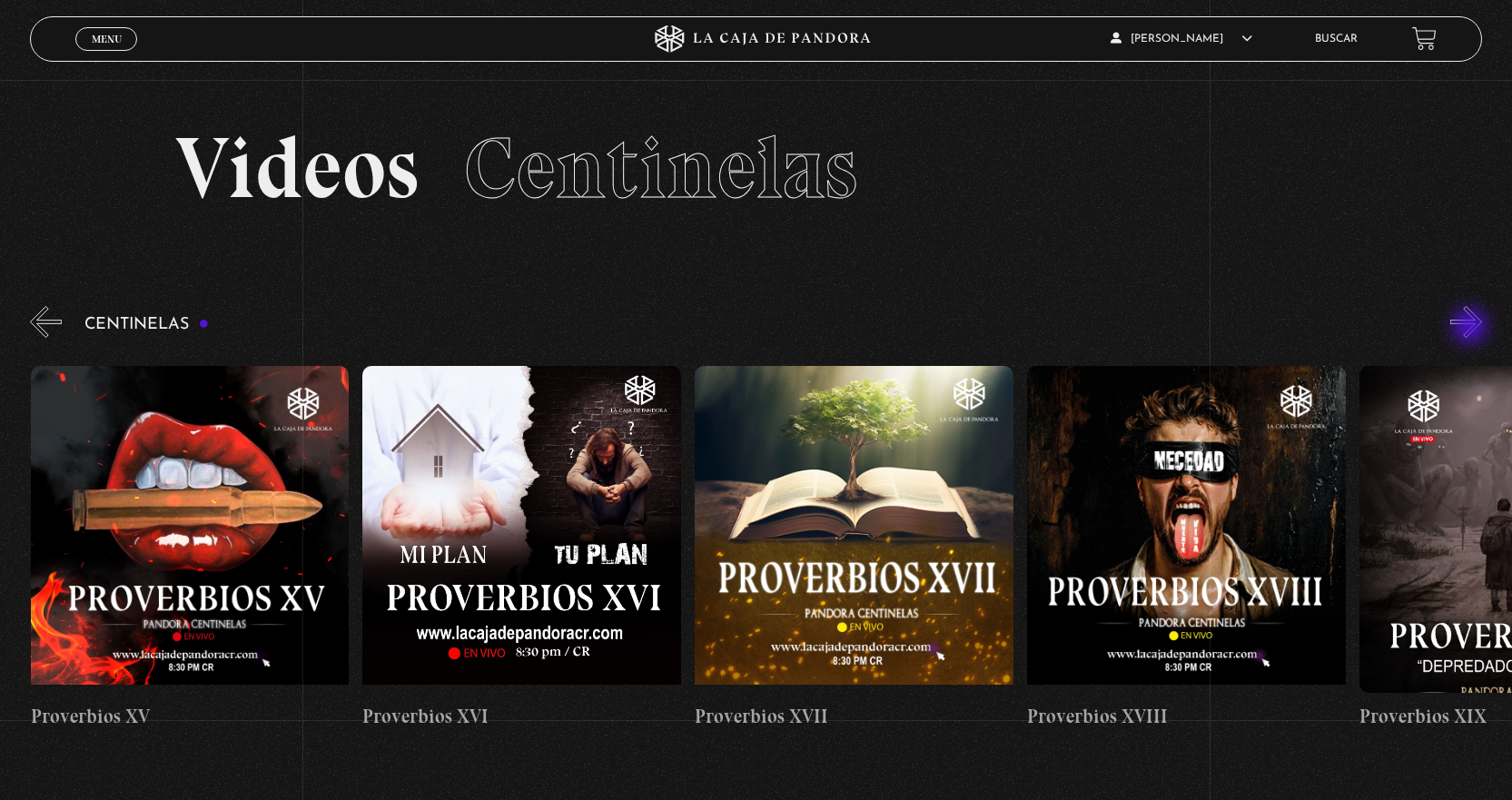
click at [1472, 327] on button "»" at bounding box center [1465, 322] width 32 height 32
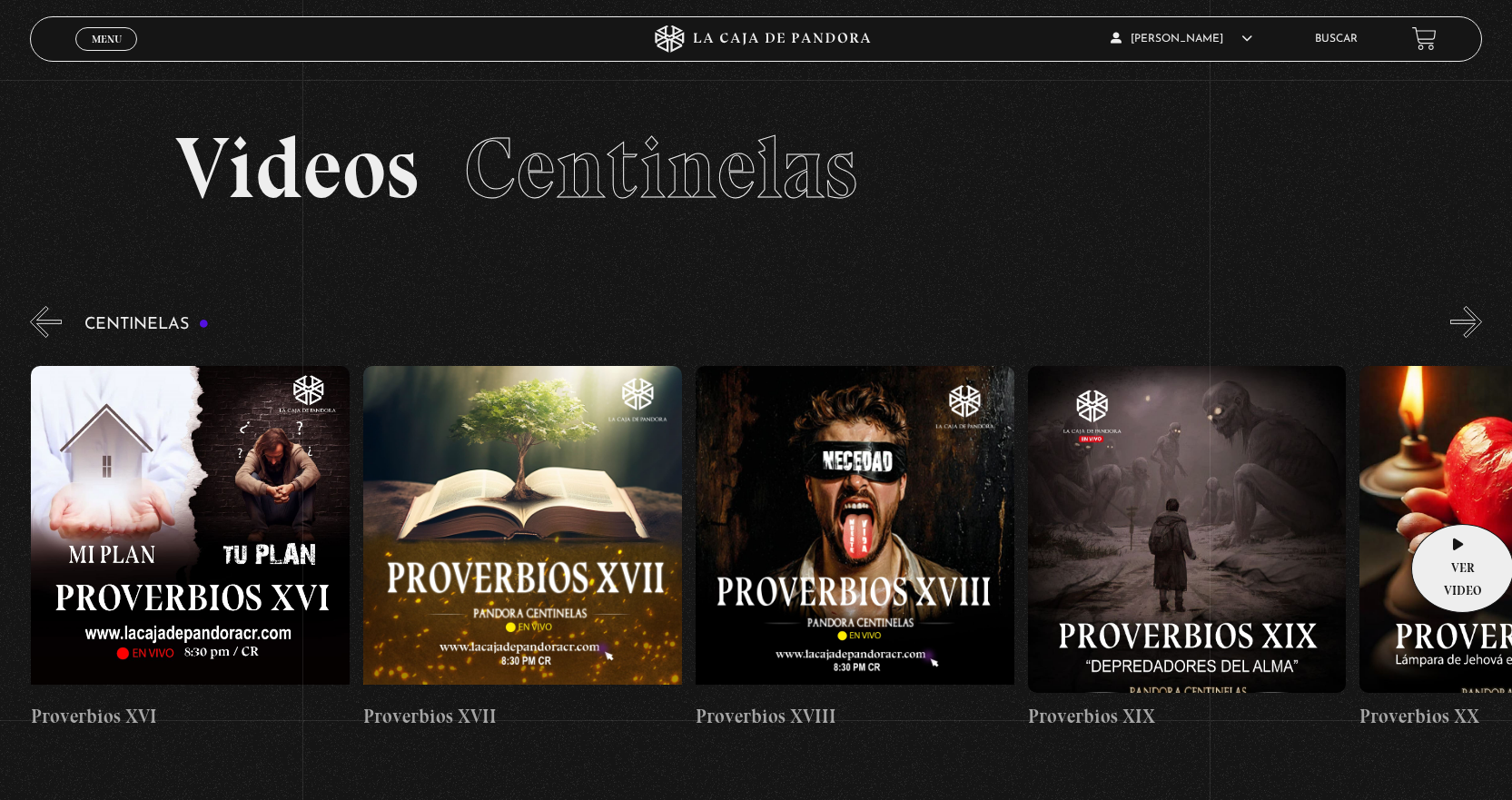
scroll to position [0, 5978]
click at [1455, 503] on figure at bounding box center [1517, 529] width 318 height 327
